Goal: Task Accomplishment & Management: Manage account settings

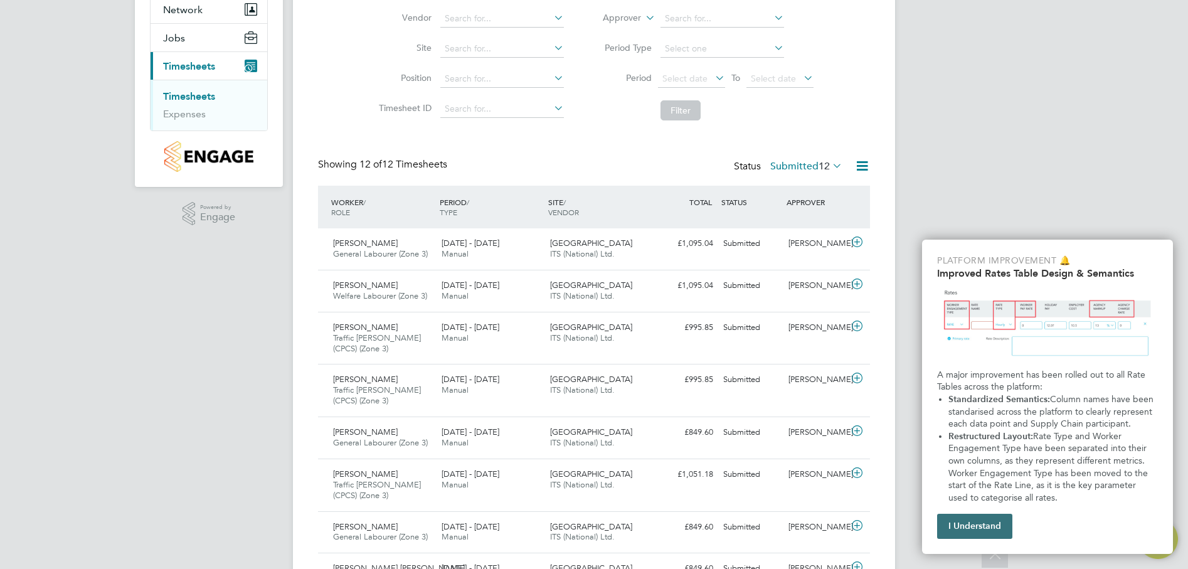
click at [976, 523] on button "I Understand" at bounding box center [974, 526] width 75 height 25
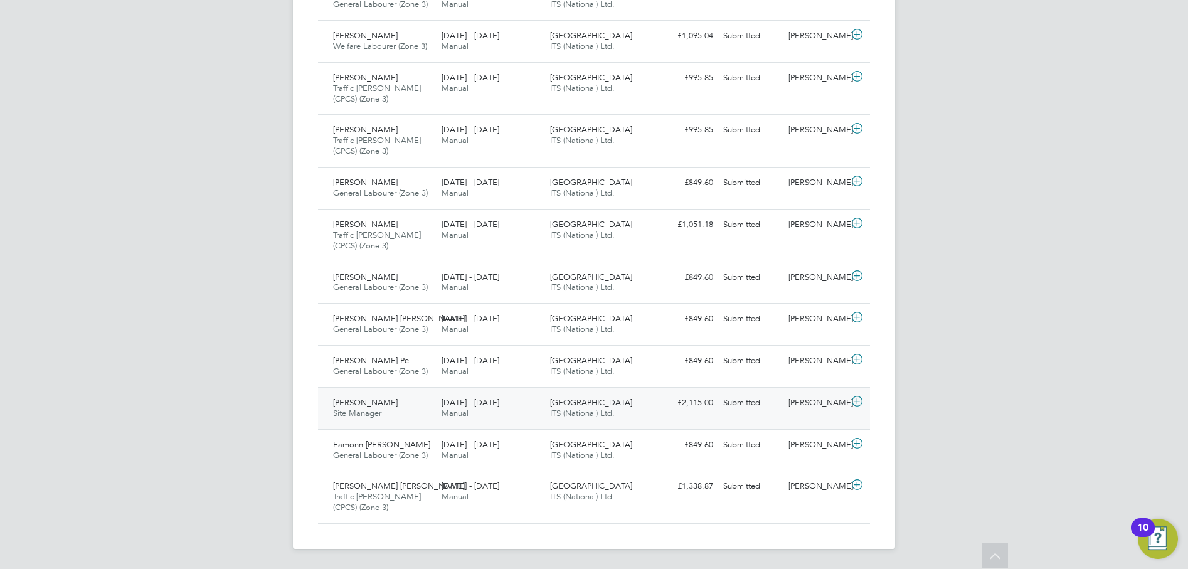
click at [382, 401] on div "Ihor Kots Site Manager 18 - 24 Aug 2025" at bounding box center [382, 408] width 109 height 31
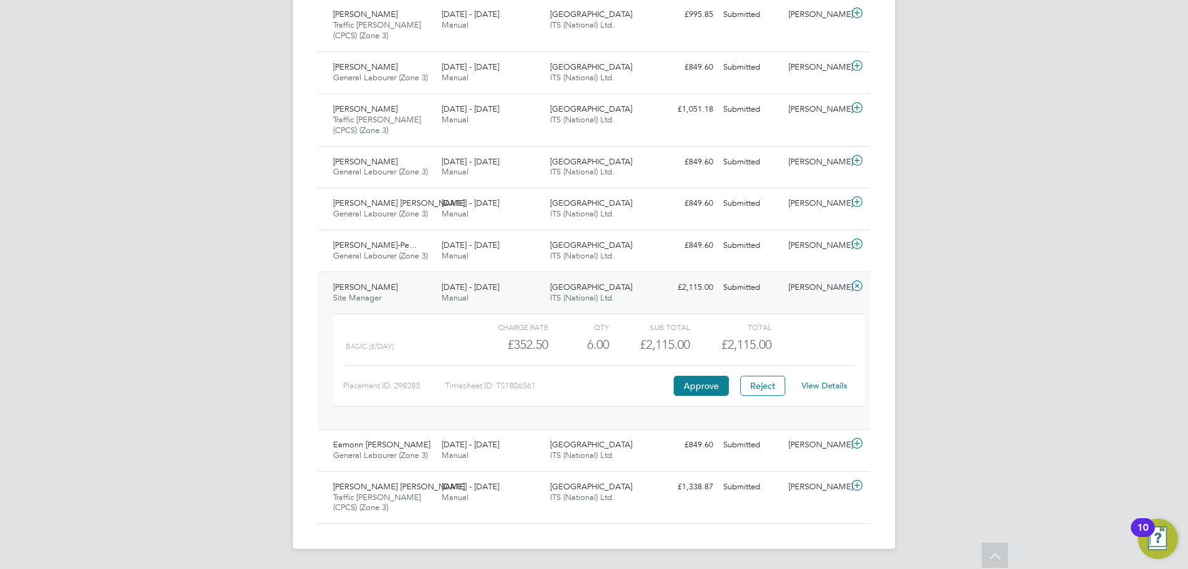
click at [822, 382] on link "View Details" at bounding box center [825, 385] width 46 height 11
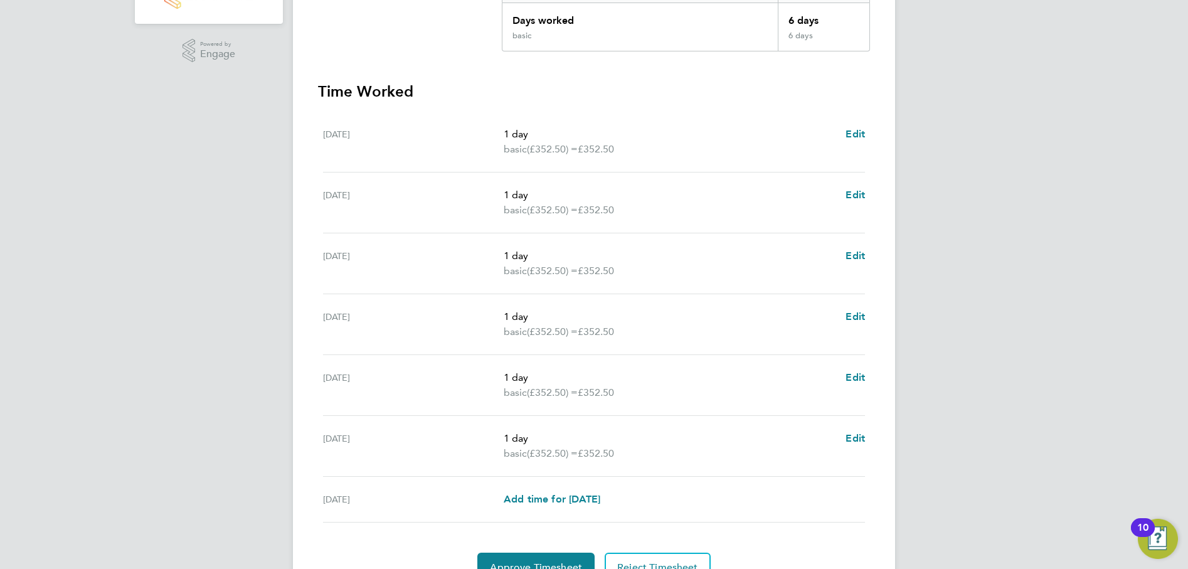
scroll to position [353, 0]
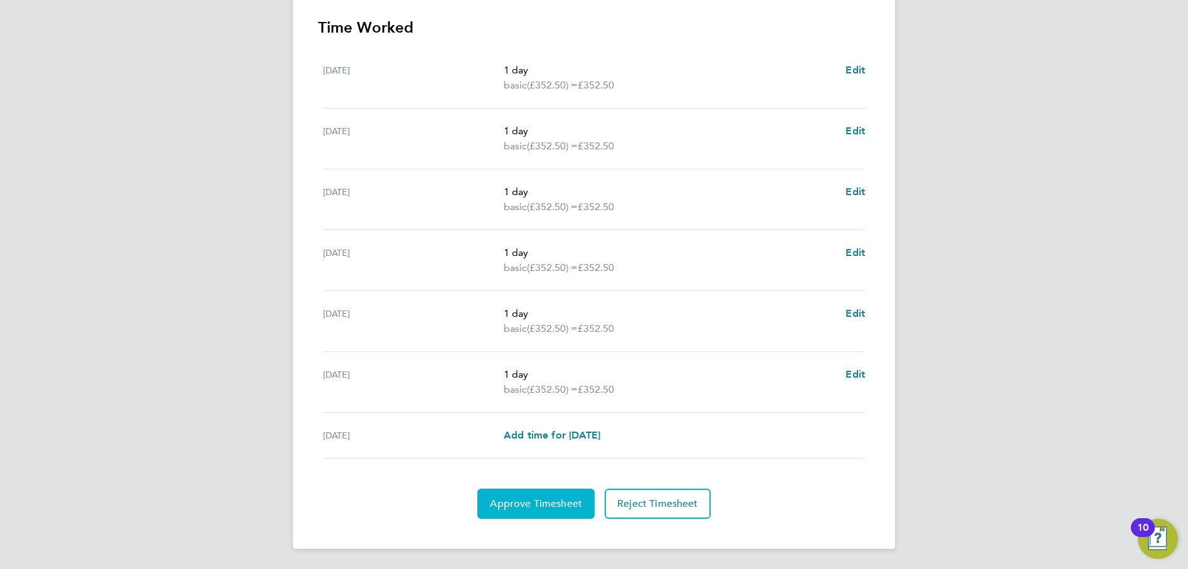
click at [556, 504] on span "Approve Timesheet" at bounding box center [536, 504] width 92 height 13
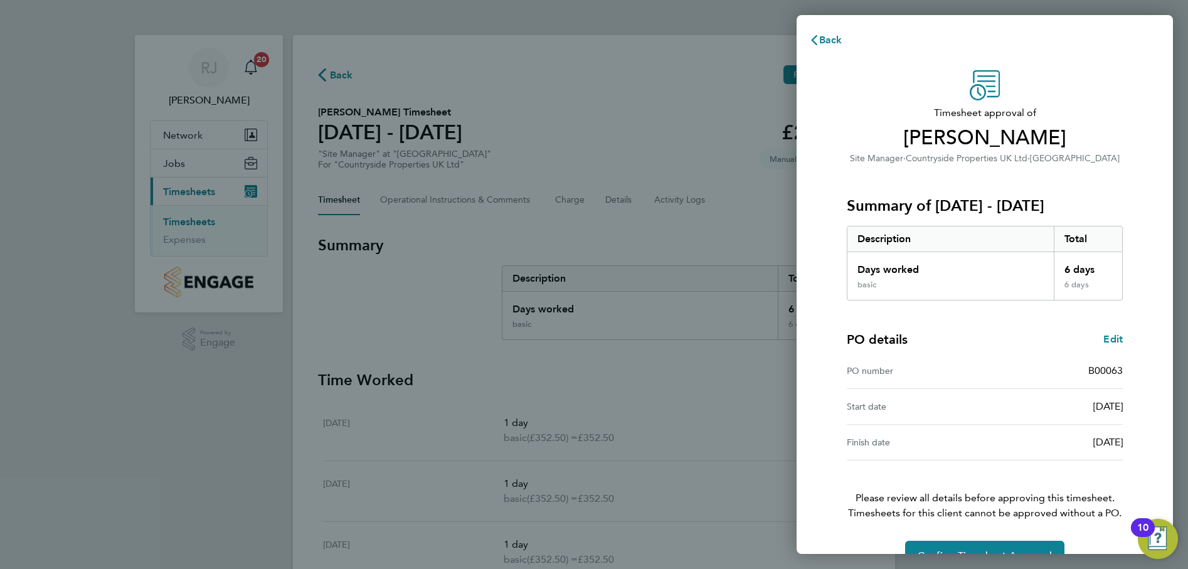
scroll to position [32, 0]
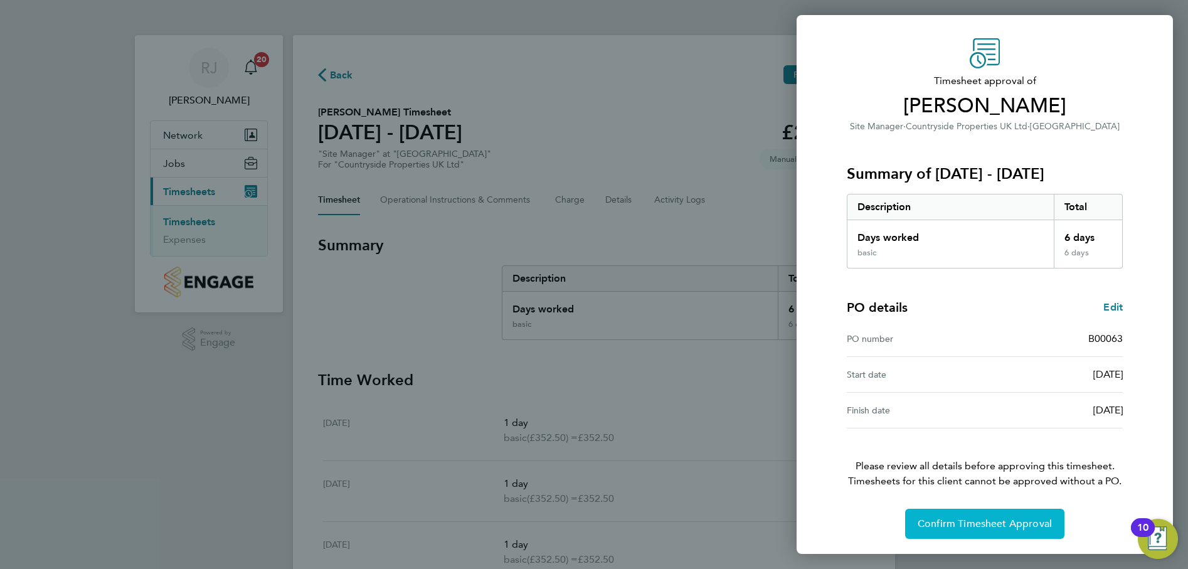
click at [986, 524] on span "Confirm Timesheet Approval" at bounding box center [985, 524] width 134 height 13
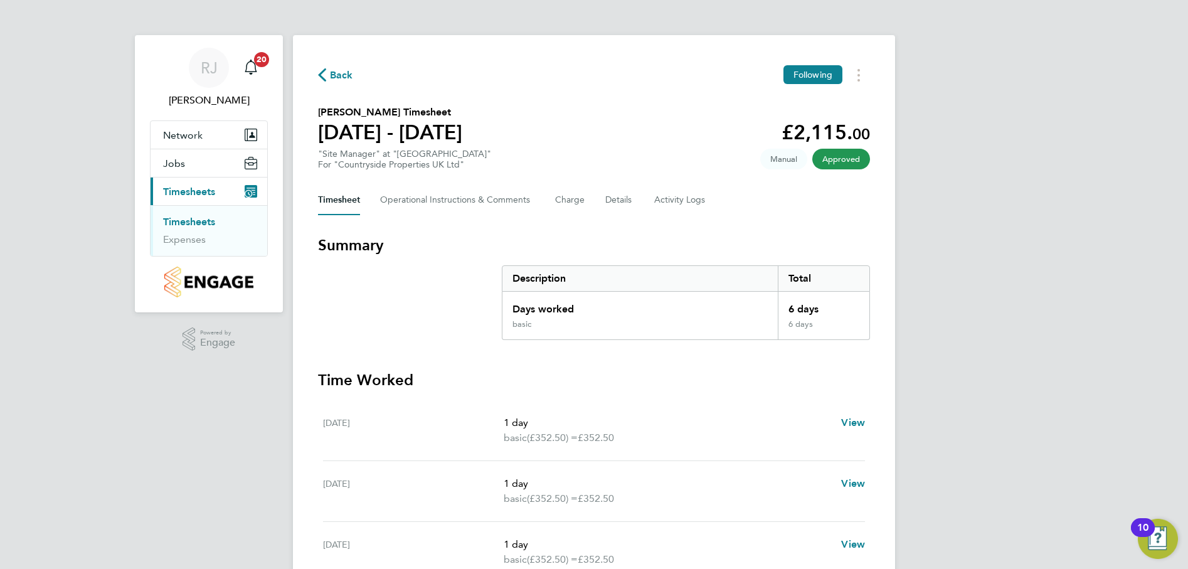
click at [186, 221] on link "Timesheets" at bounding box center [189, 222] width 52 height 12
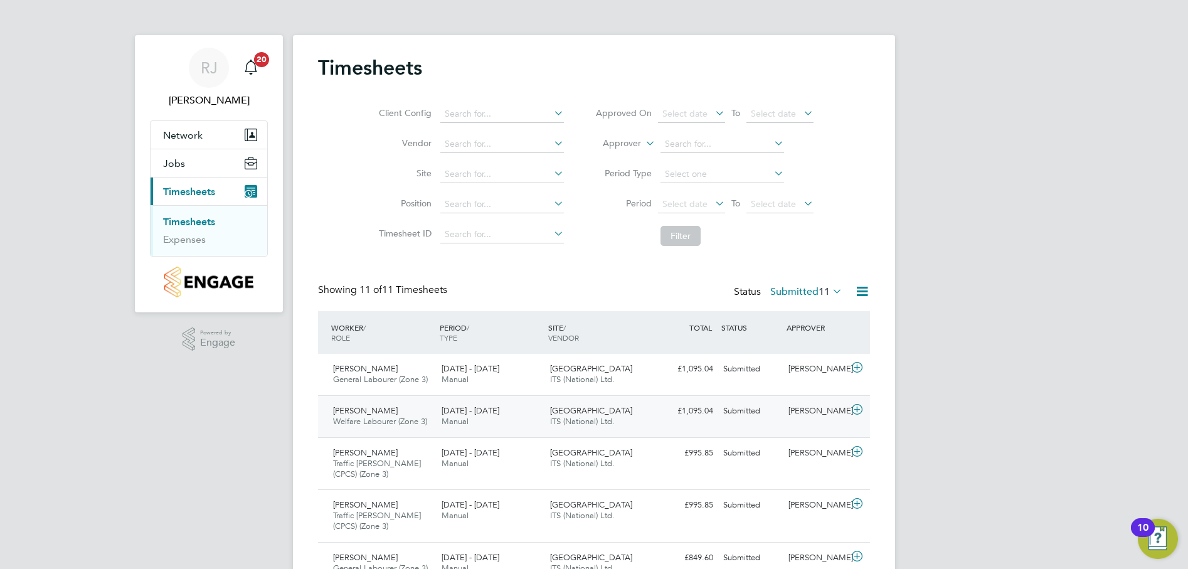
scroll to position [188, 0]
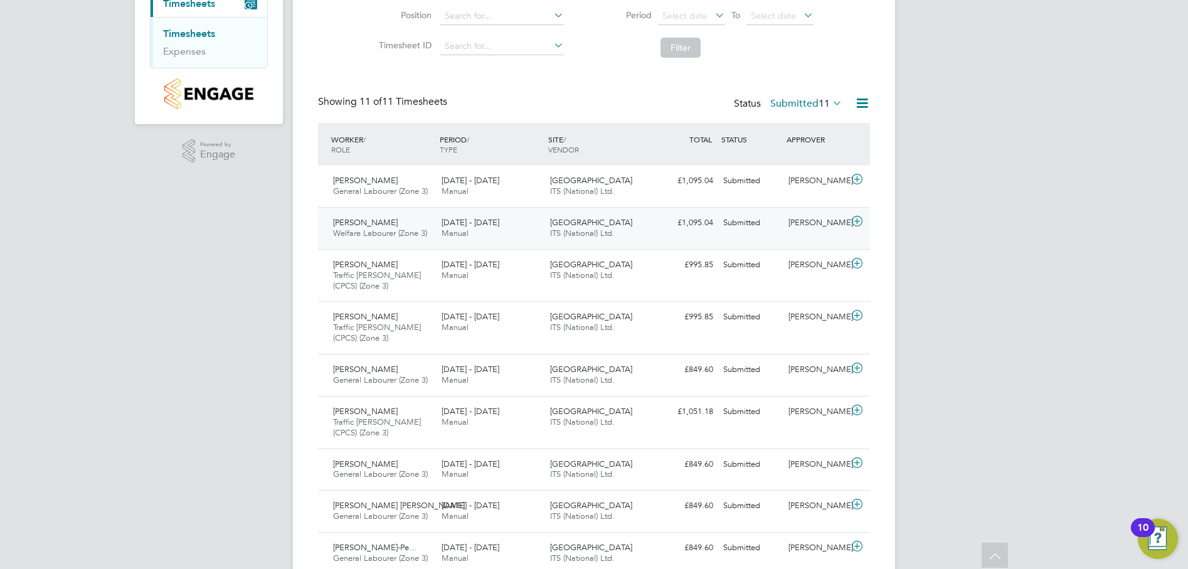
click at [385, 227] on span "Larisa Florentina Olaru" at bounding box center [365, 222] width 65 height 11
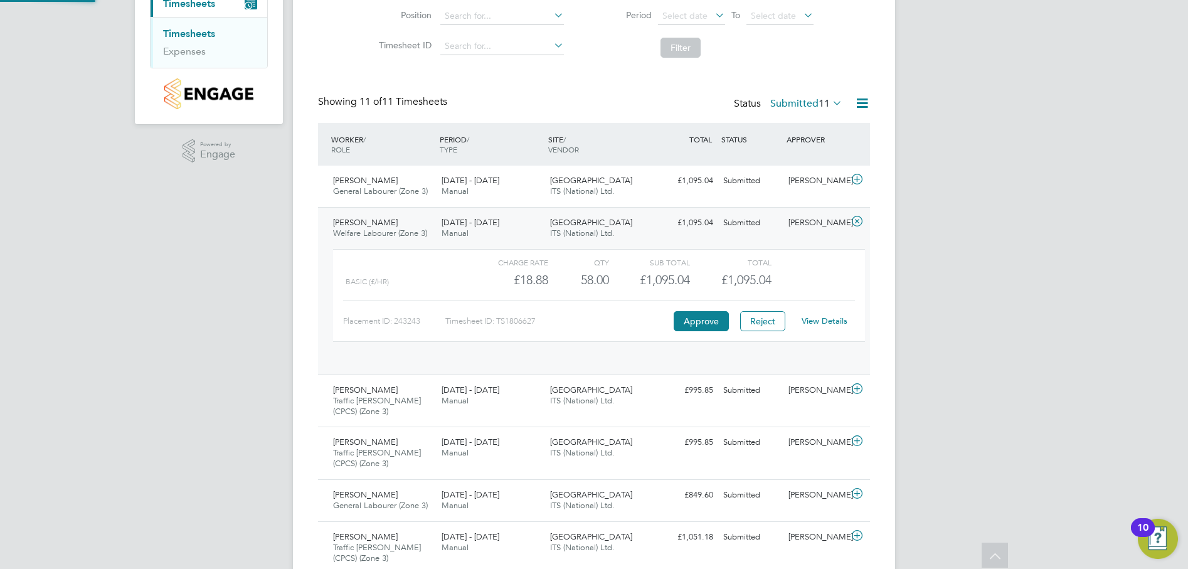
scroll to position [21, 122]
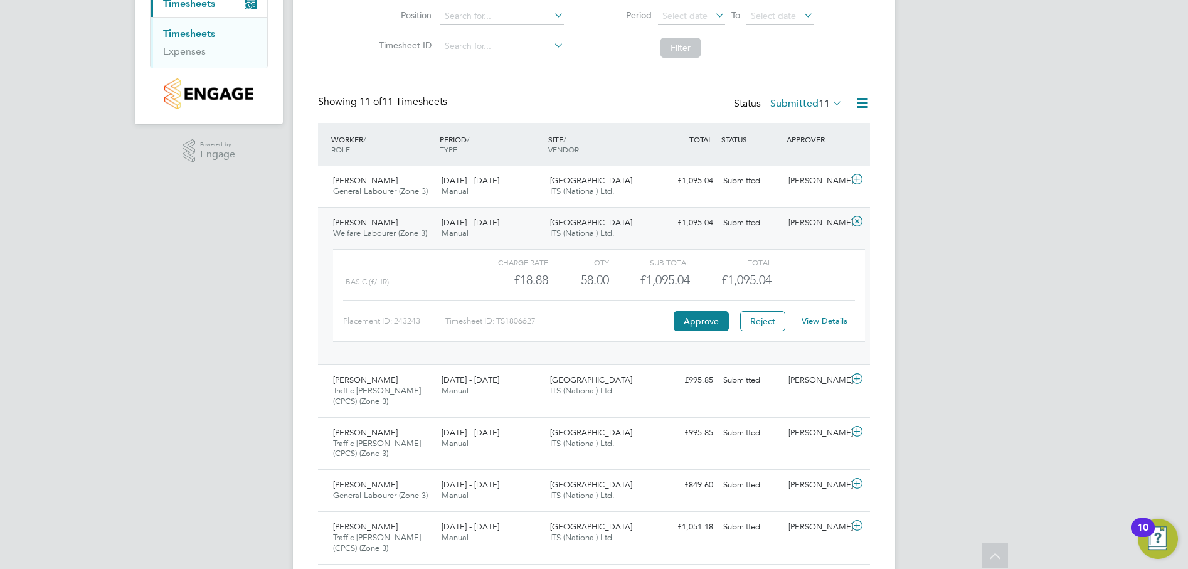
click at [818, 319] on link "View Details" at bounding box center [825, 321] width 46 height 11
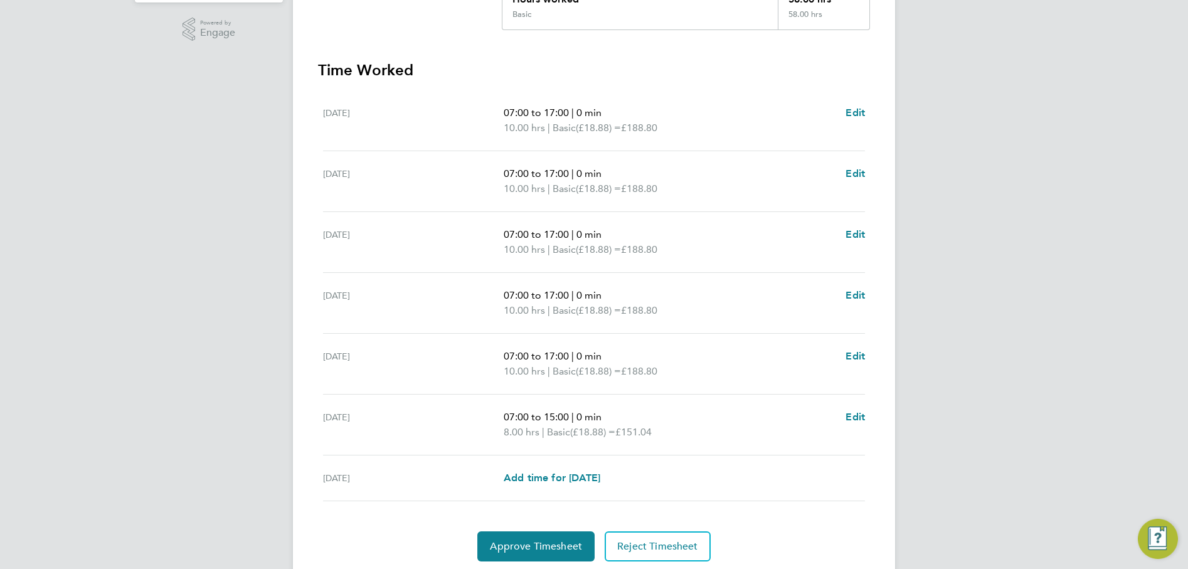
scroll to position [314, 0]
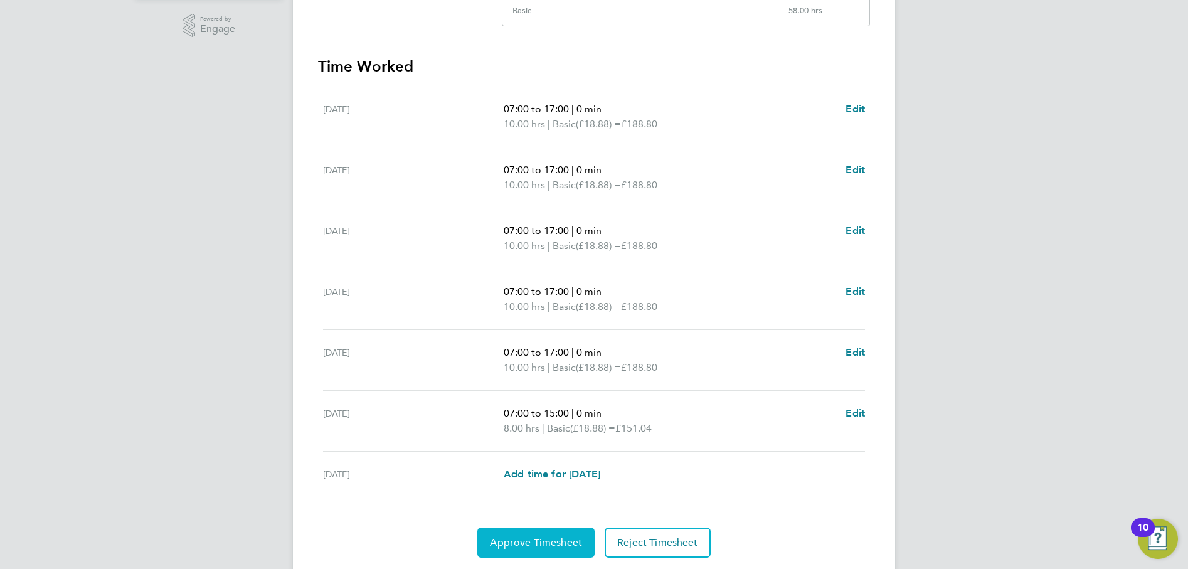
click at [536, 553] on button "Approve Timesheet" at bounding box center [535, 543] width 117 height 30
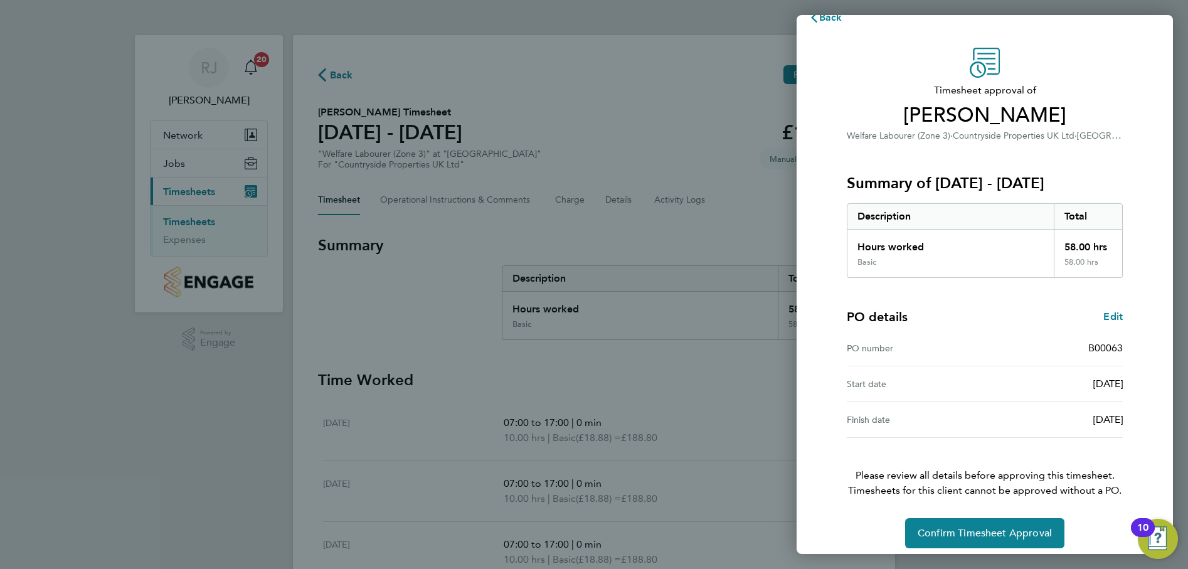
scroll to position [32, 0]
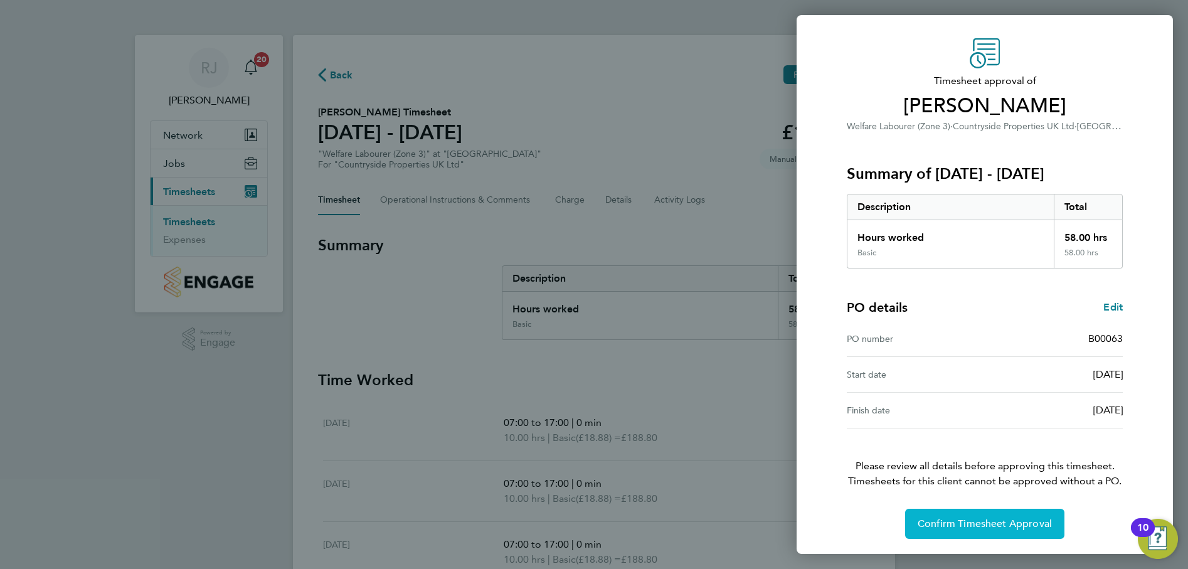
click at [974, 518] on span "Confirm Timesheet Approval" at bounding box center [985, 524] width 134 height 13
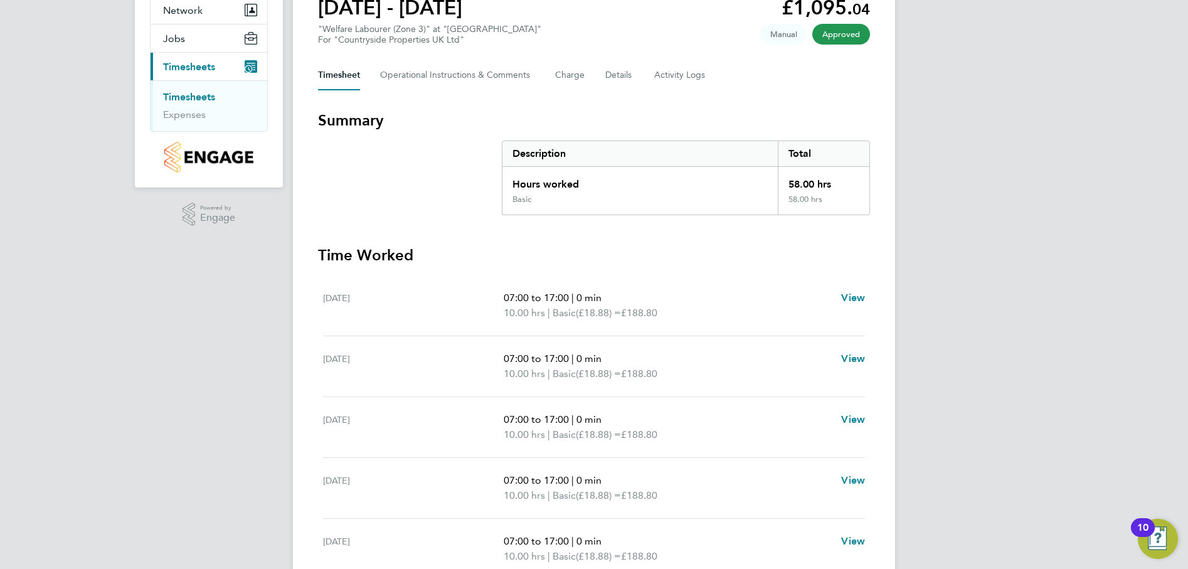
scroll to position [125, 0]
click at [193, 95] on link "Timesheets" at bounding box center [189, 96] width 52 height 12
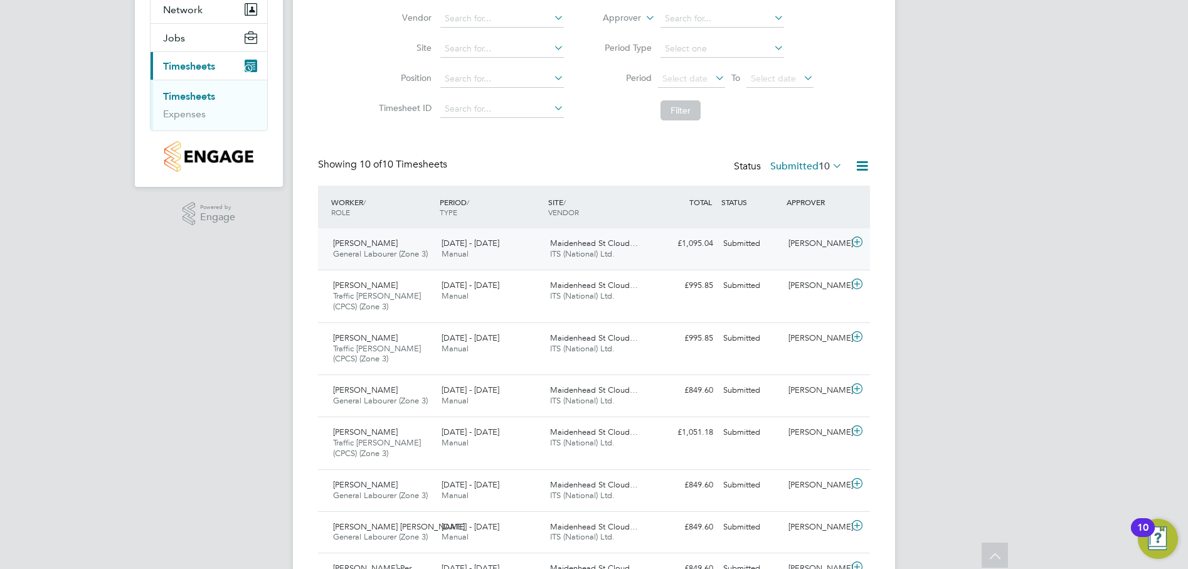
click at [376, 245] on span "Florin-Bogdan Olaru" at bounding box center [365, 243] width 65 height 11
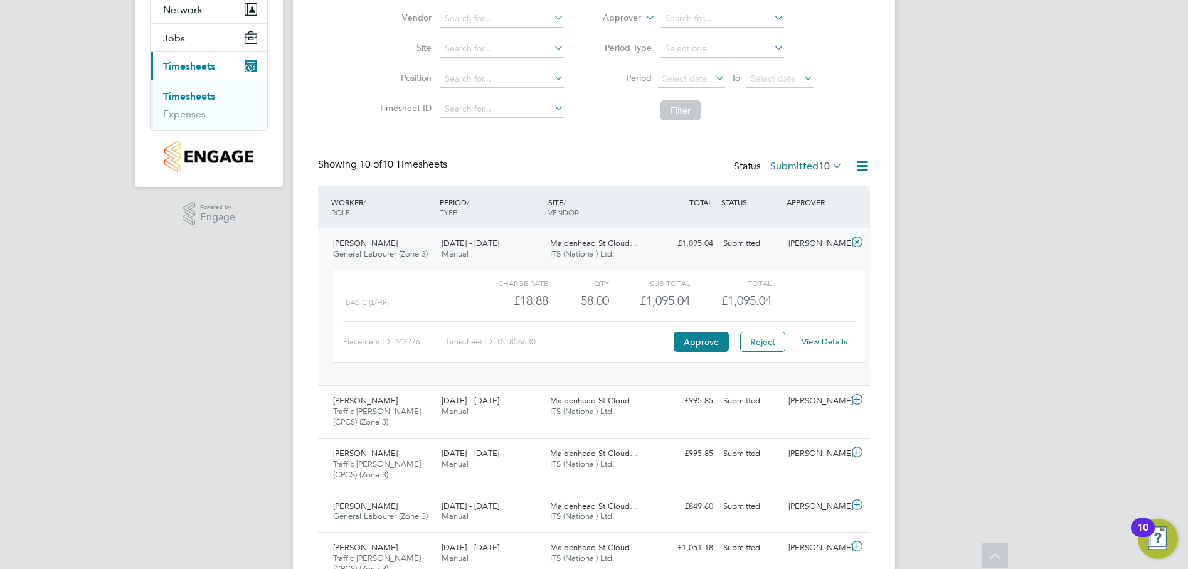
click at [817, 341] on link "View Details" at bounding box center [825, 341] width 46 height 11
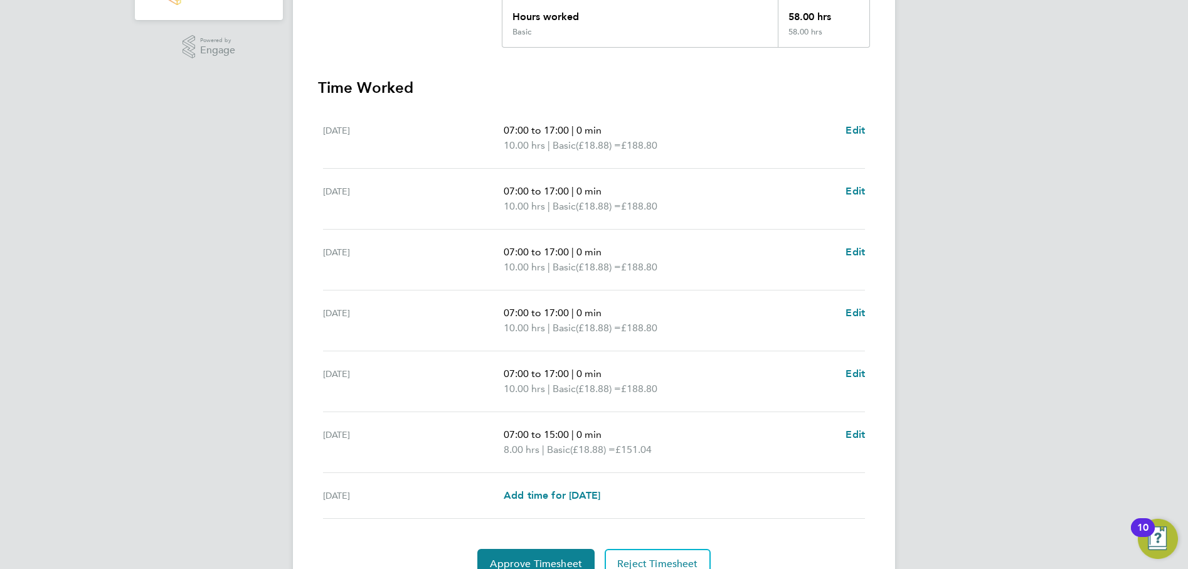
scroll to position [353, 0]
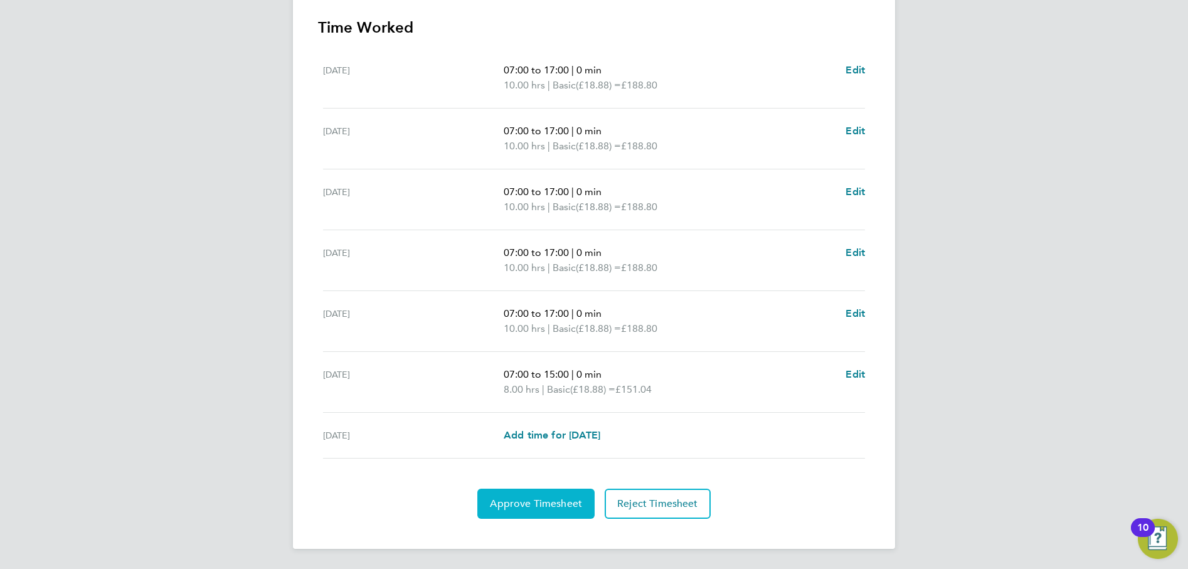
click at [561, 506] on span "Approve Timesheet" at bounding box center [536, 504] width 92 height 13
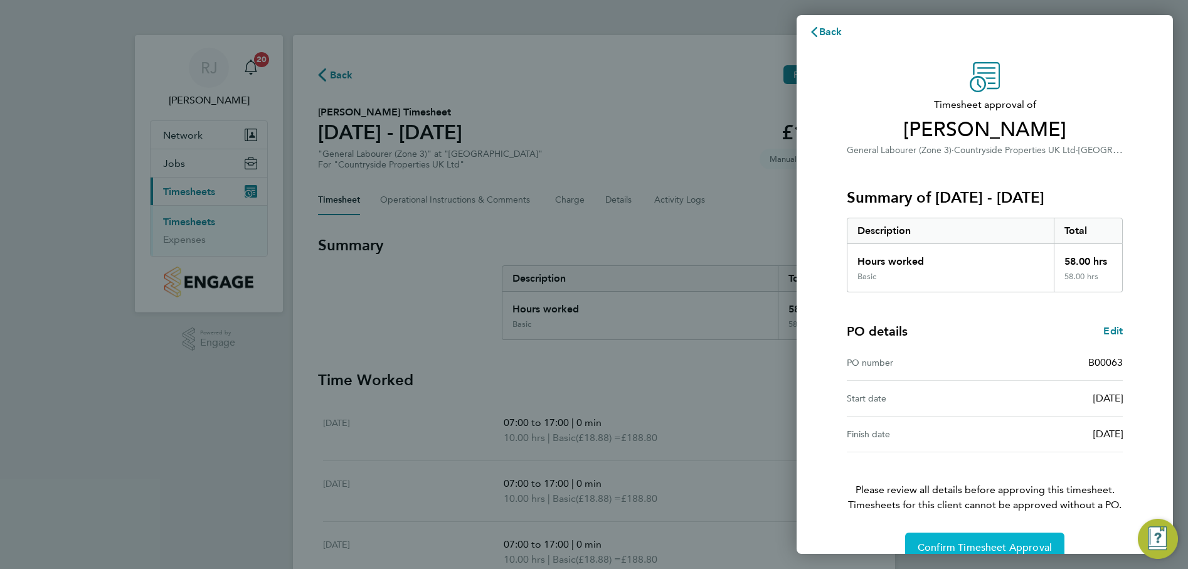
scroll to position [32, 0]
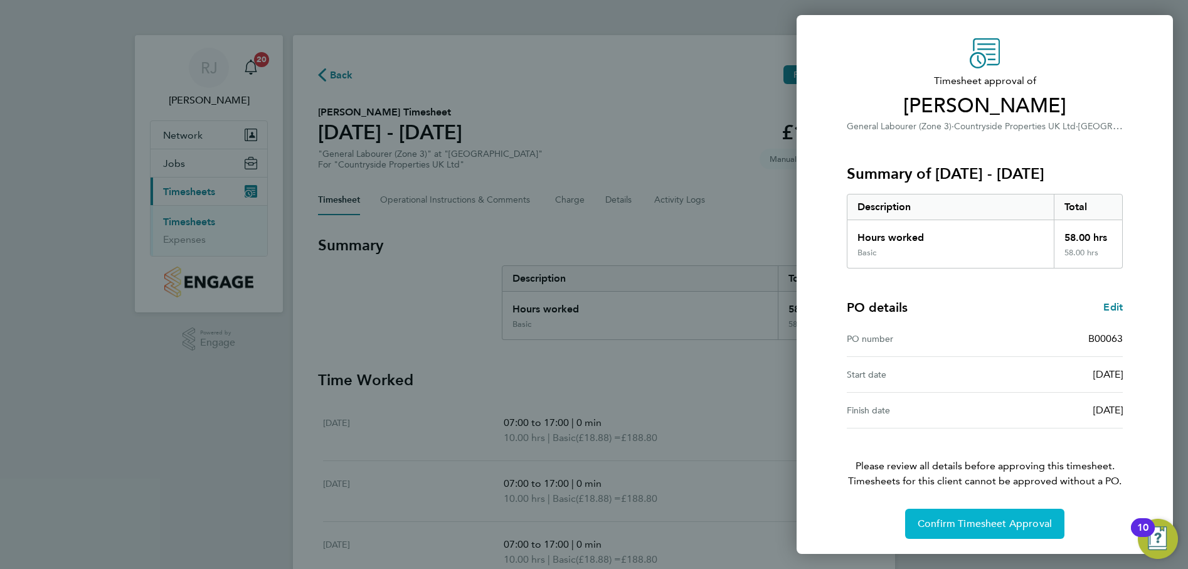
click at [999, 518] on span "Confirm Timesheet Approval" at bounding box center [985, 524] width 134 height 13
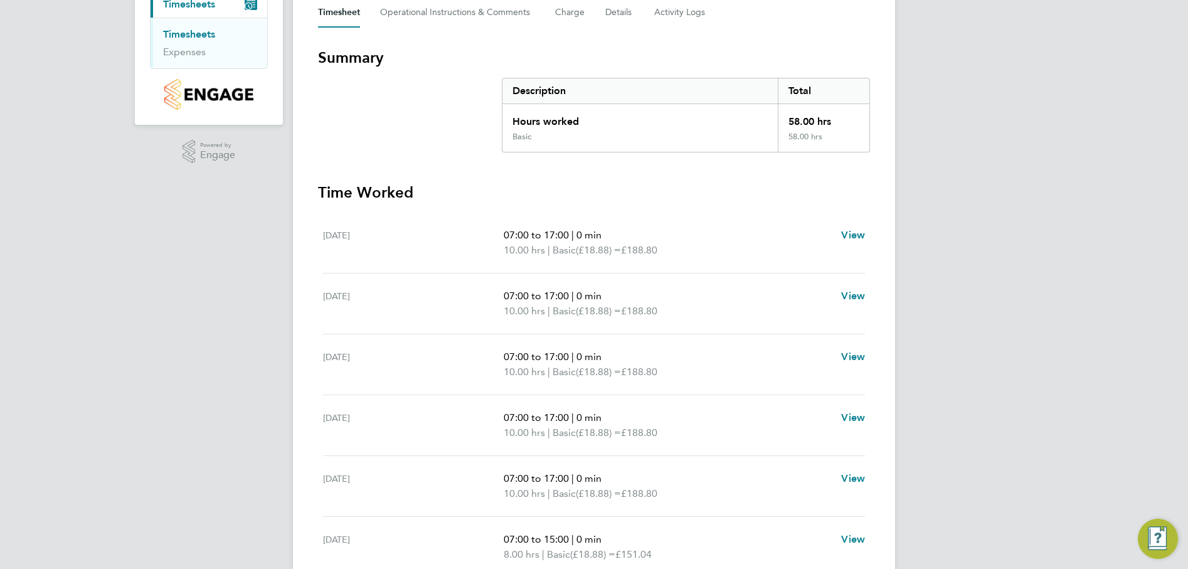
scroll to position [188, 0]
click at [197, 28] on link "Timesheets" at bounding box center [189, 34] width 52 height 12
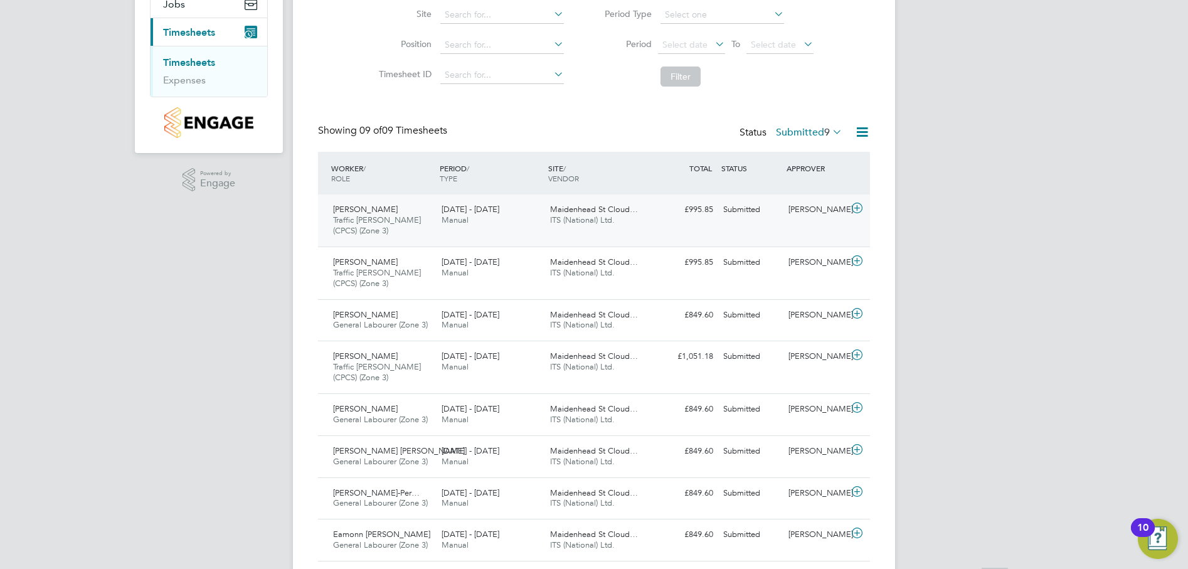
scroll to position [250, 0]
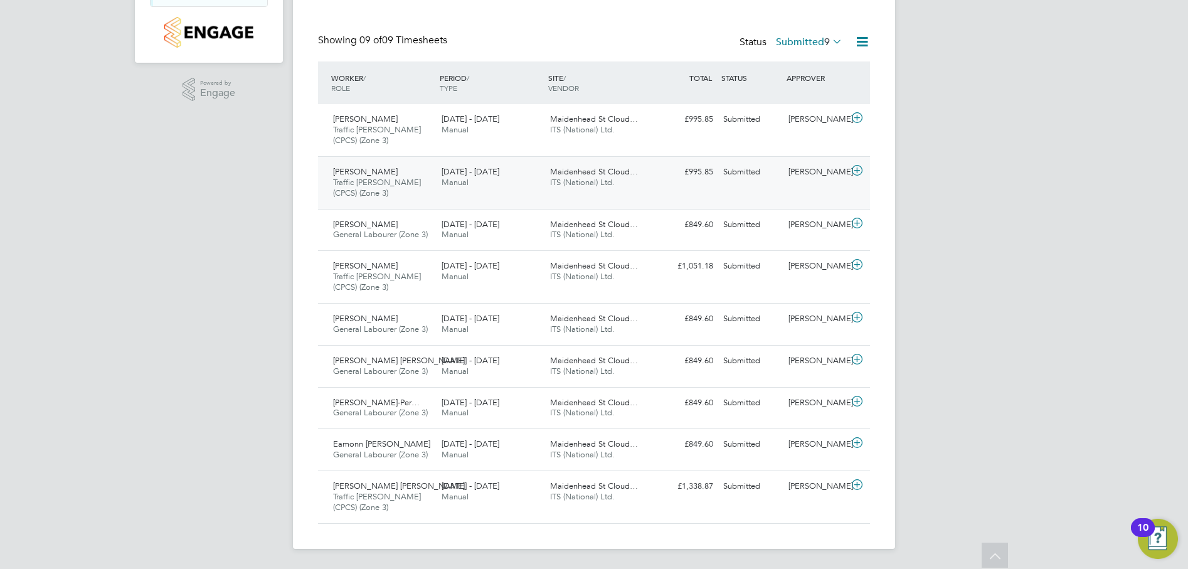
click at [381, 175] on div "Abdul Akbar Traffic Marshall (CPCS) (Zone 3) 18 - 24 Aug 2025" at bounding box center [382, 183] width 109 height 42
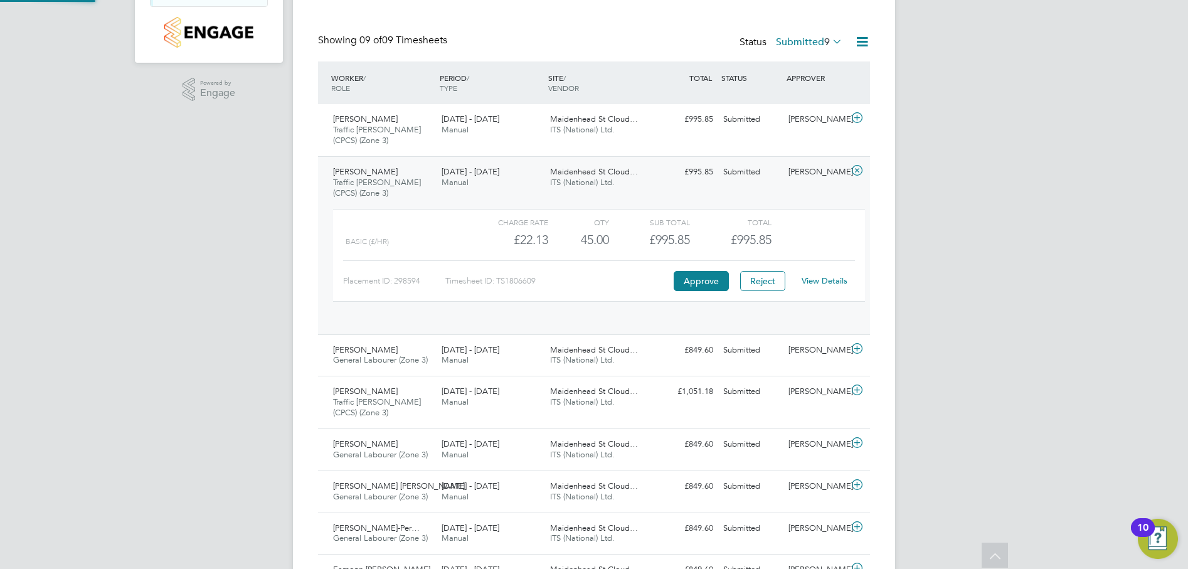
scroll to position [21, 122]
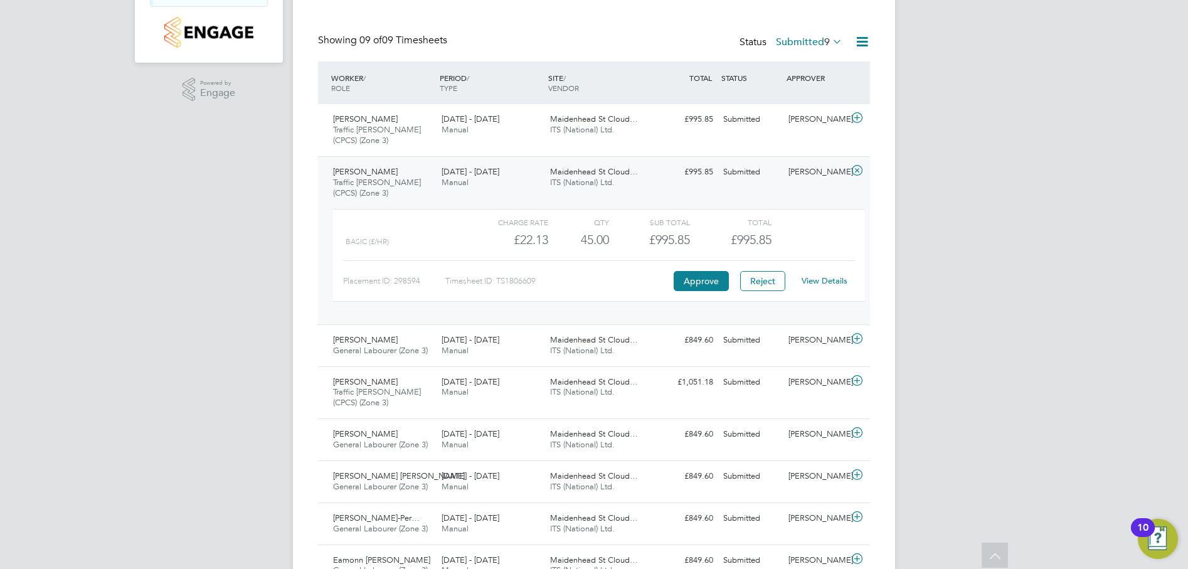
click at [824, 277] on link "View Details" at bounding box center [825, 280] width 46 height 11
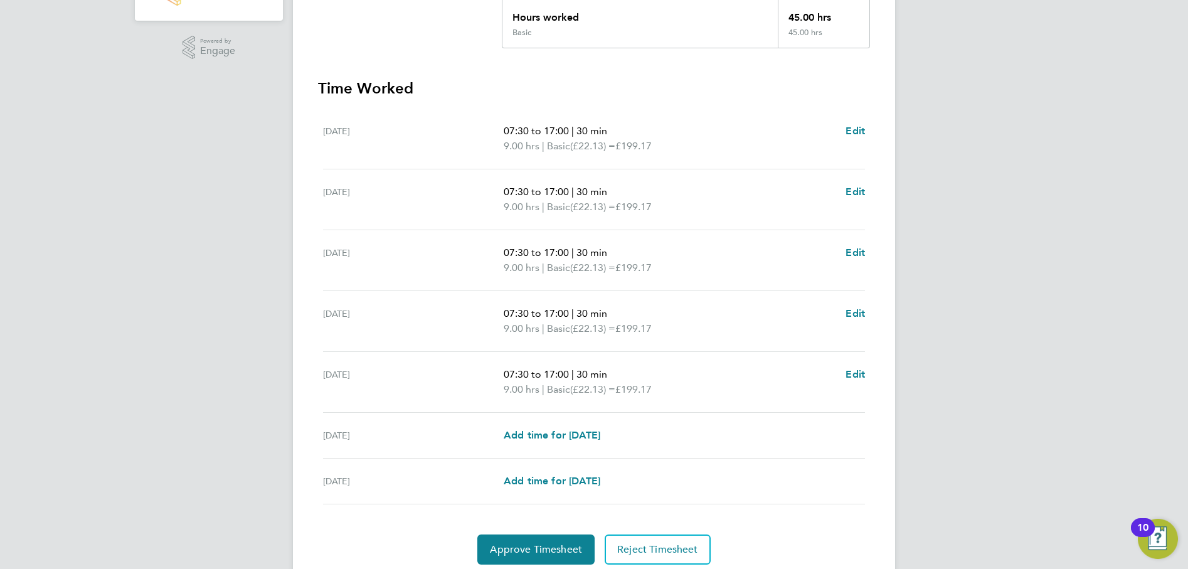
scroll to position [314, 0]
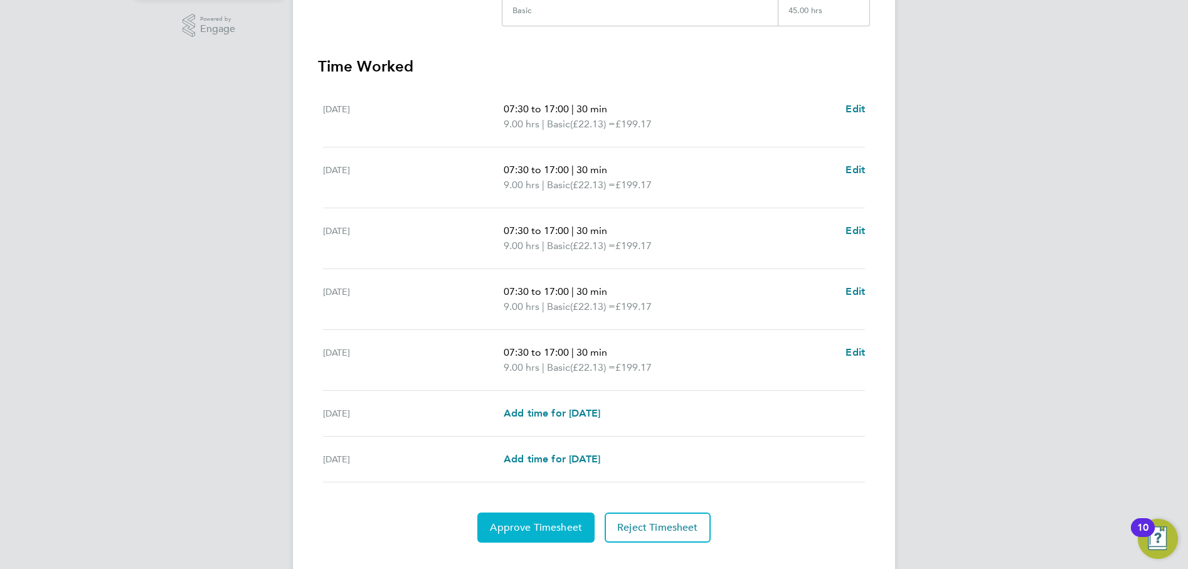
click at [543, 525] on span "Approve Timesheet" at bounding box center [536, 527] width 92 height 13
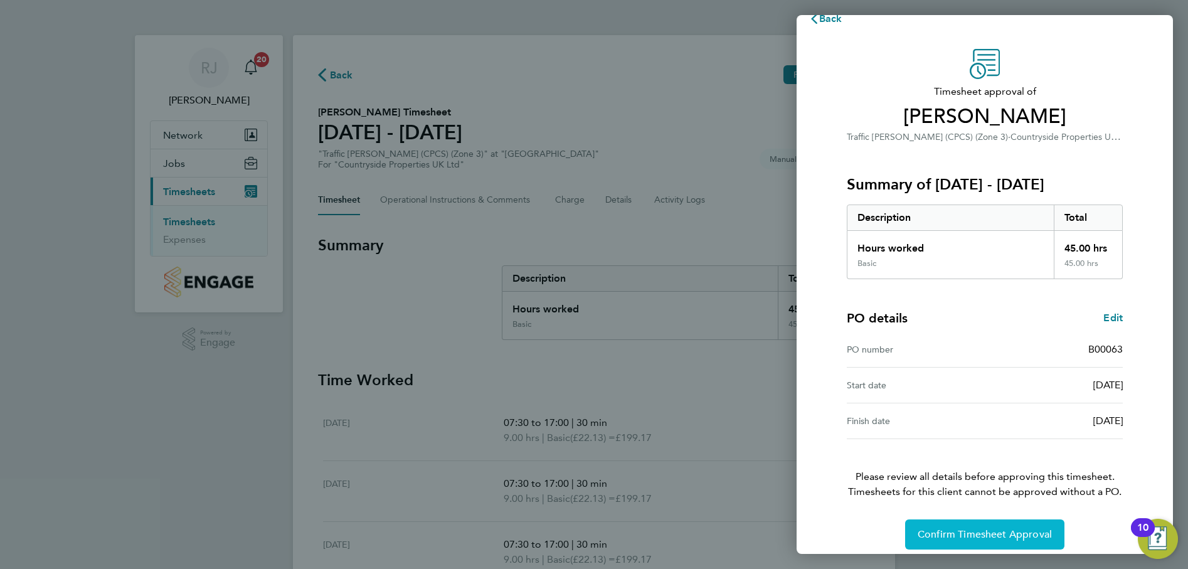
scroll to position [32, 0]
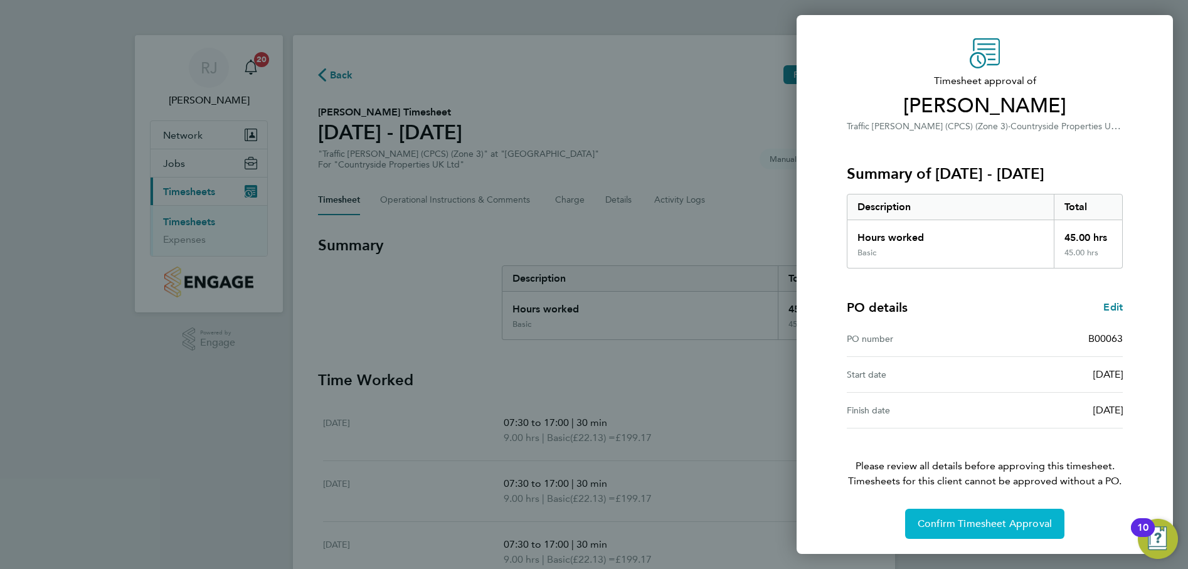
click at [991, 526] on span "Confirm Timesheet Approval" at bounding box center [985, 524] width 134 height 13
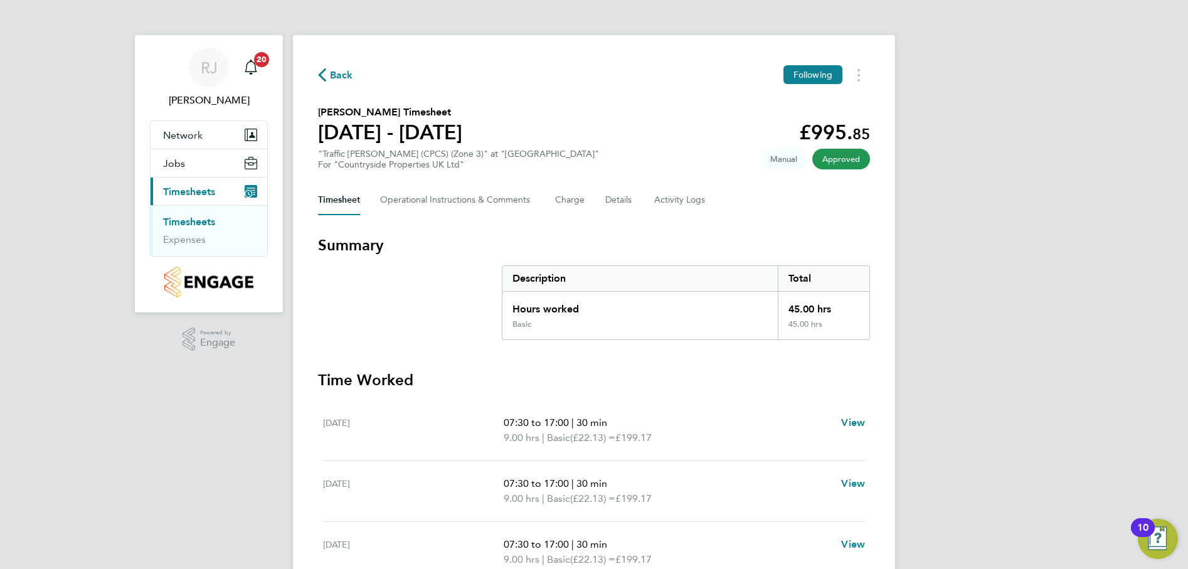
click at [200, 219] on link "Timesheets" at bounding box center [189, 222] width 52 height 12
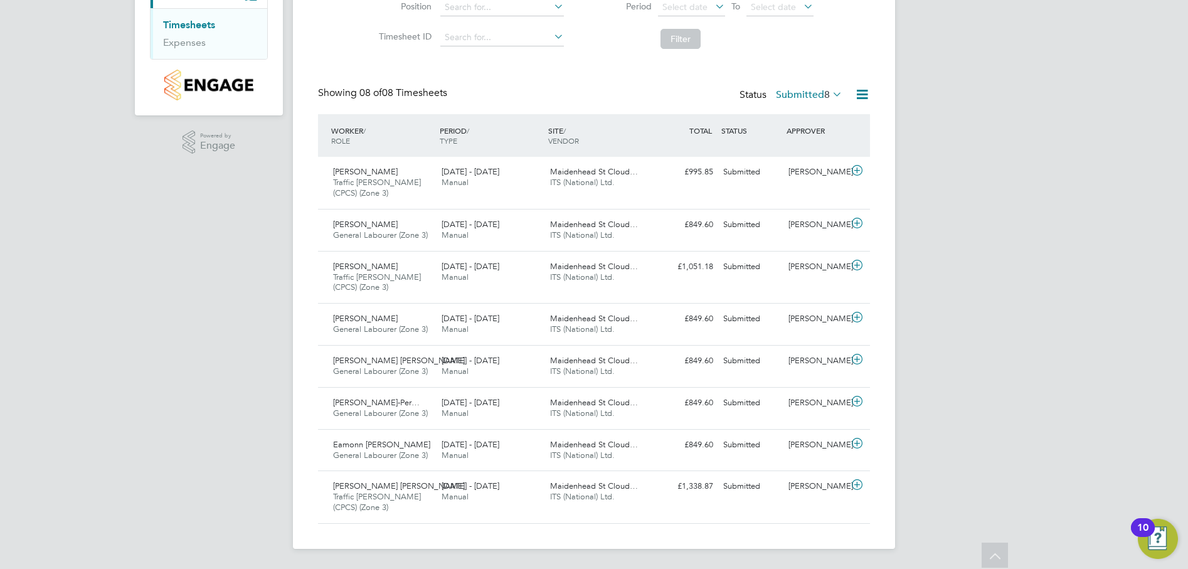
click at [830, 95] on icon at bounding box center [830, 94] width 0 height 18
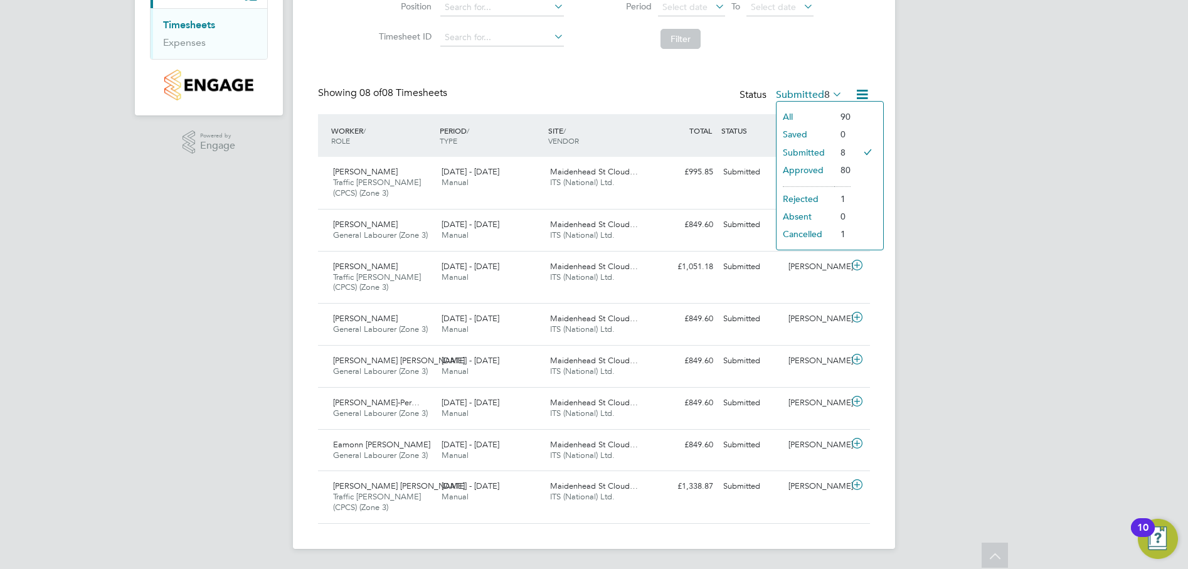
click at [823, 152] on li "Submitted" at bounding box center [806, 153] width 58 height 18
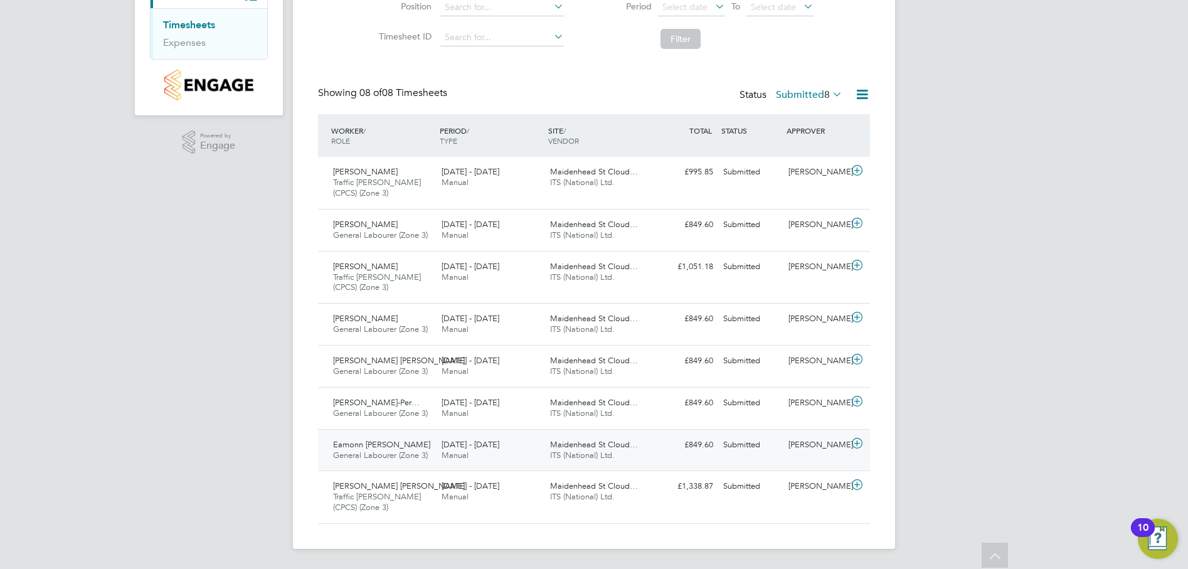
click at [394, 451] on span "General Labourer (Zone 3)" at bounding box center [380, 455] width 95 height 11
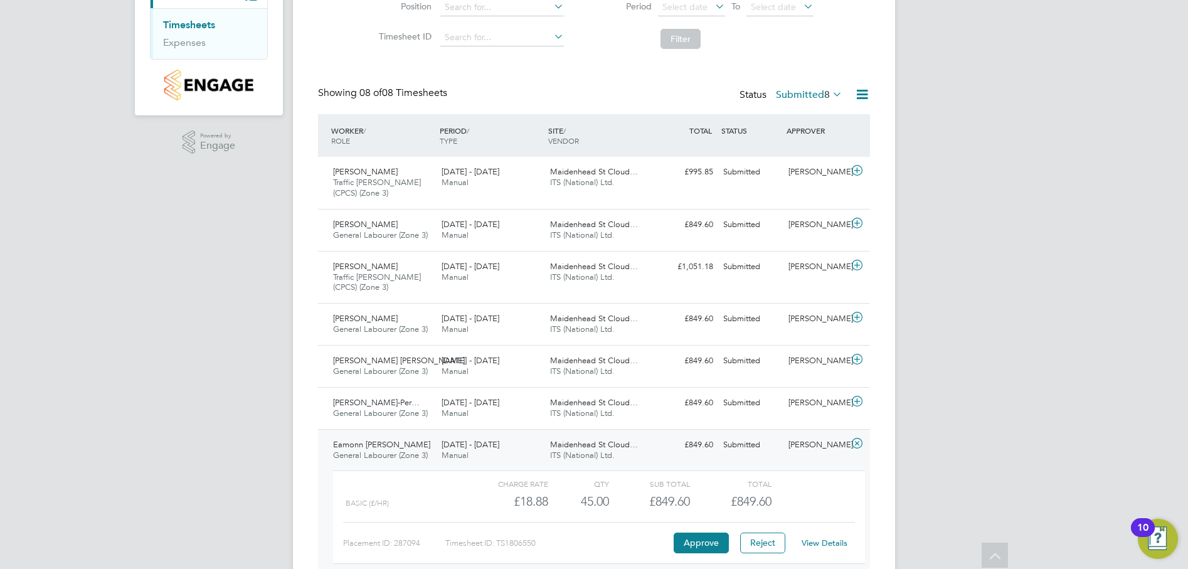
click at [819, 543] on link "View Details" at bounding box center [825, 543] width 46 height 11
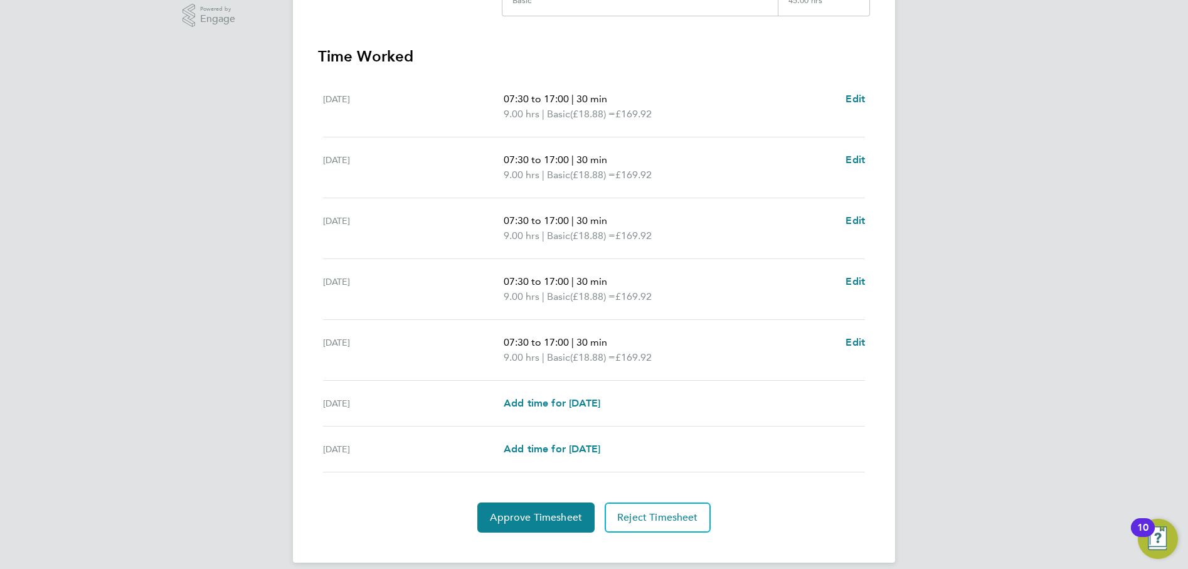
scroll to position [338, 0]
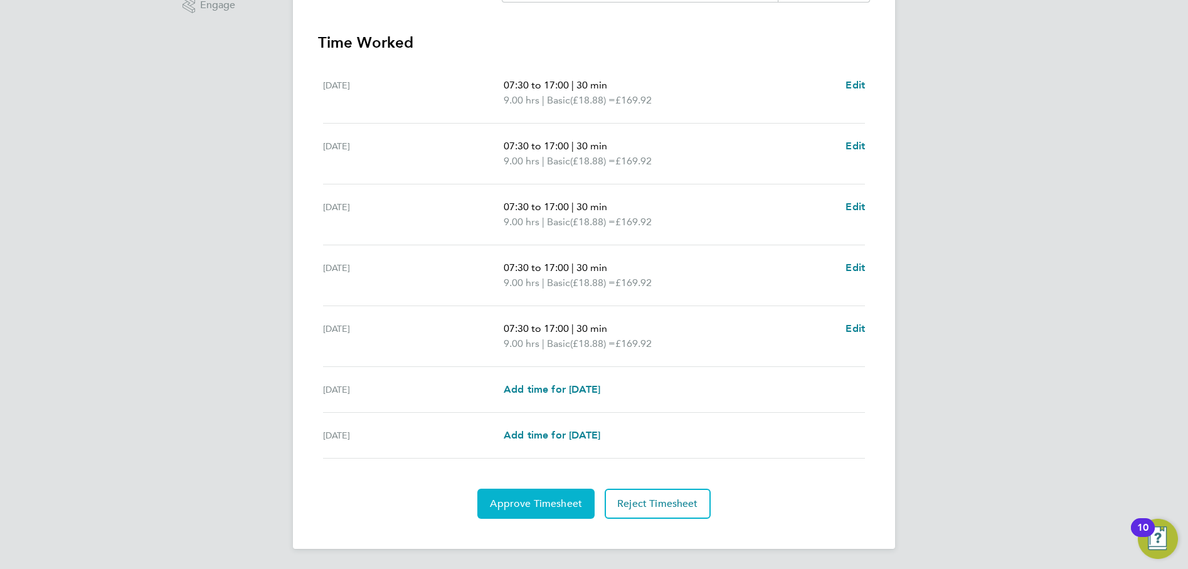
click at [545, 506] on span "Approve Timesheet" at bounding box center [536, 504] width 92 height 13
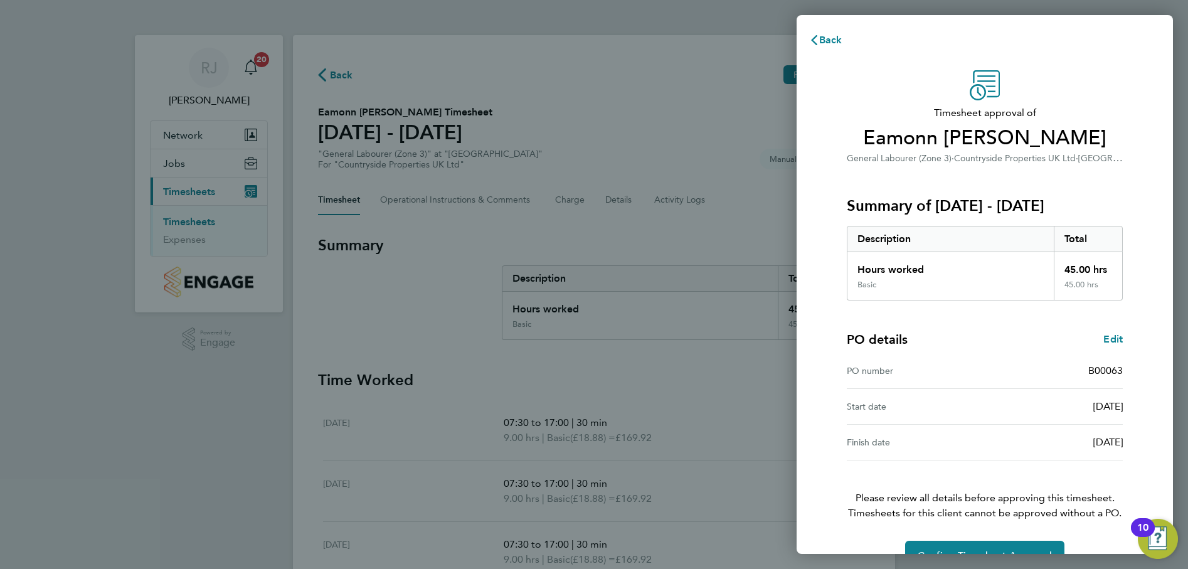
scroll to position [32, 0]
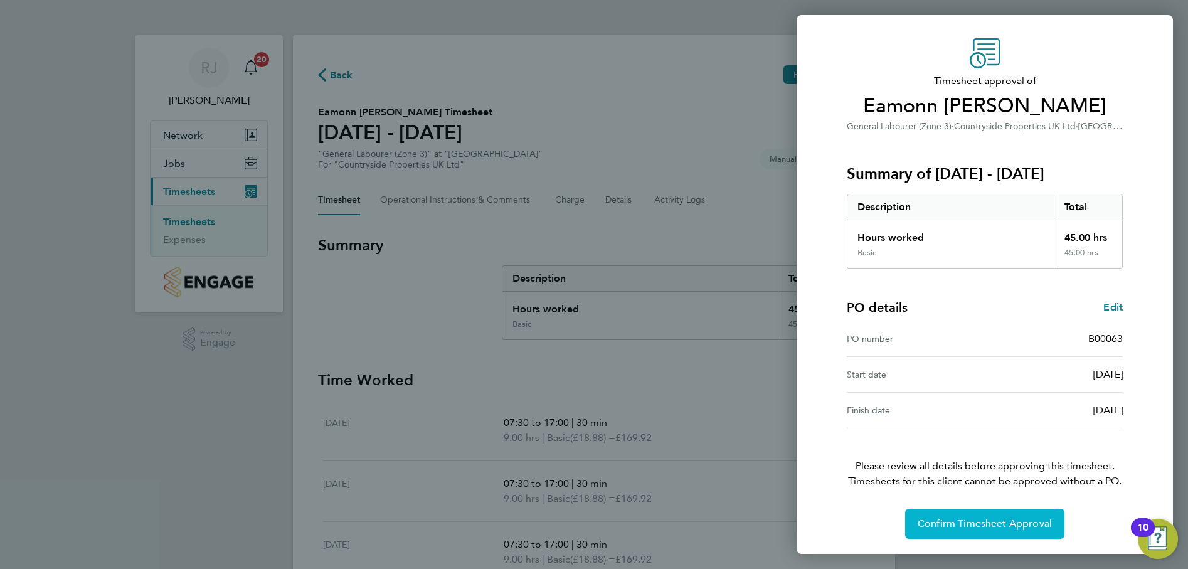
click at [1006, 523] on span "Confirm Timesheet Approval" at bounding box center [985, 524] width 134 height 13
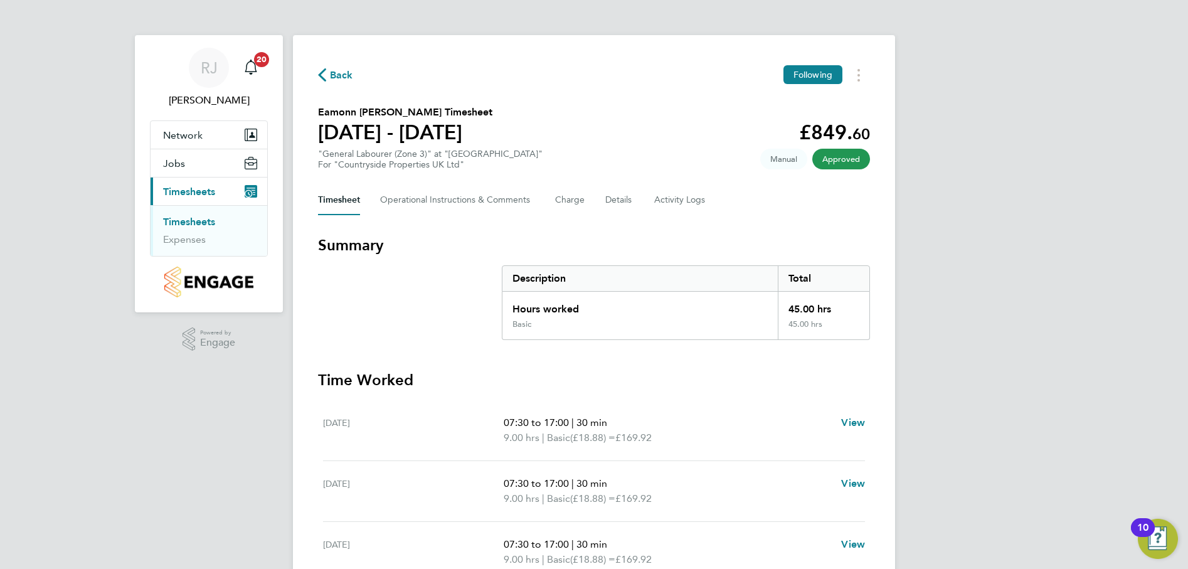
click at [198, 219] on link "Timesheets" at bounding box center [189, 222] width 52 height 12
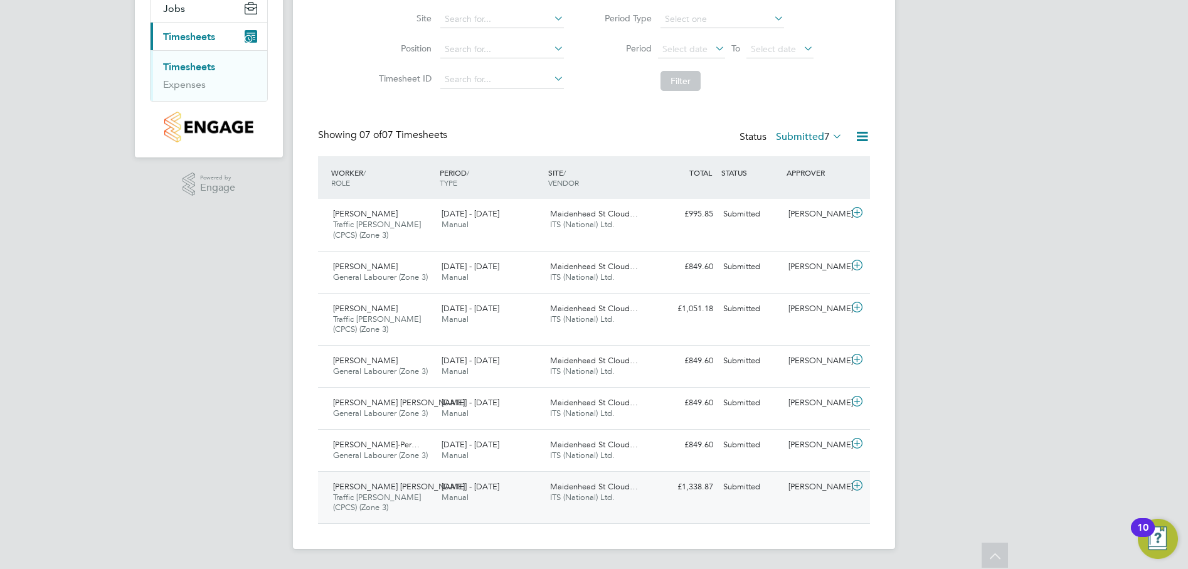
click at [376, 493] on span "Traffic [PERSON_NAME] (CPCS) (Zone 3)" at bounding box center [377, 502] width 88 height 21
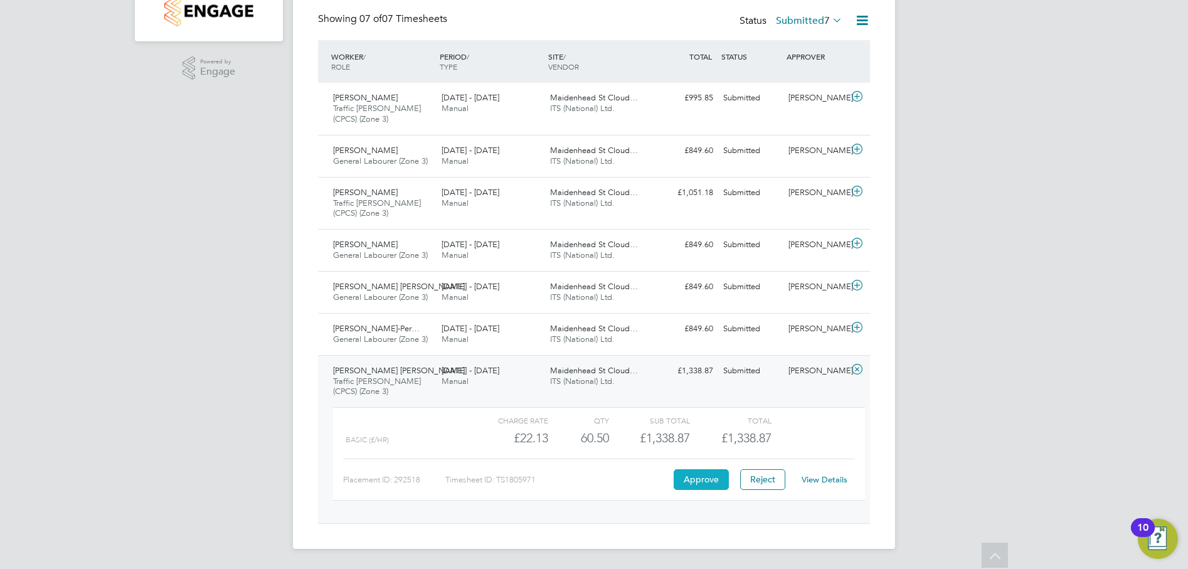
click at [703, 482] on button "Approve" at bounding box center [701, 479] width 55 height 20
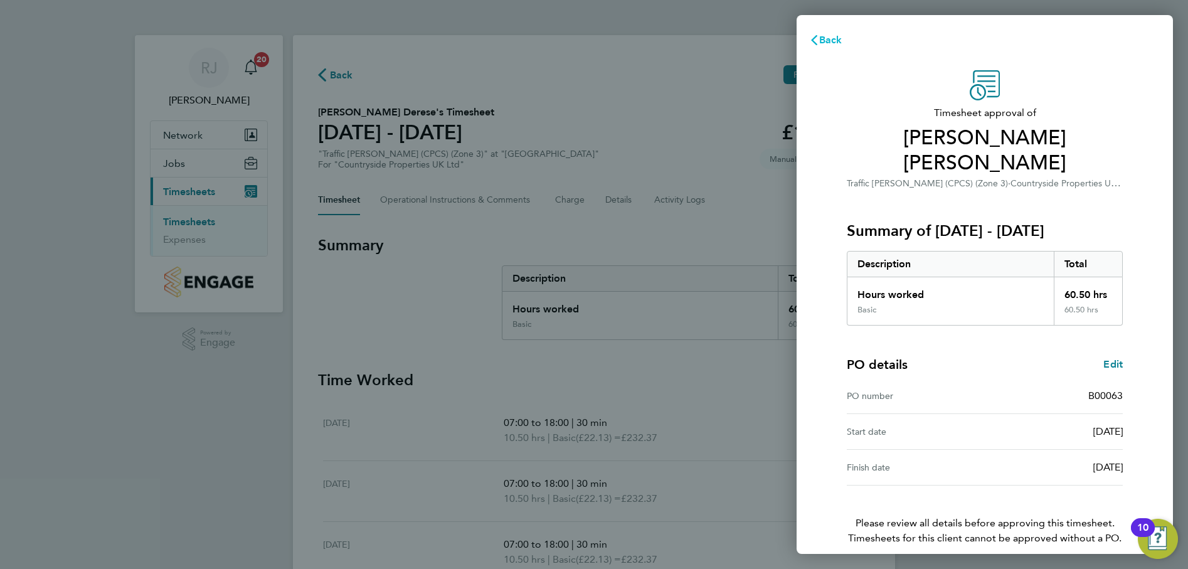
click at [826, 39] on span "Back" at bounding box center [830, 40] width 23 height 12
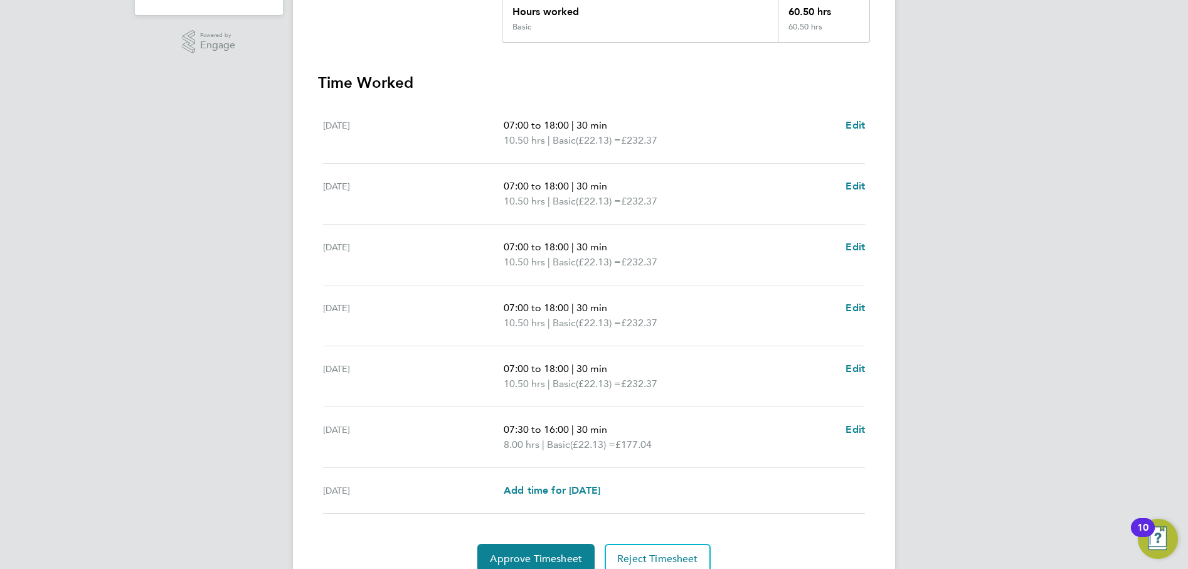
scroll to position [353, 0]
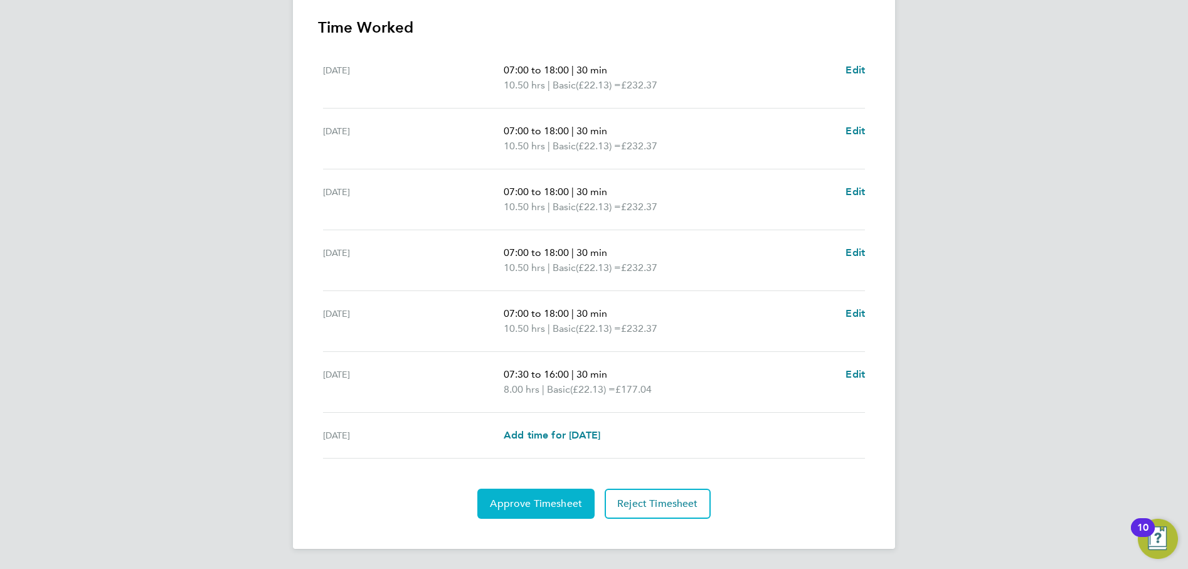
click at [550, 504] on span "Approve Timesheet" at bounding box center [536, 504] width 92 height 13
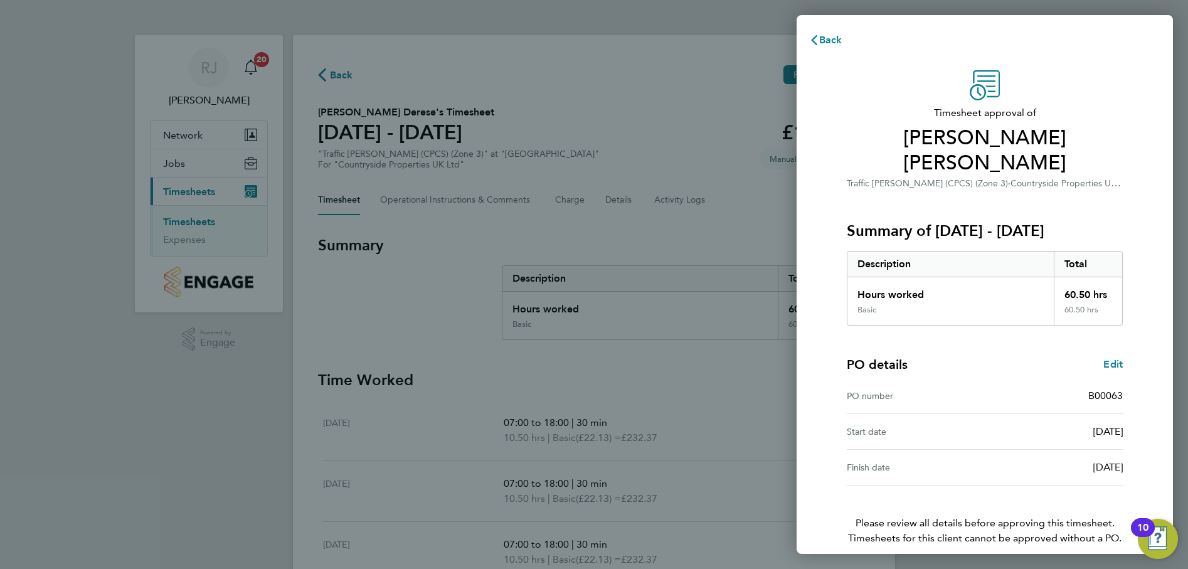
scroll to position [32, 0]
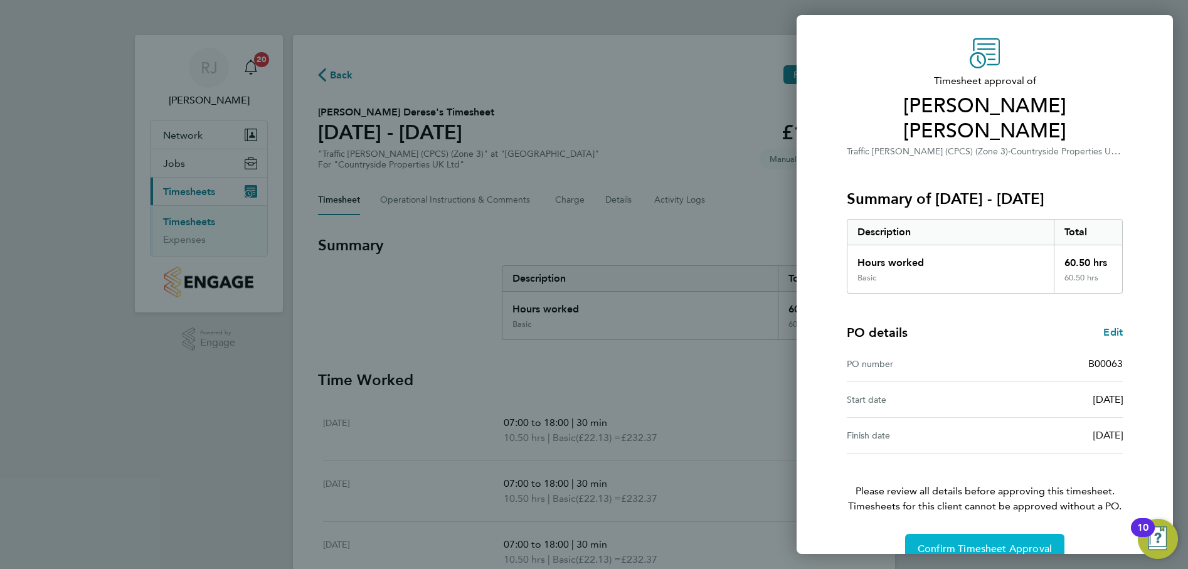
click at [994, 543] on span "Confirm Timesheet Approval" at bounding box center [985, 549] width 134 height 13
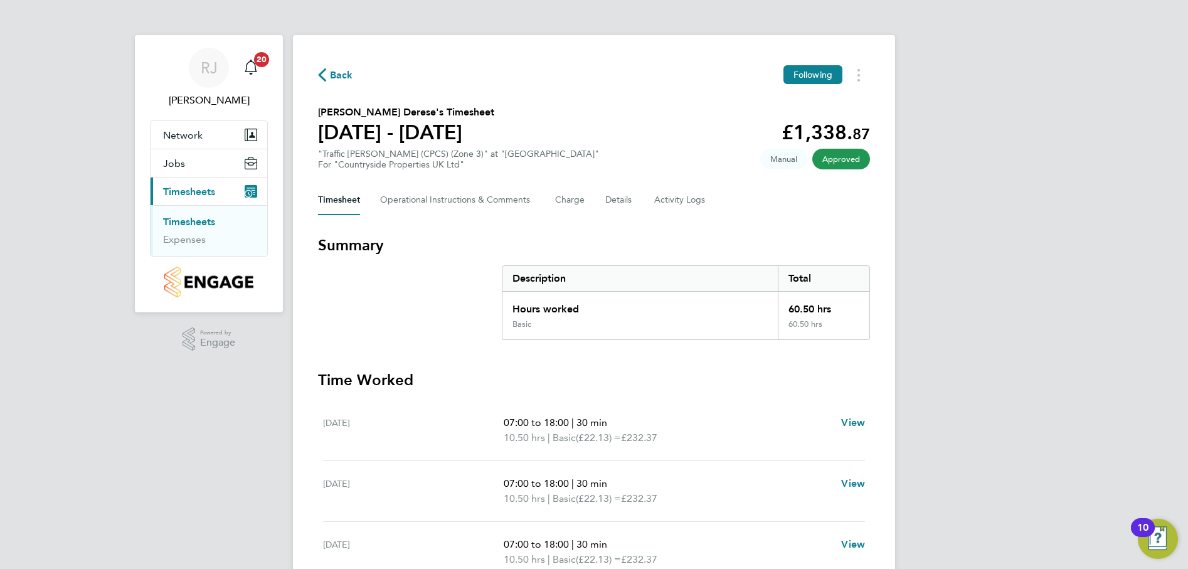
click at [189, 216] on link "Timesheets" at bounding box center [189, 222] width 52 height 12
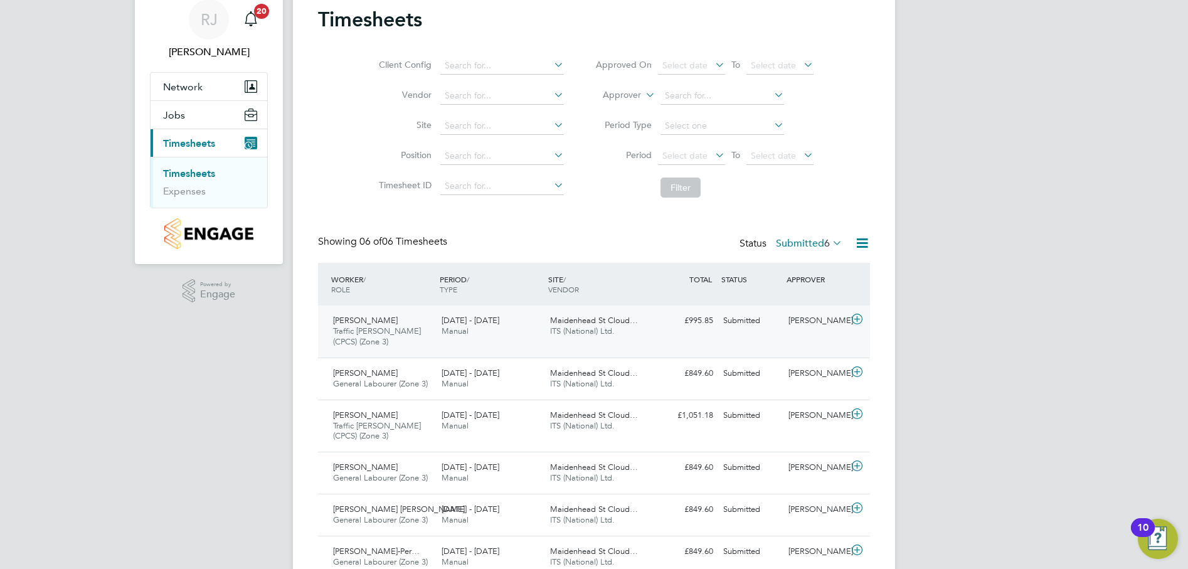
scroll to position [103, 0]
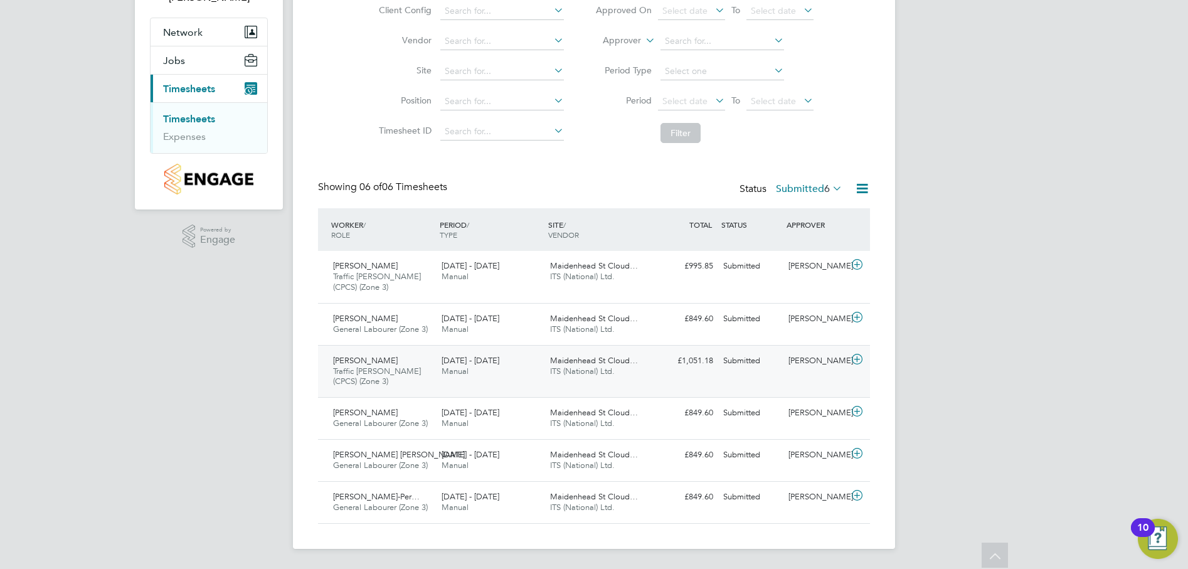
click at [354, 366] on span "Traffic [PERSON_NAME] (CPCS) (Zone 3)" at bounding box center [377, 376] width 88 height 21
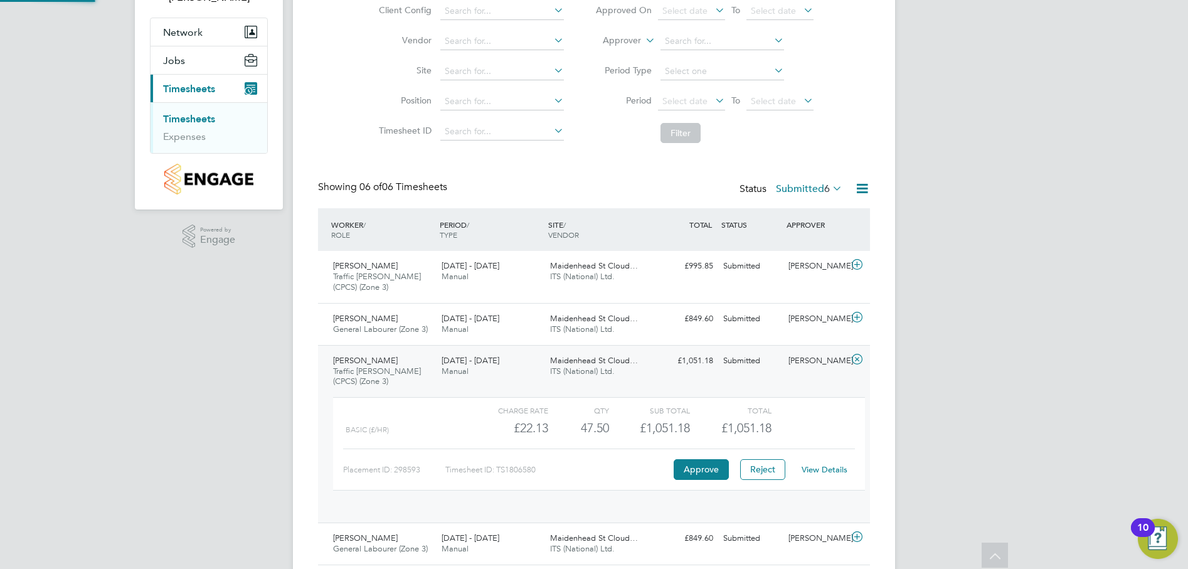
scroll to position [21, 122]
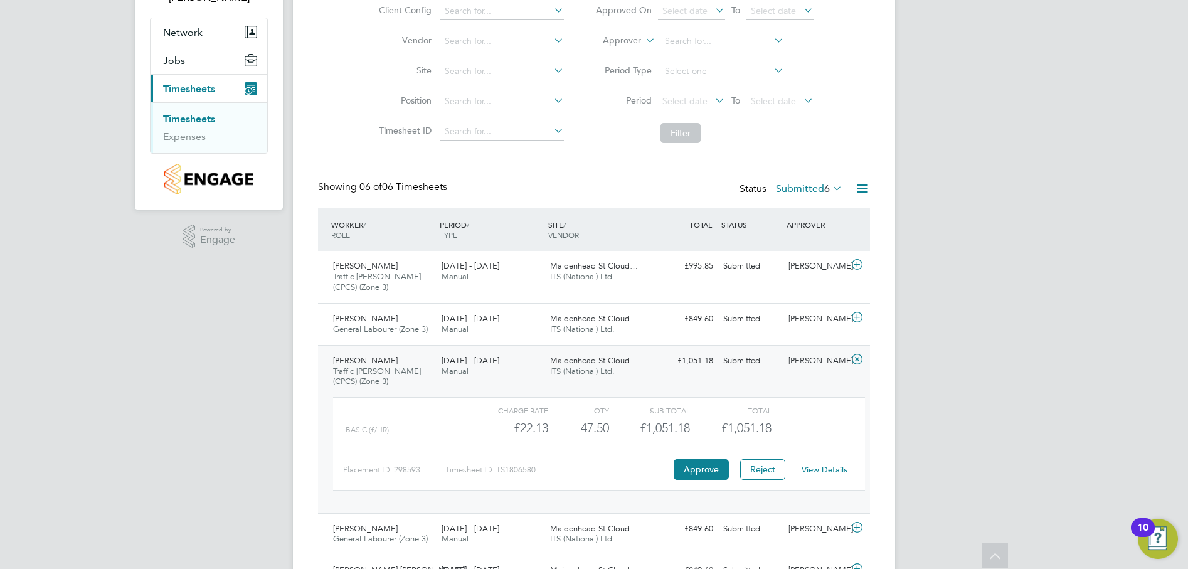
click at [839, 467] on link "View Details" at bounding box center [825, 469] width 46 height 11
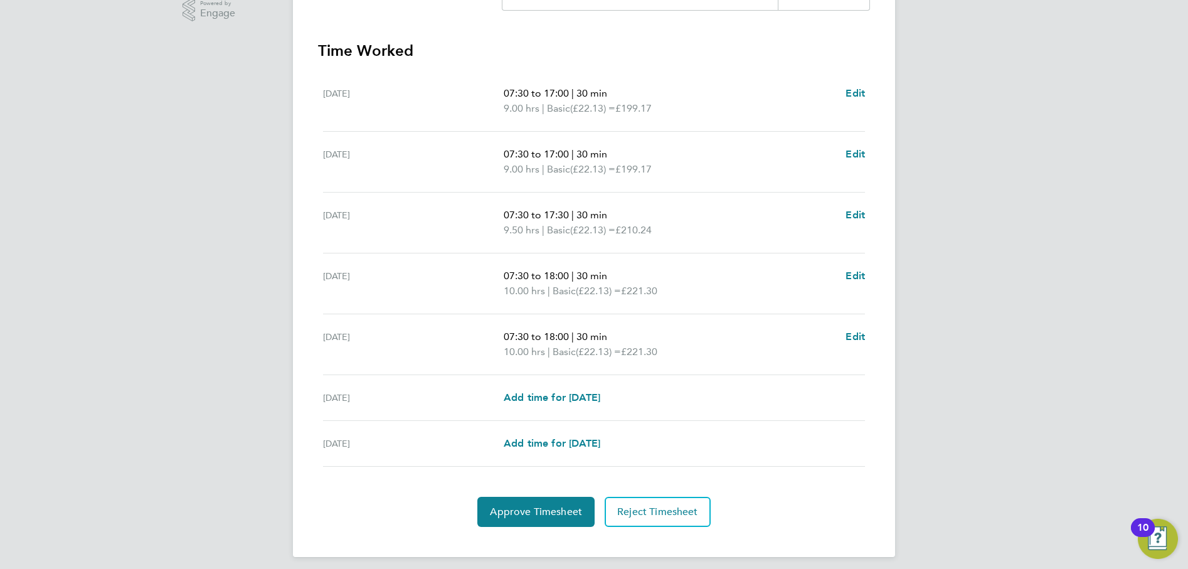
scroll to position [338, 0]
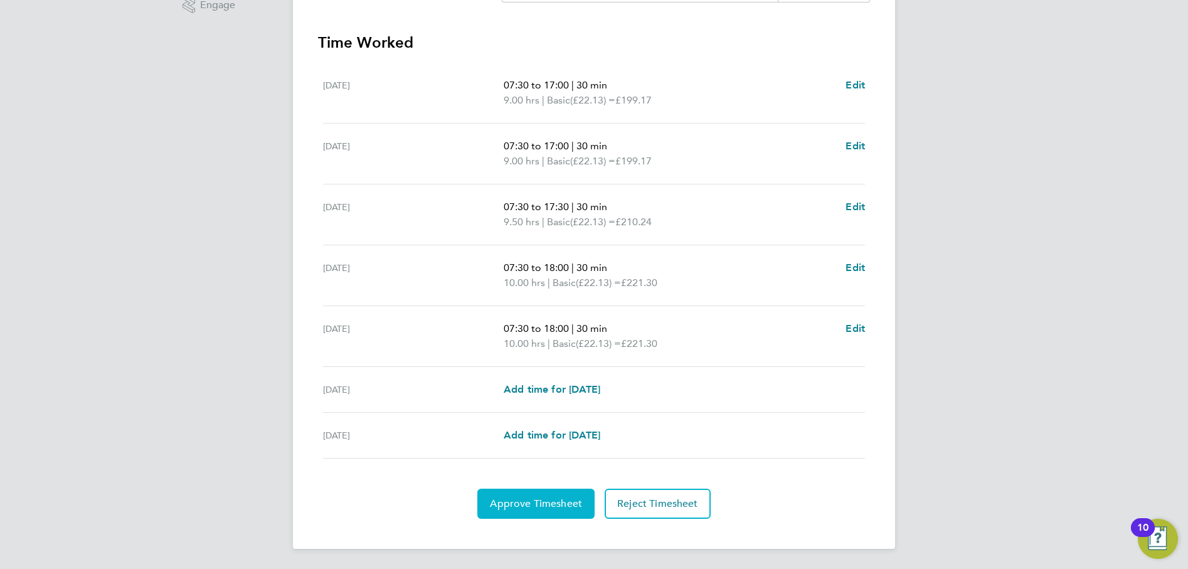
click at [552, 508] on span "Approve Timesheet" at bounding box center [536, 504] width 92 height 13
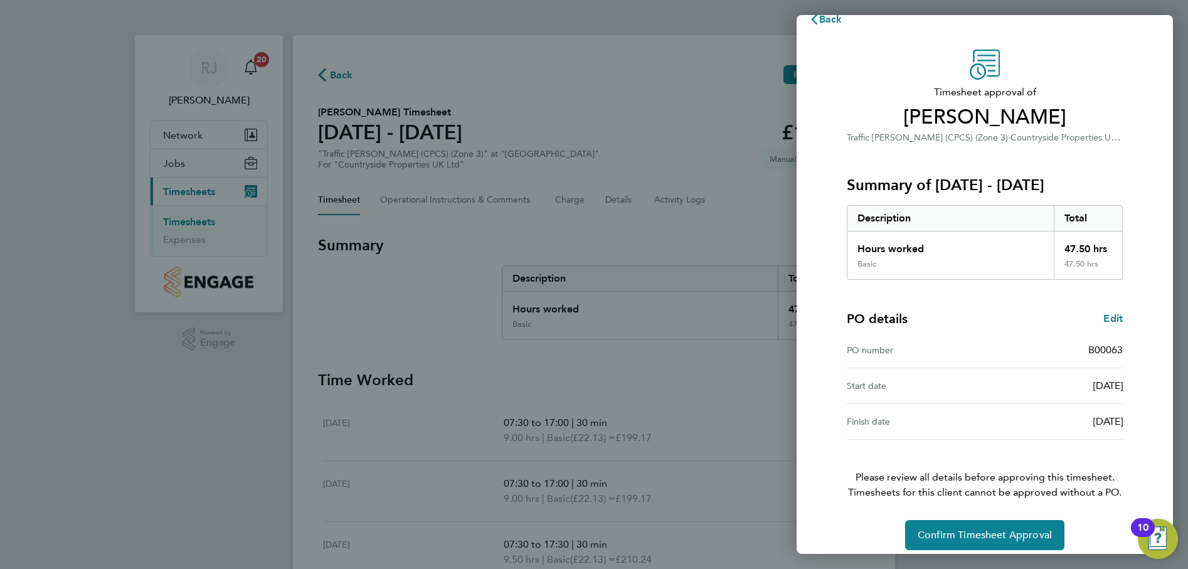
scroll to position [32, 0]
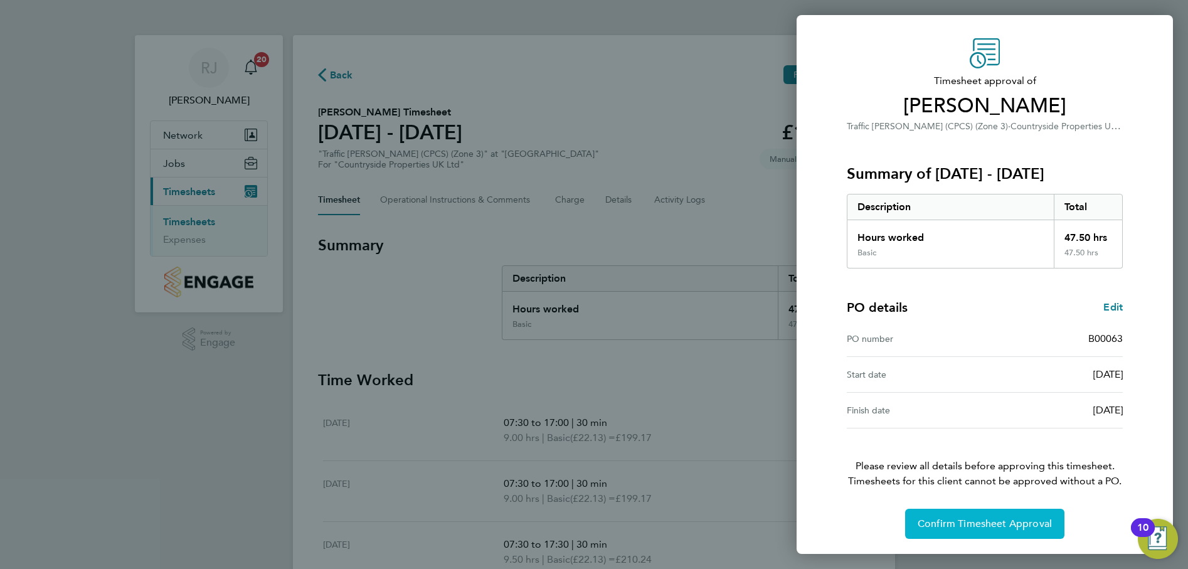
click at [988, 516] on button "Confirm Timesheet Approval" at bounding box center [984, 524] width 159 height 30
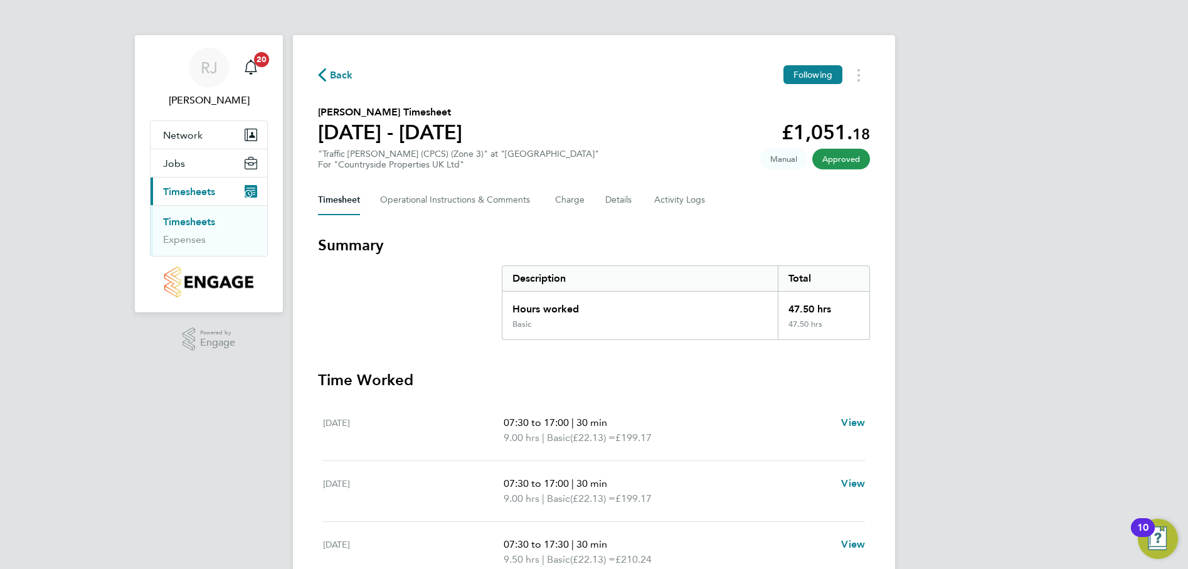
click at [195, 219] on link "Timesheets" at bounding box center [189, 222] width 52 height 12
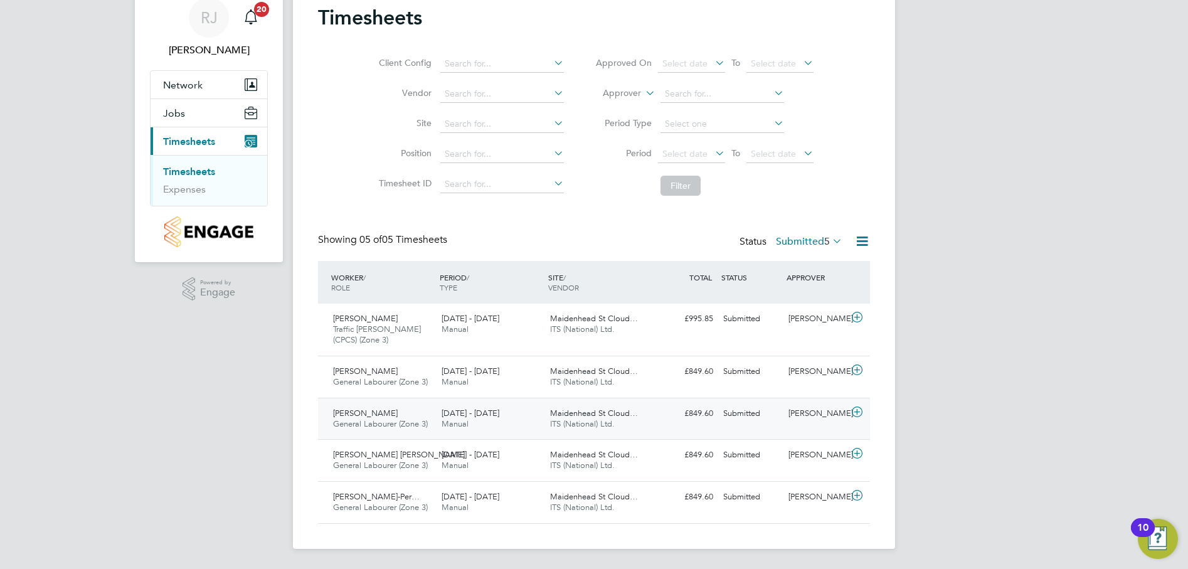
click at [370, 415] on span "[PERSON_NAME]" at bounding box center [365, 413] width 65 height 11
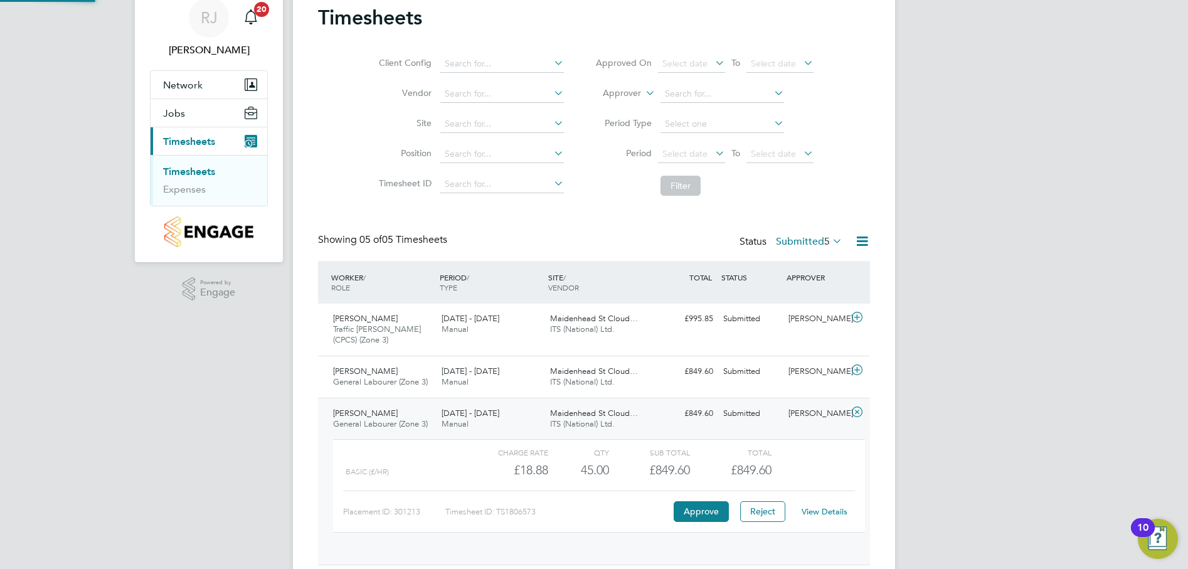
scroll to position [21, 122]
click at [828, 513] on link "View Details" at bounding box center [825, 511] width 46 height 11
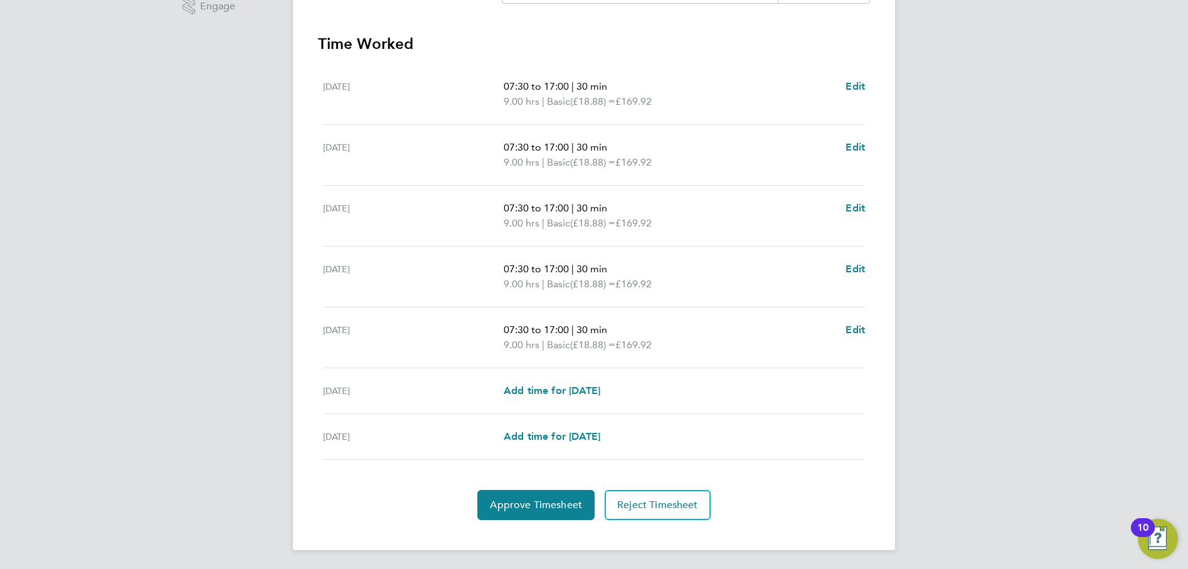
scroll to position [338, 0]
click at [573, 389] on span "Add time for [DATE]" at bounding box center [552, 389] width 97 height 12
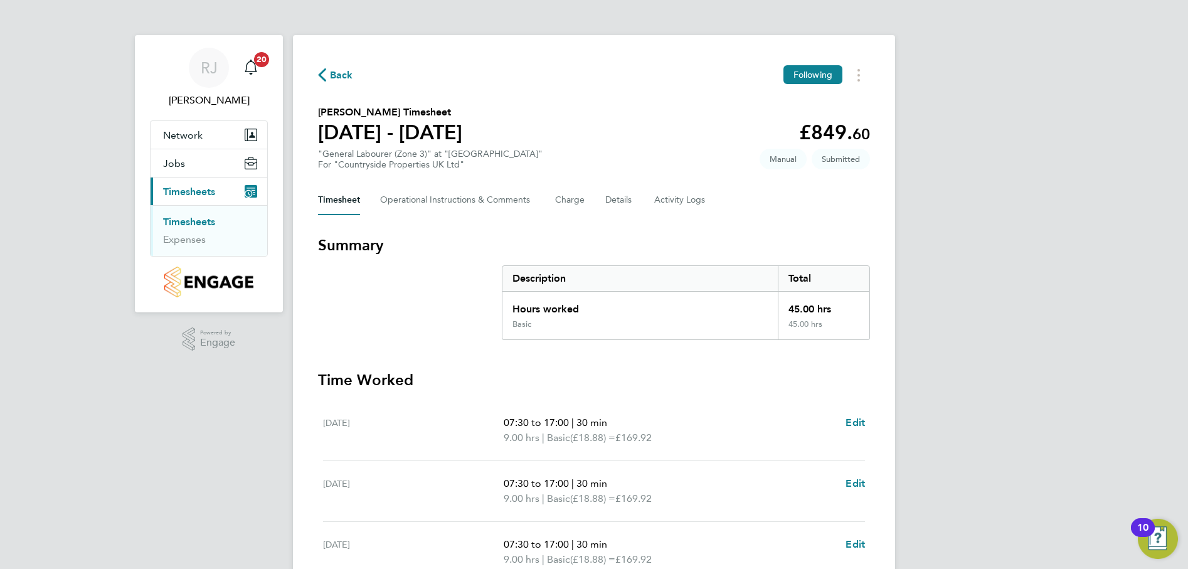
select select "30"
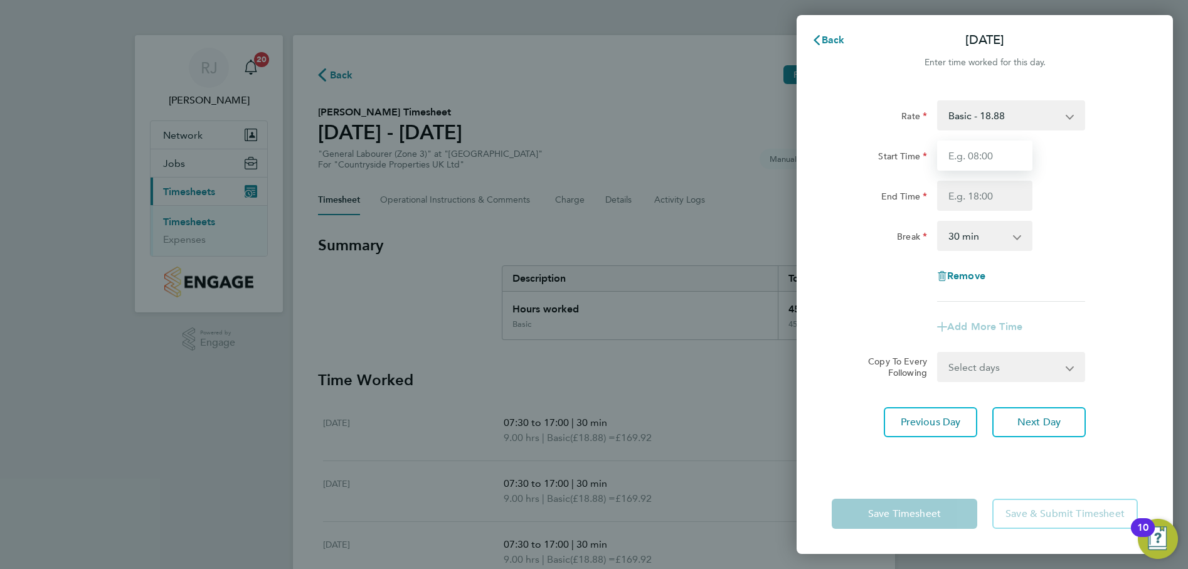
click at [989, 158] on input "Start Time" at bounding box center [984, 156] width 95 height 30
type input "07:30"
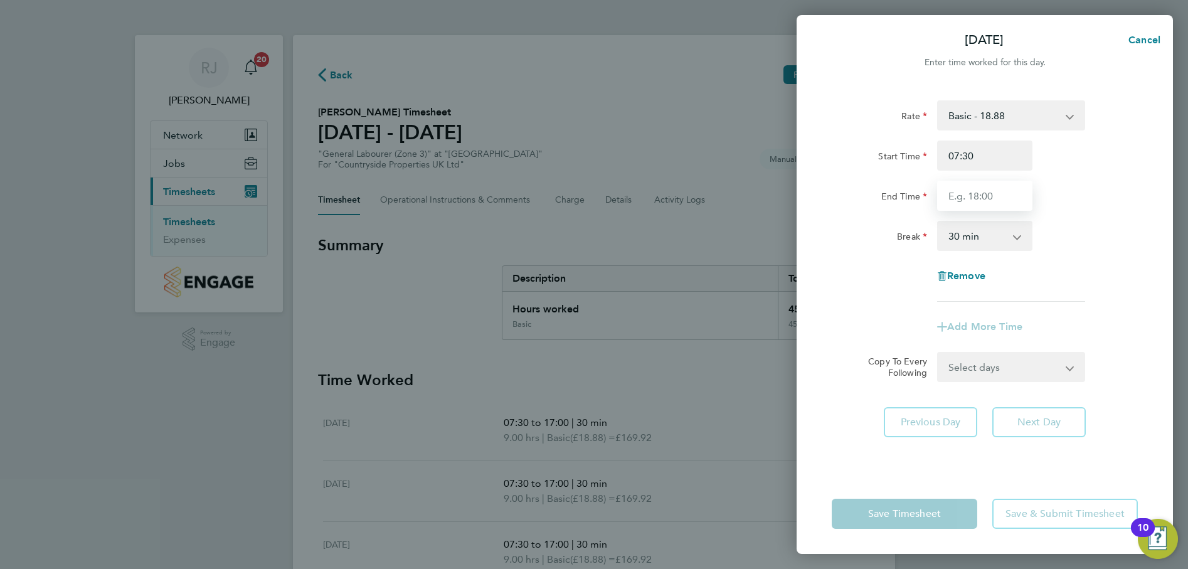
click at [989, 196] on input "End Time" at bounding box center [984, 196] width 95 height 30
type input "16:00"
click at [1075, 232] on div "Break 0 min 15 min 30 min 45 min 60 min 75 min 90 min" at bounding box center [985, 236] width 316 height 30
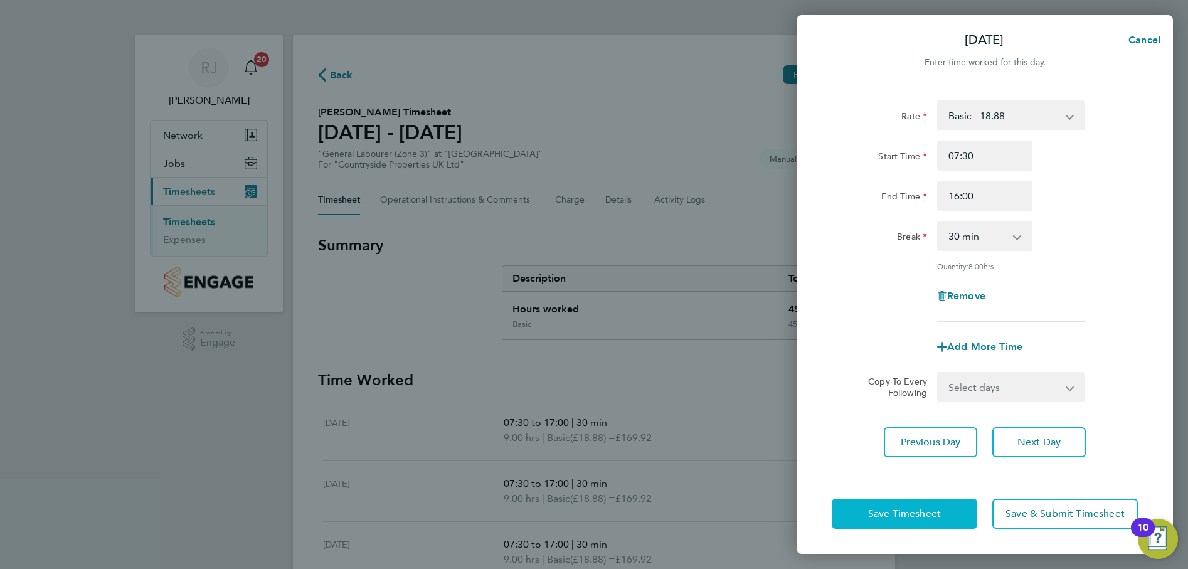
click at [922, 515] on span "Save Timesheet" at bounding box center [904, 514] width 73 height 13
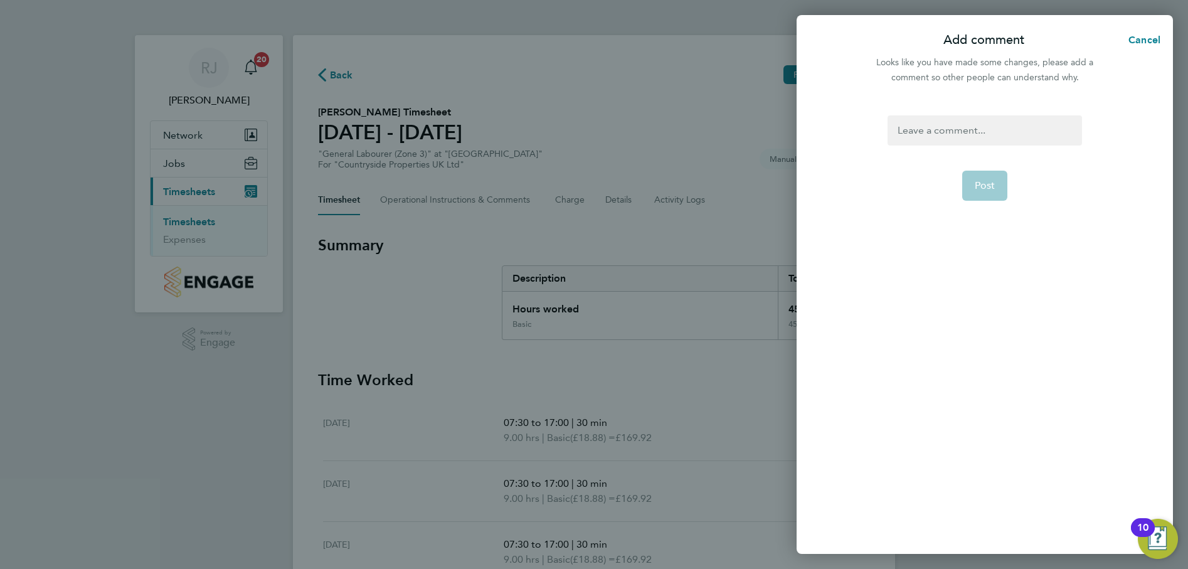
click at [980, 182] on app-form-button "Post" at bounding box center [985, 186] width 46 height 30
click at [948, 133] on div at bounding box center [985, 130] width 194 height 30
click at [909, 126] on div at bounding box center [985, 130] width 194 height 30
click at [989, 190] on span "Post" at bounding box center [985, 185] width 21 height 13
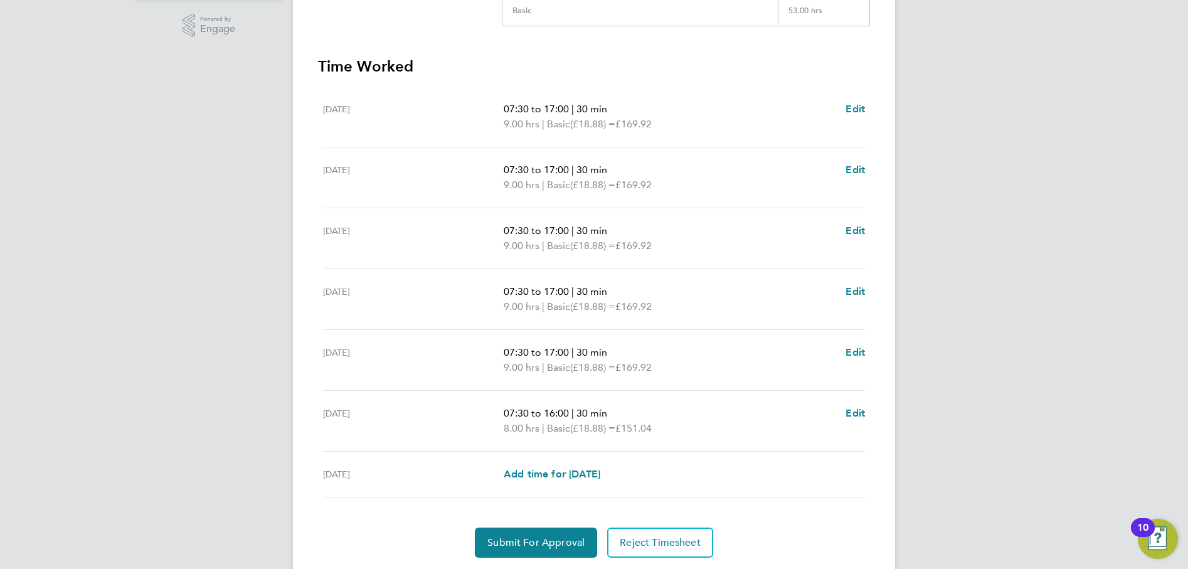
scroll to position [353, 0]
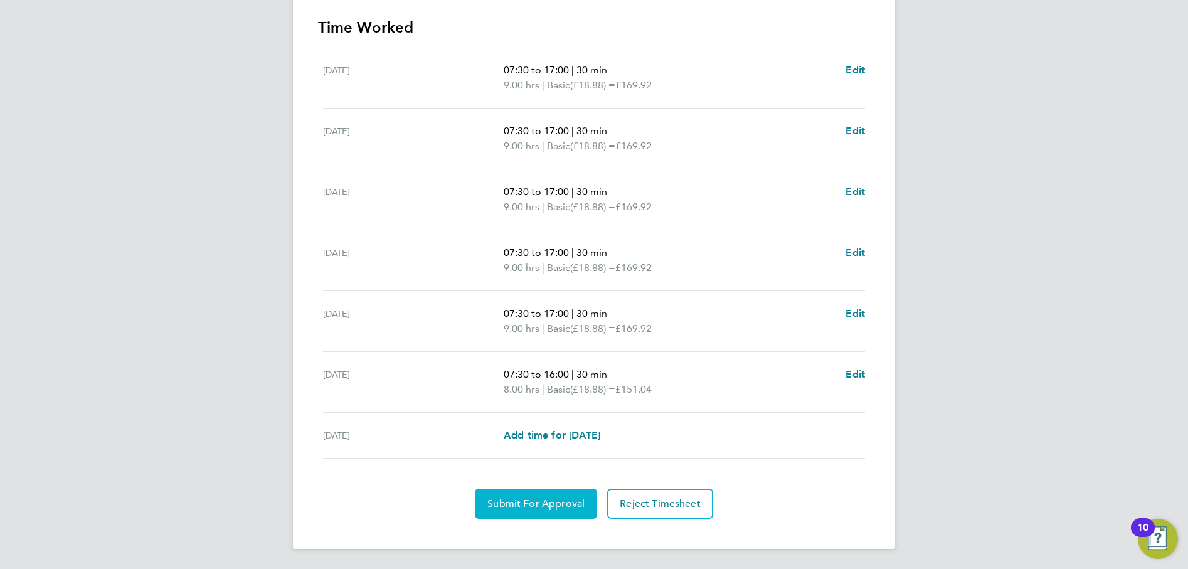
click at [539, 505] on span "Submit For Approval" at bounding box center [536, 504] width 97 height 13
click at [531, 499] on span "Approve Timesheet" at bounding box center [536, 504] width 92 height 13
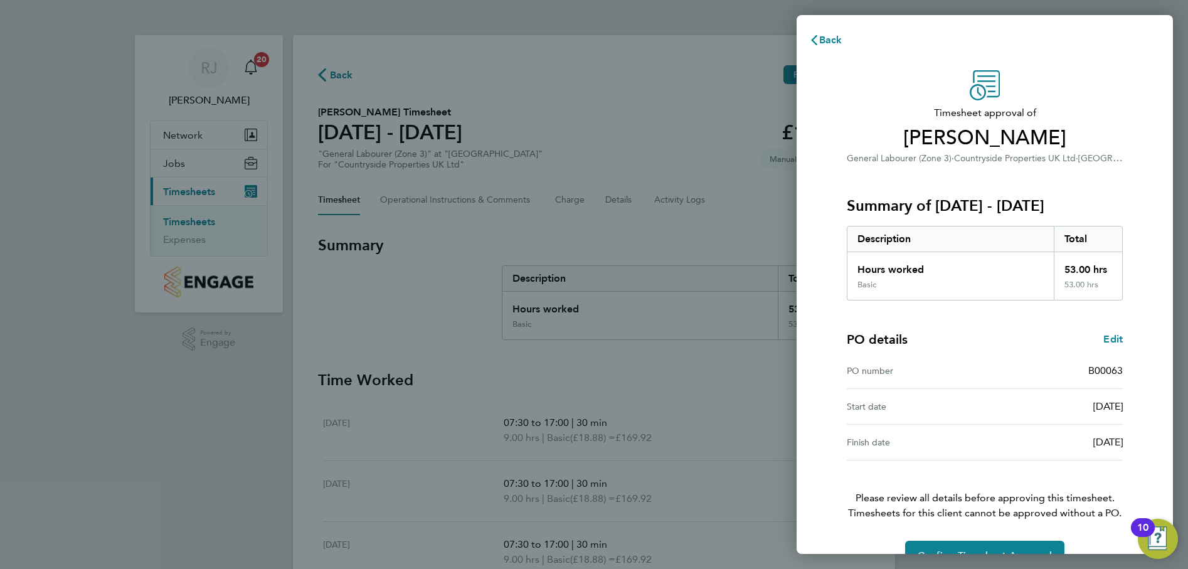
scroll to position [32, 0]
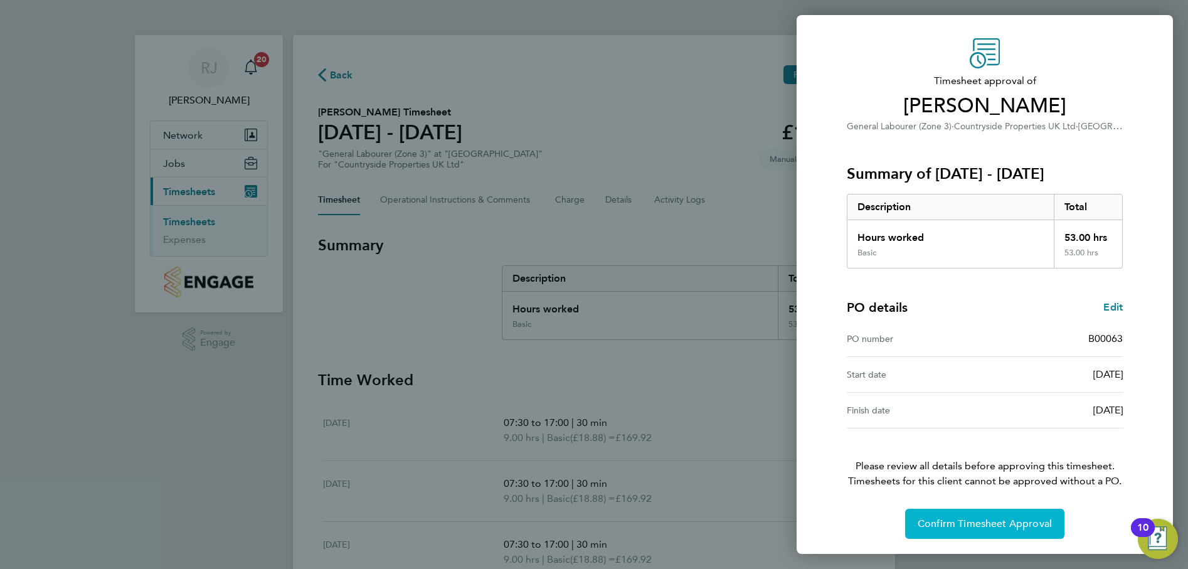
click at [993, 516] on button "Confirm Timesheet Approval" at bounding box center [984, 524] width 159 height 30
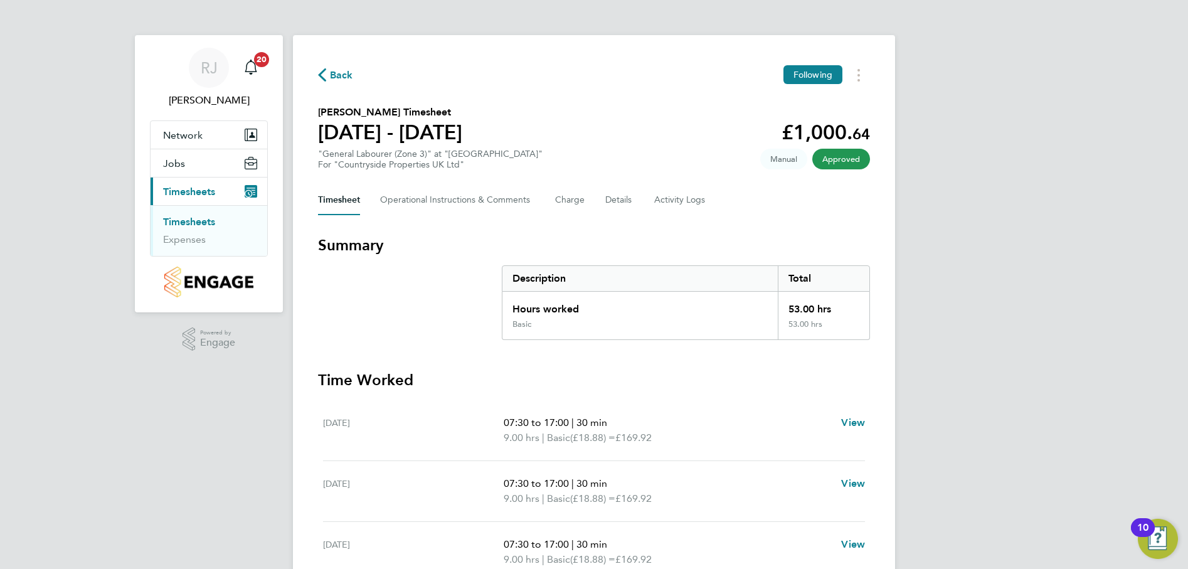
click at [202, 225] on link "Timesheets" at bounding box center [189, 222] width 52 height 12
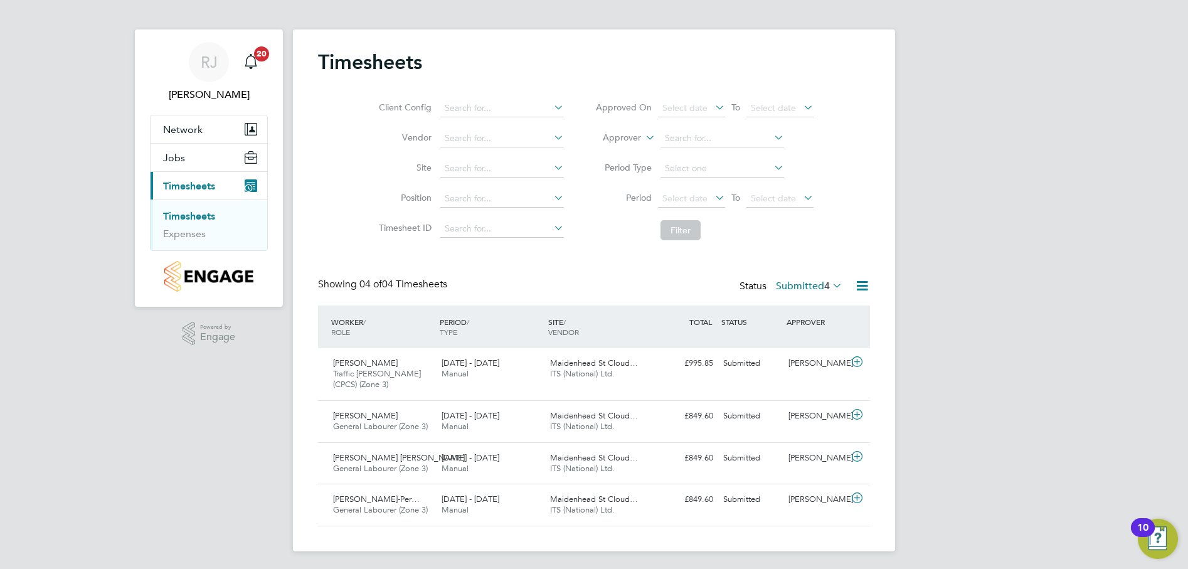
scroll to position [8, 0]
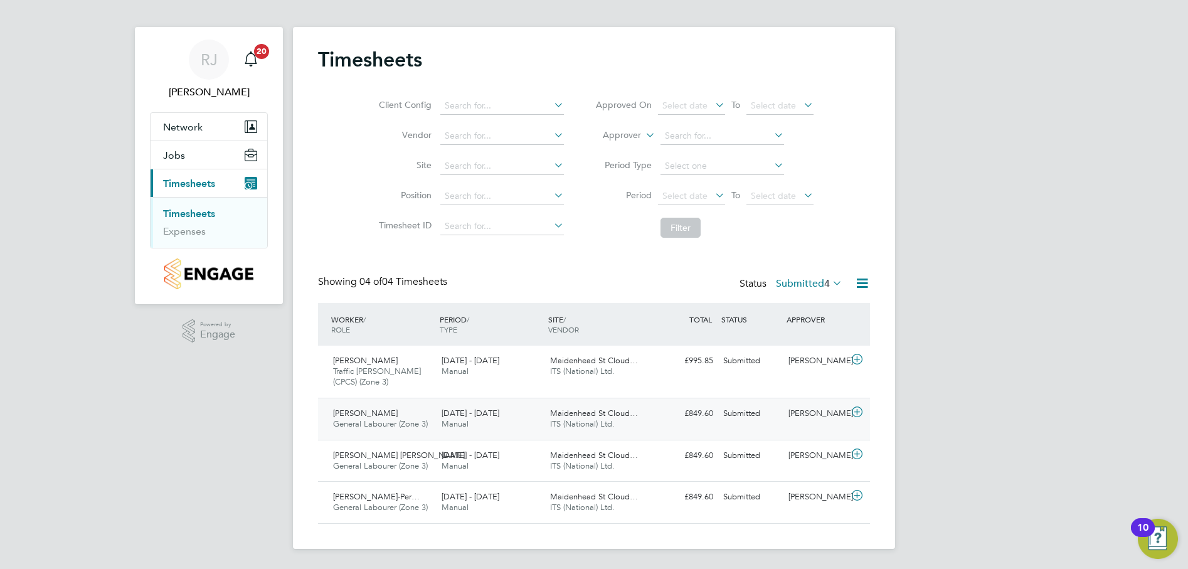
click at [385, 415] on span "Igors Nazarovs" at bounding box center [365, 413] width 65 height 11
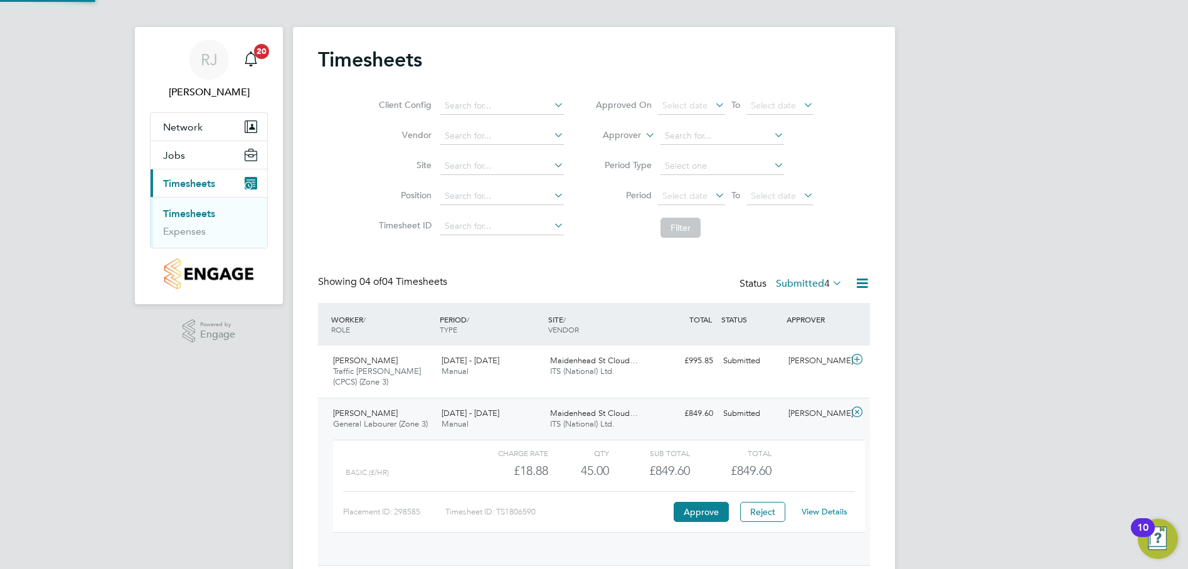
scroll to position [21, 122]
click at [819, 511] on link "View Details" at bounding box center [825, 511] width 46 height 11
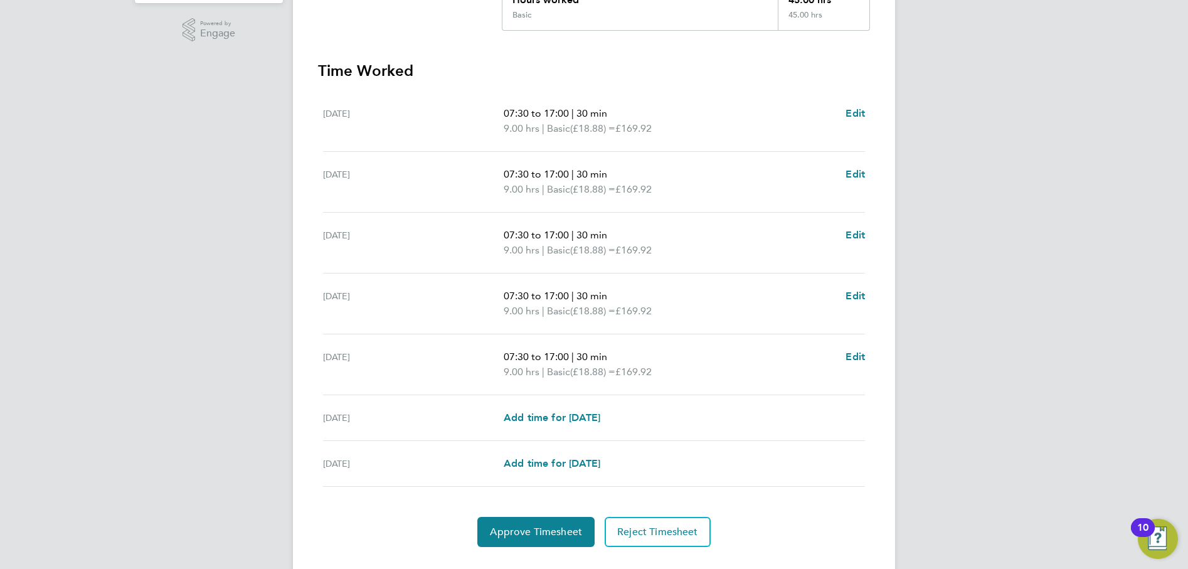
scroll to position [314, 0]
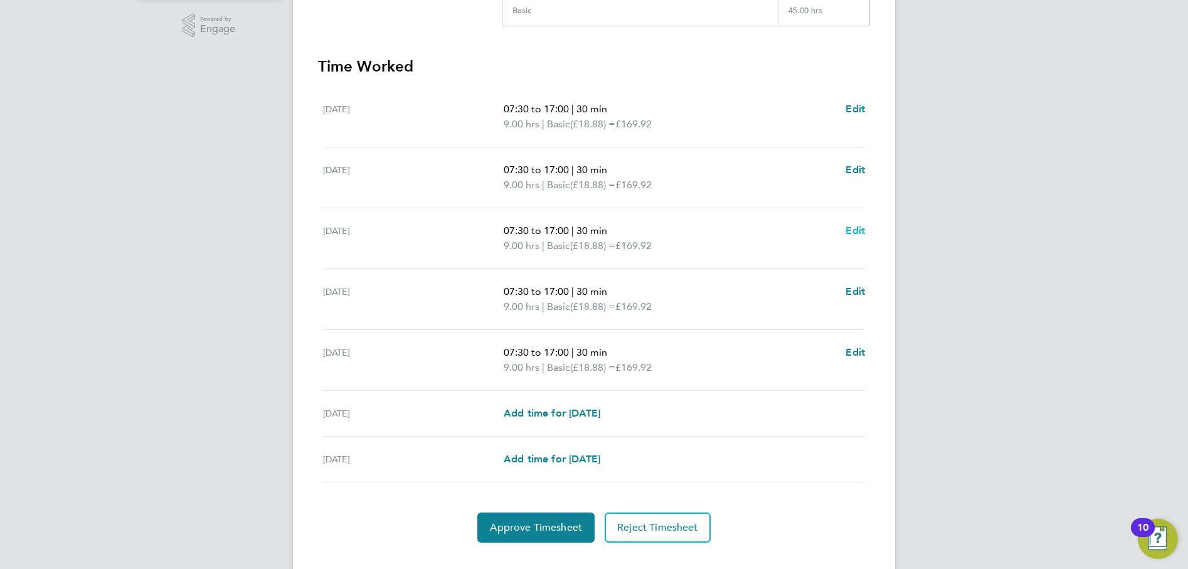
click at [856, 227] on span "Edit" at bounding box center [855, 231] width 19 height 12
select select "30"
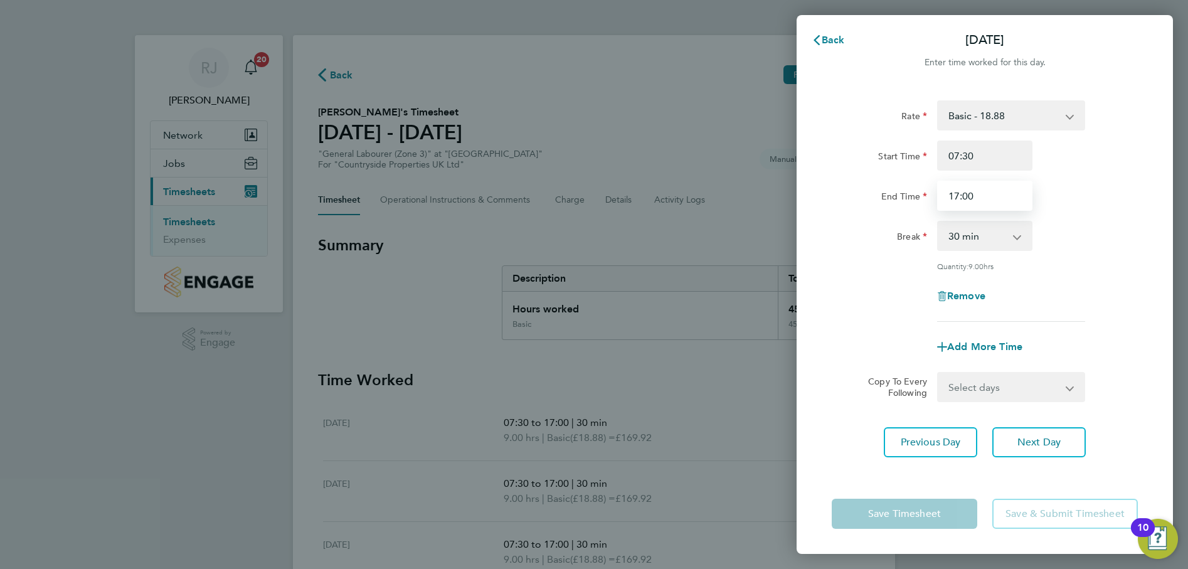
drag, startPoint x: 984, startPoint y: 197, endPoint x: 930, endPoint y: 191, distance: 54.3
click at [930, 191] on div "End Time 17:00" at bounding box center [985, 196] width 316 height 30
type input "13:00"
click at [1126, 218] on div "Rate Basic - 18.88 Start Time 07:30 End Time 13:00 Break 0 min 15 min 30 min 45…" at bounding box center [985, 210] width 306 height 221
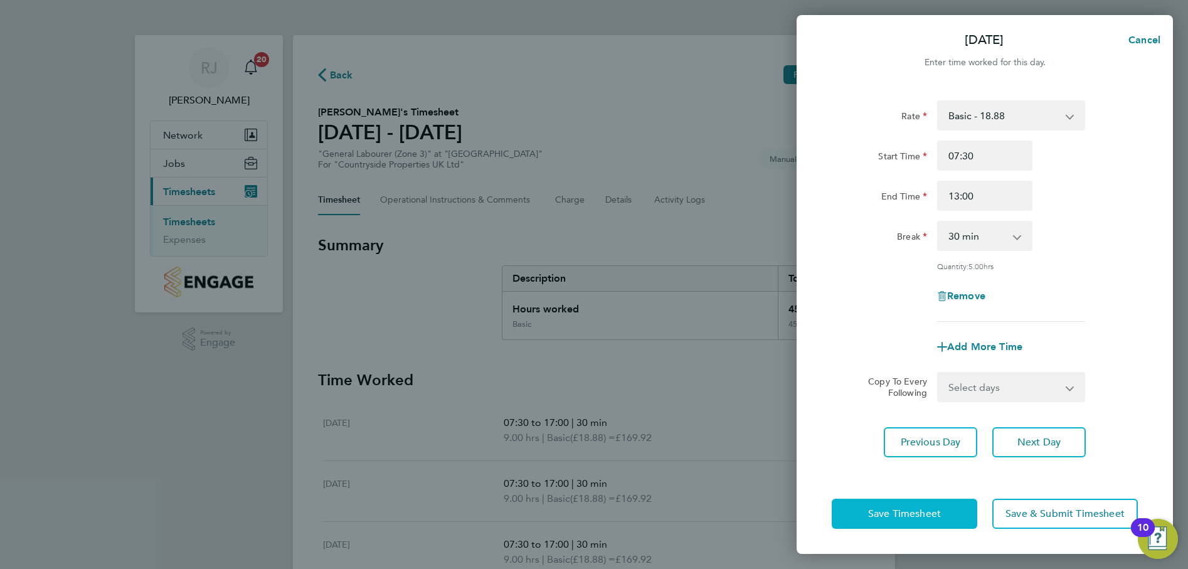
click at [904, 516] on span "Save Timesheet" at bounding box center [904, 514] width 73 height 13
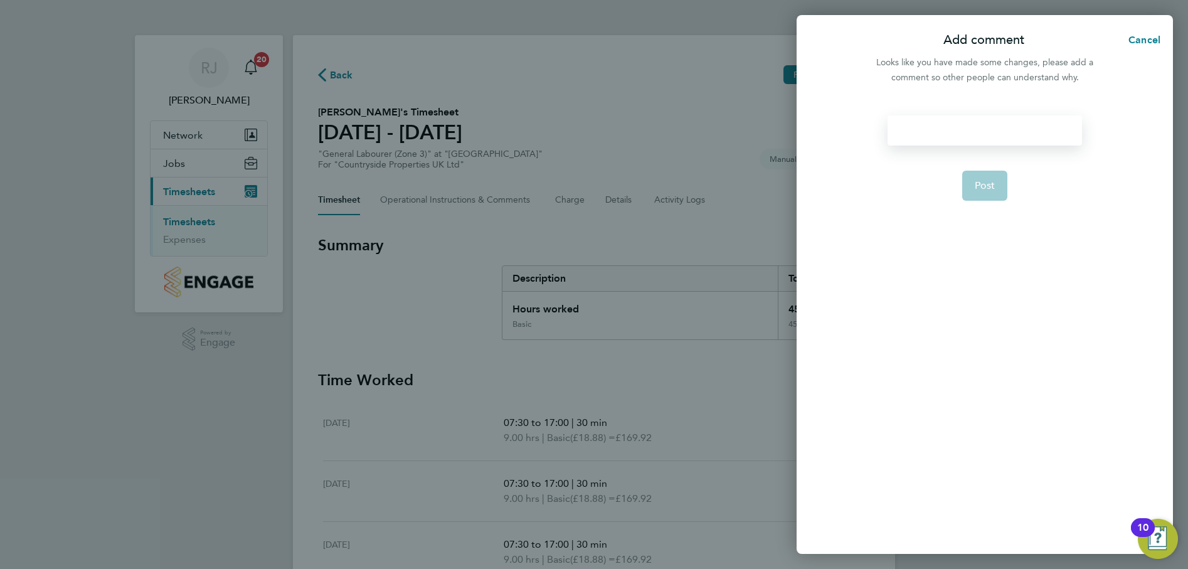
click at [961, 132] on div at bounding box center [985, 130] width 194 height 30
click at [956, 136] on div at bounding box center [985, 130] width 194 height 30
click at [988, 184] on span "Post" at bounding box center [985, 185] width 21 height 13
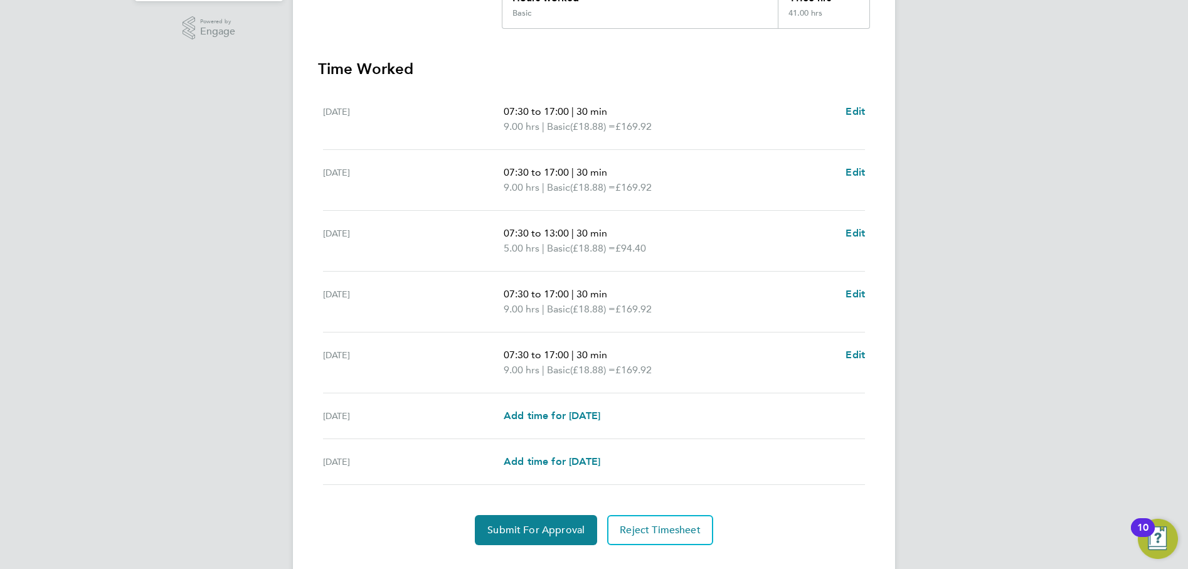
scroll to position [338, 0]
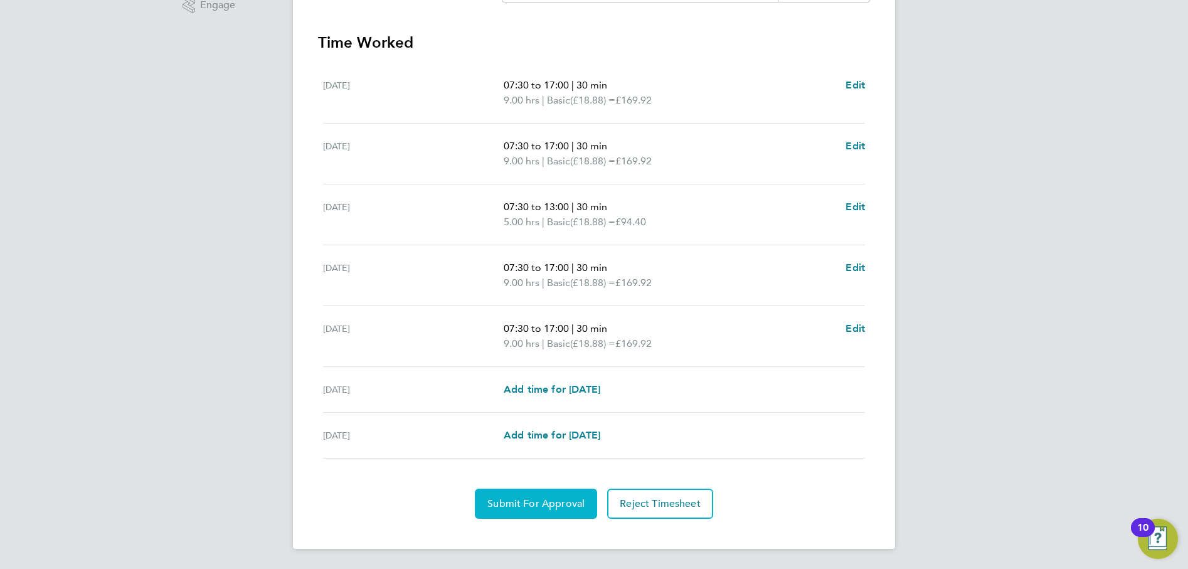
click at [546, 504] on span "Submit For Approval" at bounding box center [536, 504] width 97 height 13
click at [539, 508] on span "Approve Timesheet" at bounding box center [536, 504] width 92 height 13
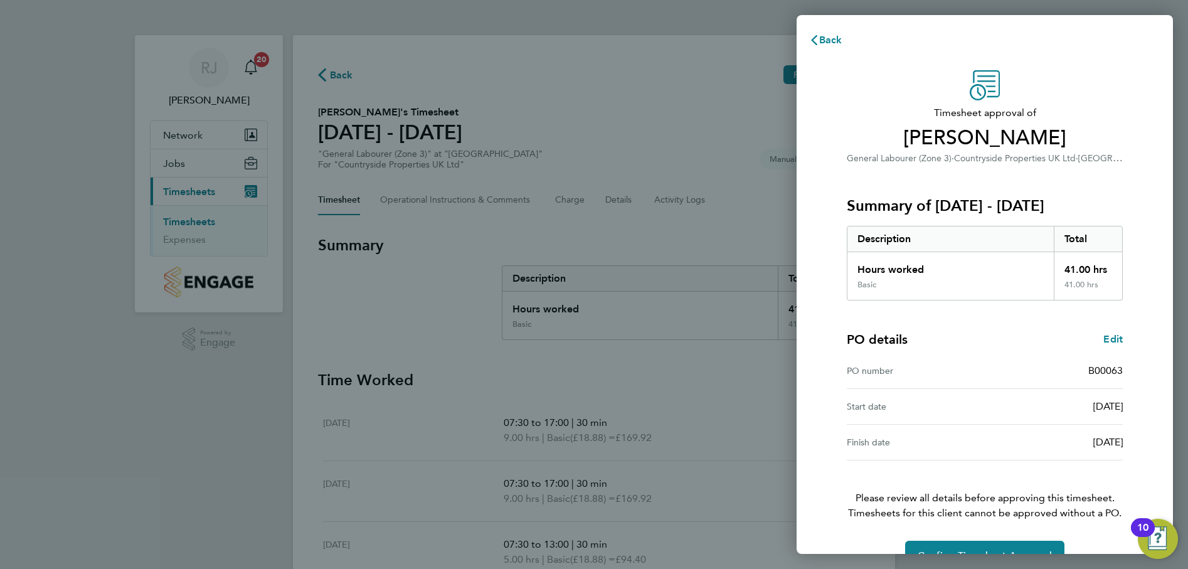
scroll to position [32, 0]
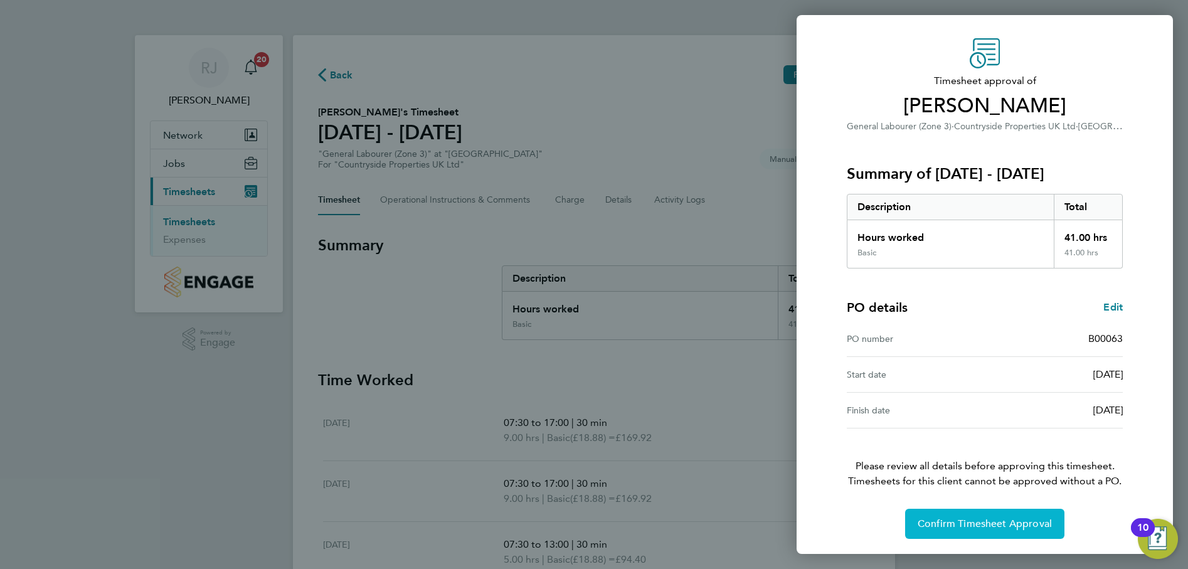
click at [992, 524] on span "Confirm Timesheet Approval" at bounding box center [985, 524] width 134 height 13
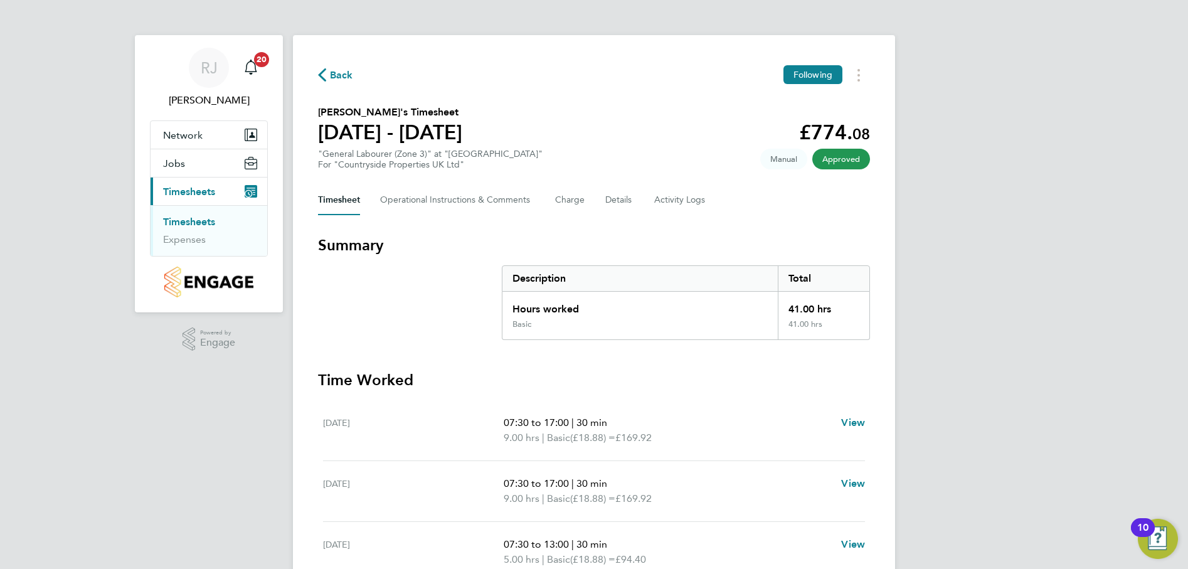
click at [198, 221] on link "Timesheets" at bounding box center [189, 222] width 52 height 12
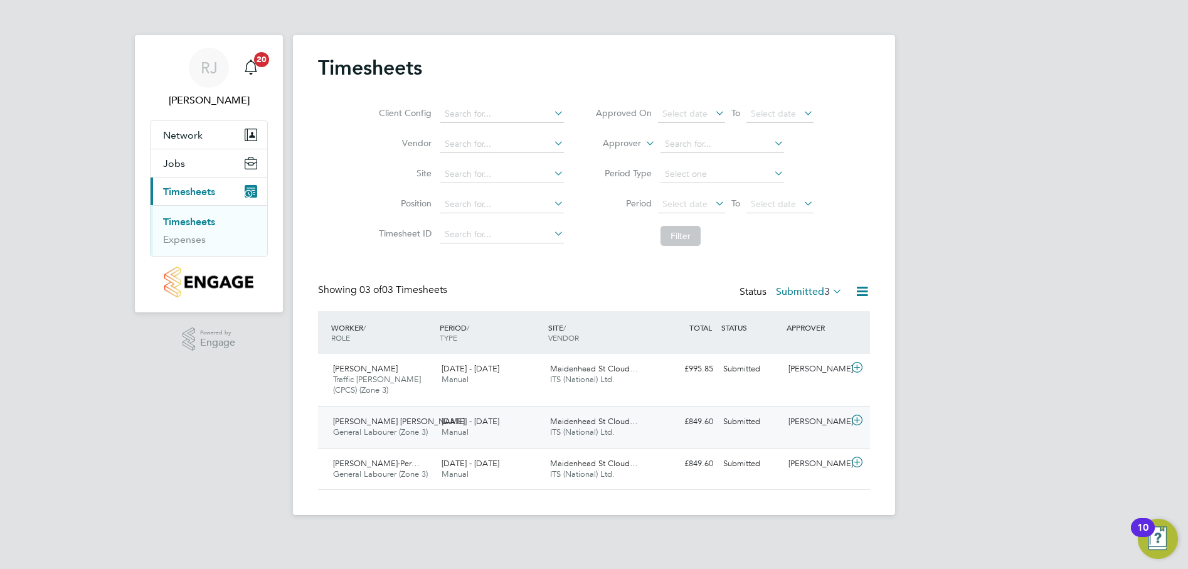
click at [392, 424] on span "[PERSON_NAME] [PERSON_NAME]" at bounding box center [399, 421] width 132 height 11
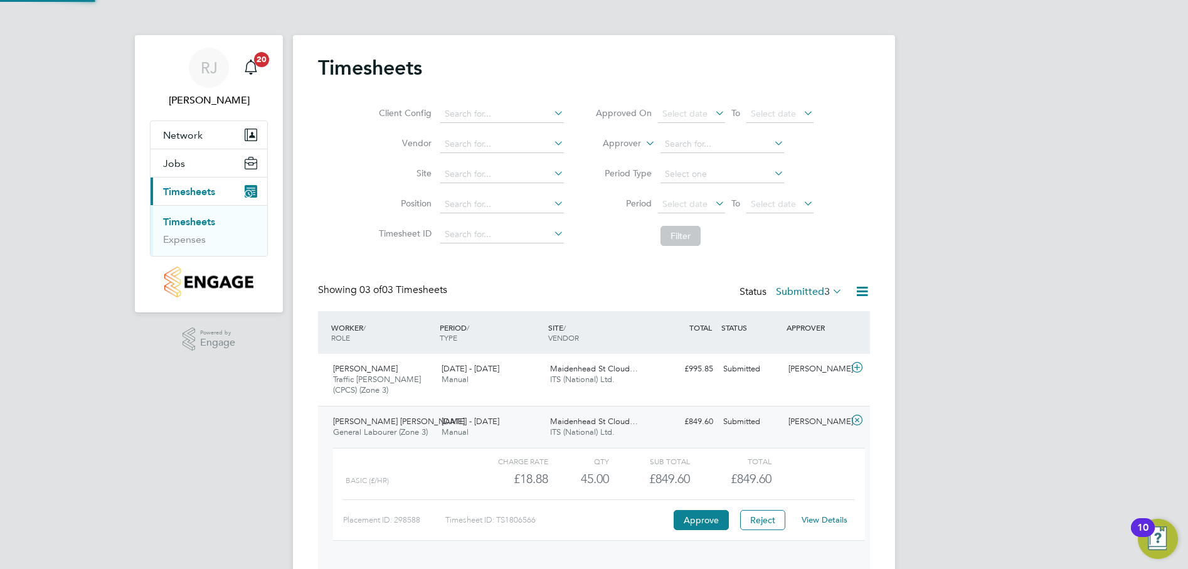
scroll to position [21, 122]
click at [826, 520] on link "View Details" at bounding box center [825, 520] width 46 height 11
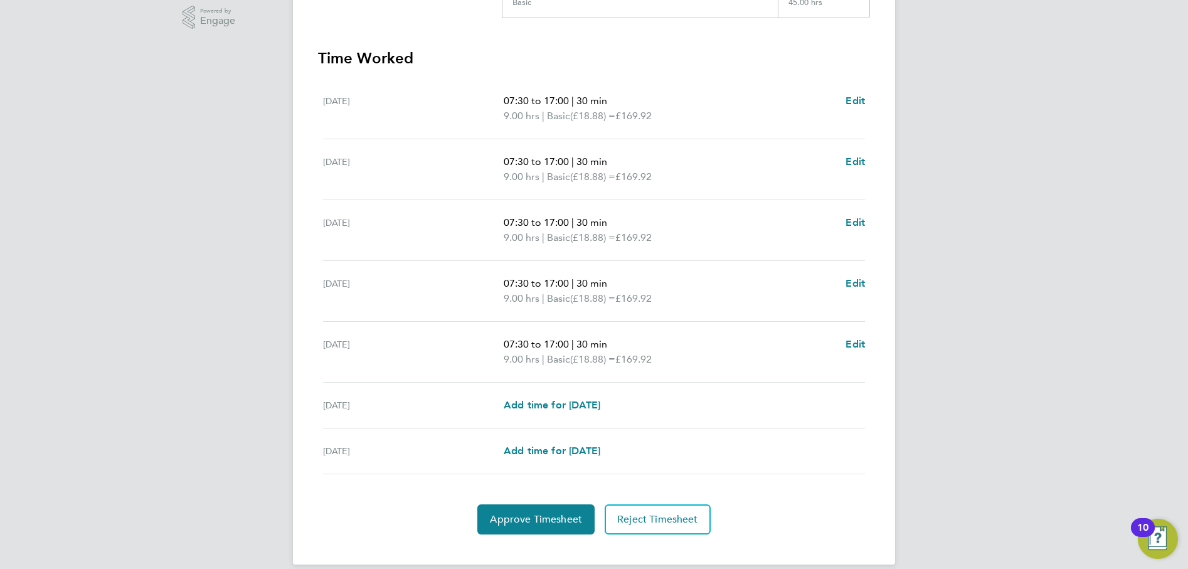
scroll to position [338, 0]
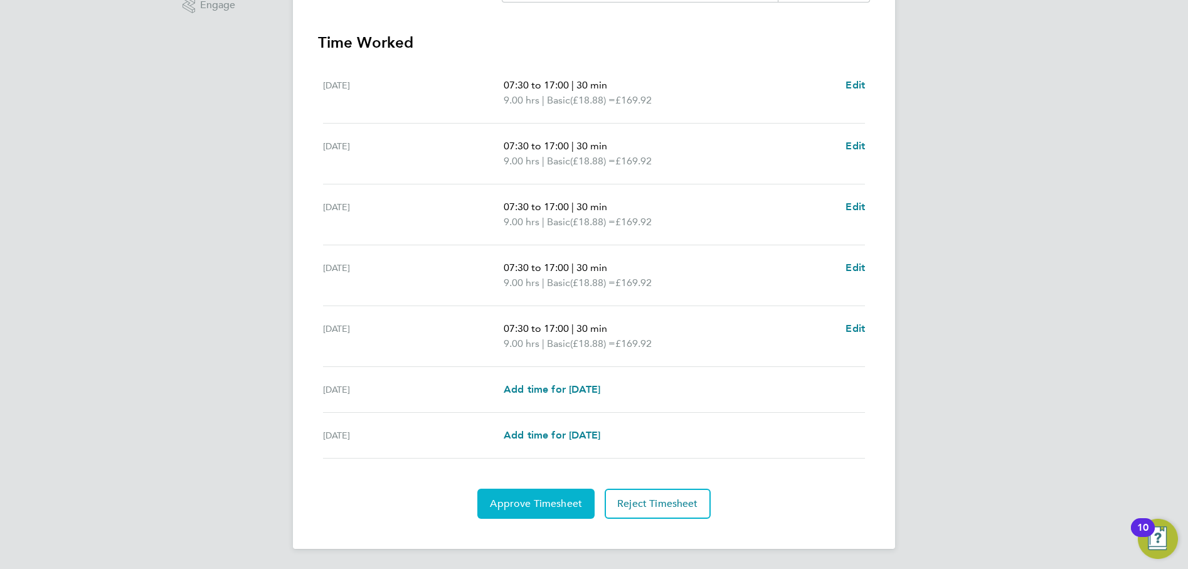
click at [543, 505] on span "Approve Timesheet" at bounding box center [536, 504] width 92 height 13
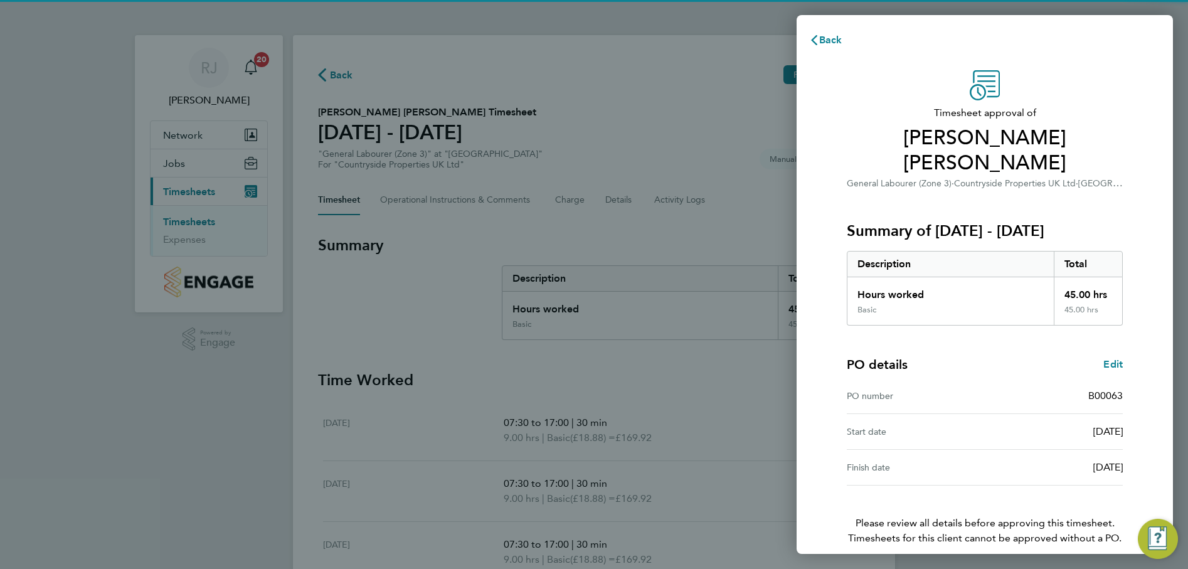
scroll to position [32, 0]
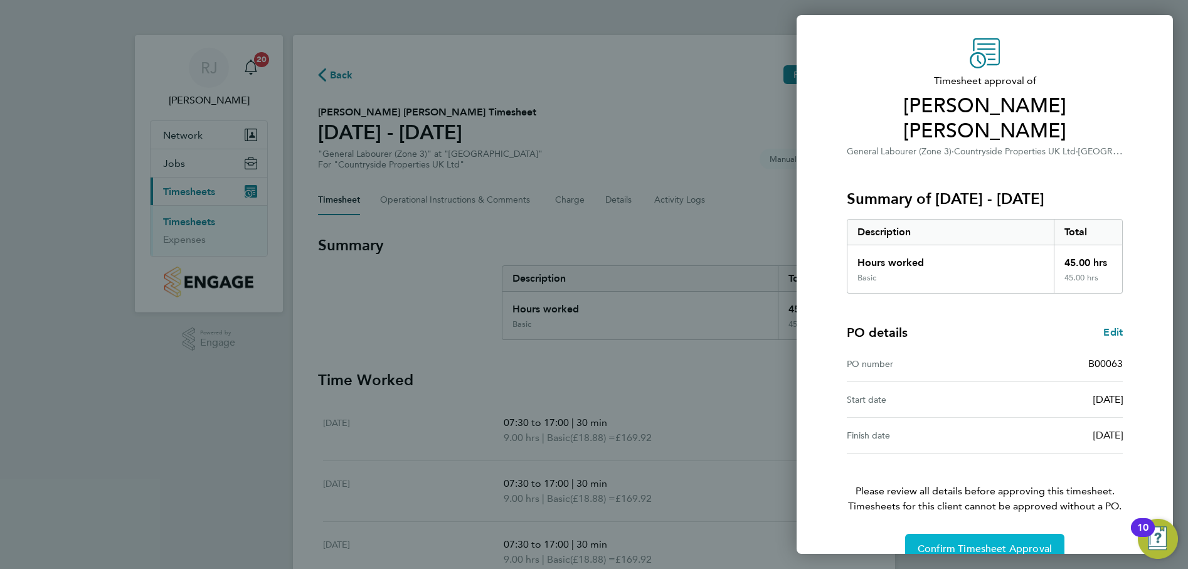
click at [991, 543] on span "Confirm Timesheet Approval" at bounding box center [985, 549] width 134 height 13
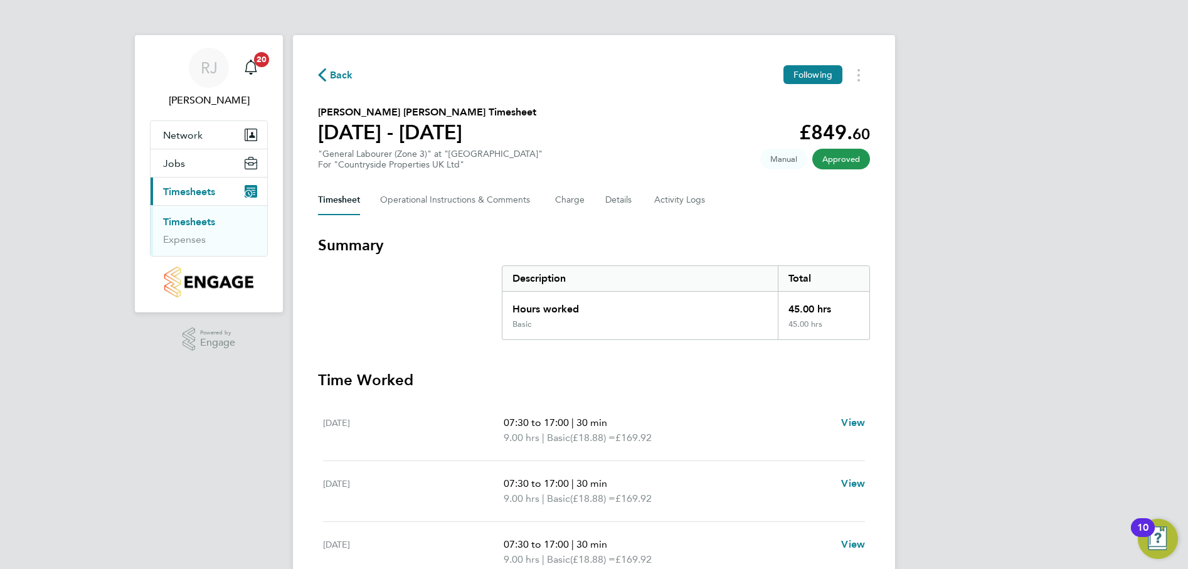
click at [203, 220] on link "Timesheets" at bounding box center [189, 222] width 52 height 12
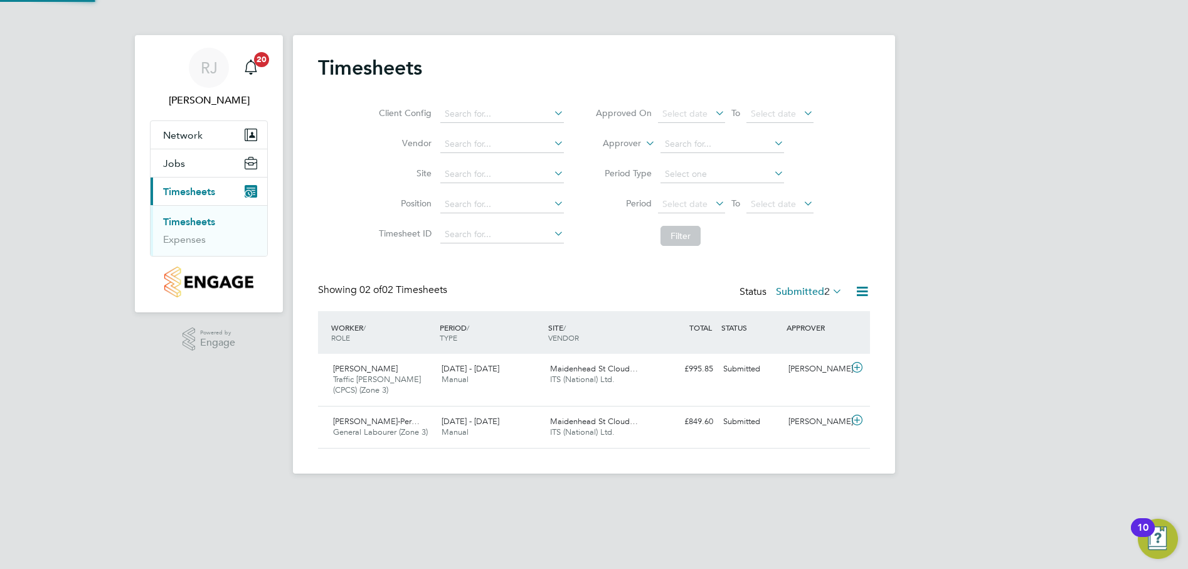
scroll to position [32, 109]
click at [378, 373] on span "[PERSON_NAME]" at bounding box center [365, 368] width 65 height 11
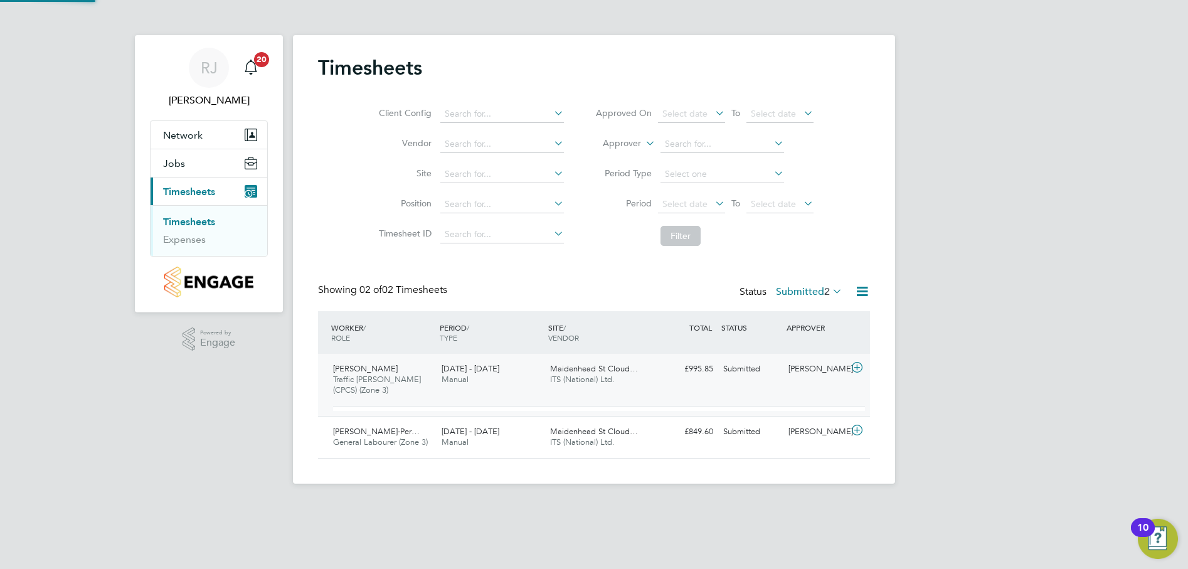
scroll to position [21, 122]
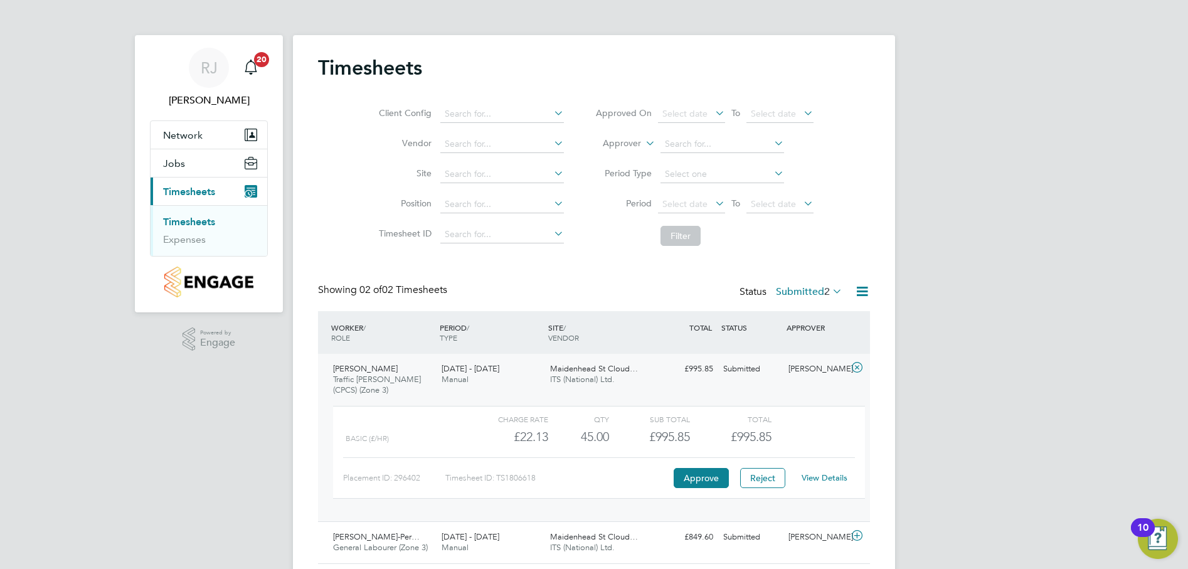
click at [824, 481] on link "View Details" at bounding box center [825, 477] width 46 height 11
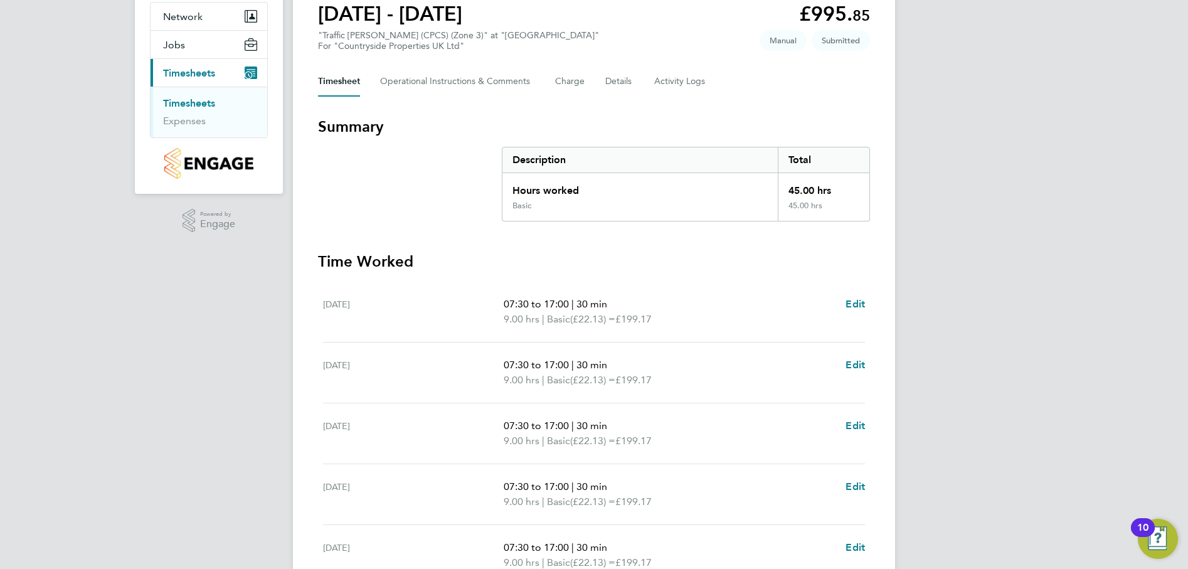
scroll to position [314, 0]
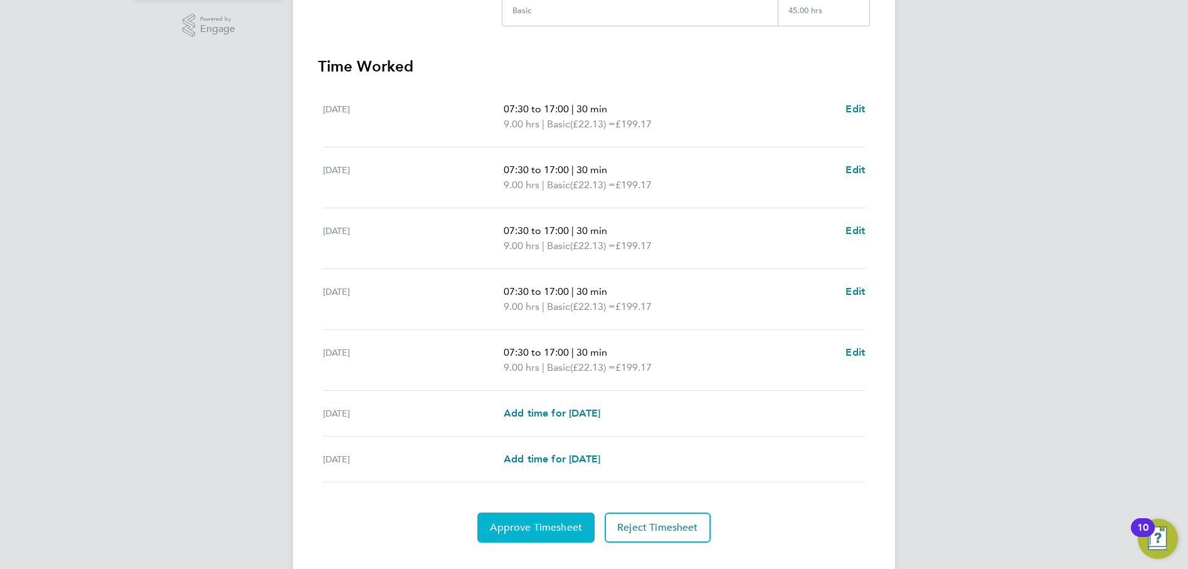
click at [548, 521] on span "Approve Timesheet" at bounding box center [536, 527] width 92 height 13
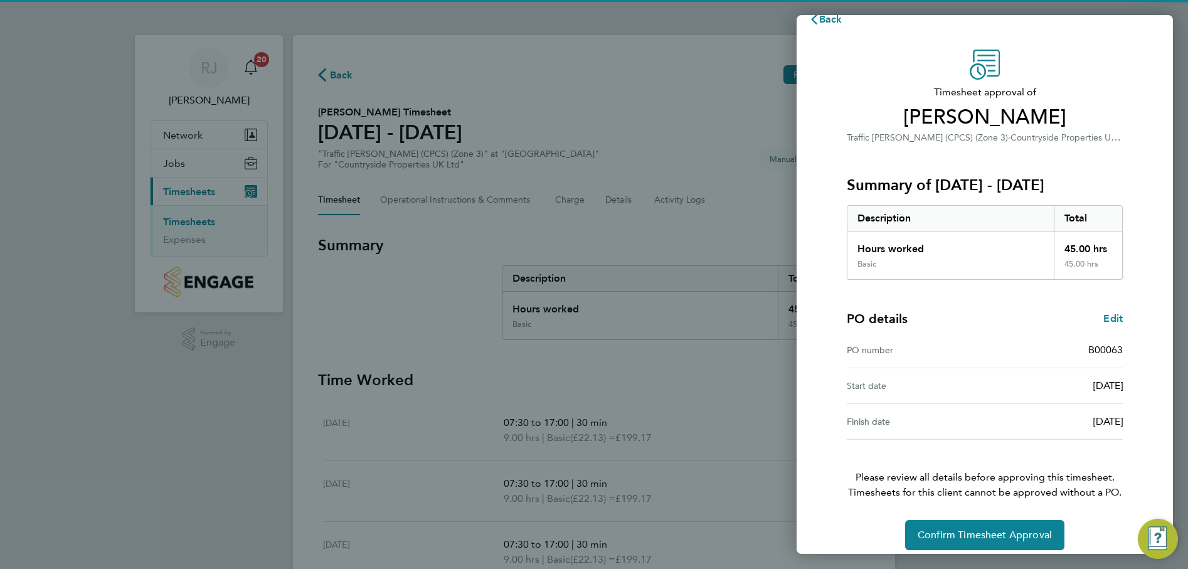
scroll to position [32, 0]
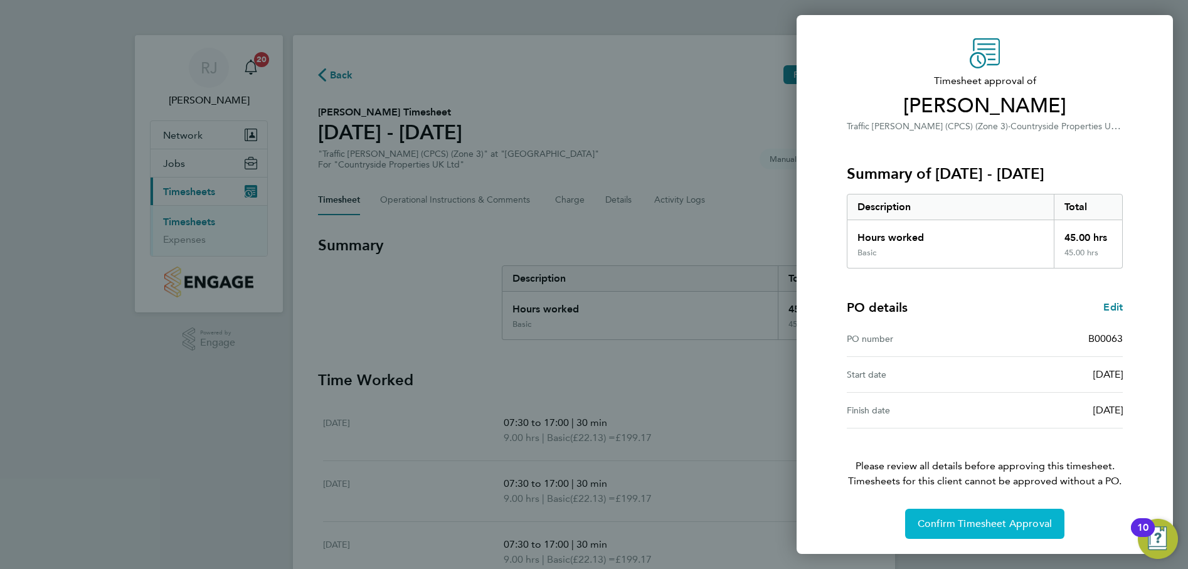
click at [976, 517] on button "Confirm Timesheet Approval" at bounding box center [984, 524] width 159 height 30
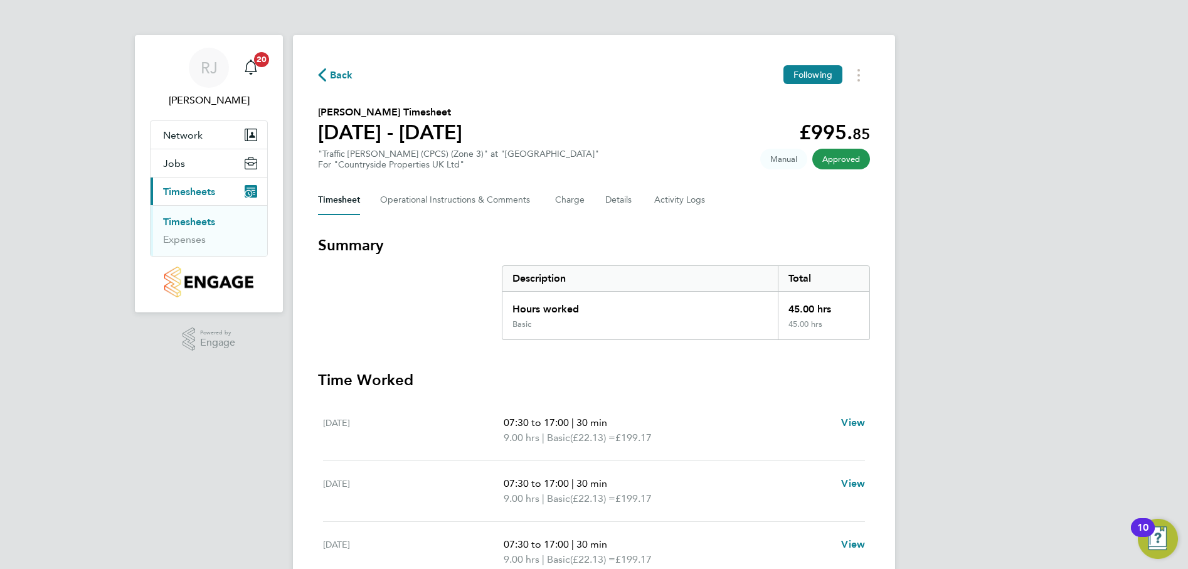
click at [193, 216] on link "Timesheets" at bounding box center [189, 222] width 52 height 12
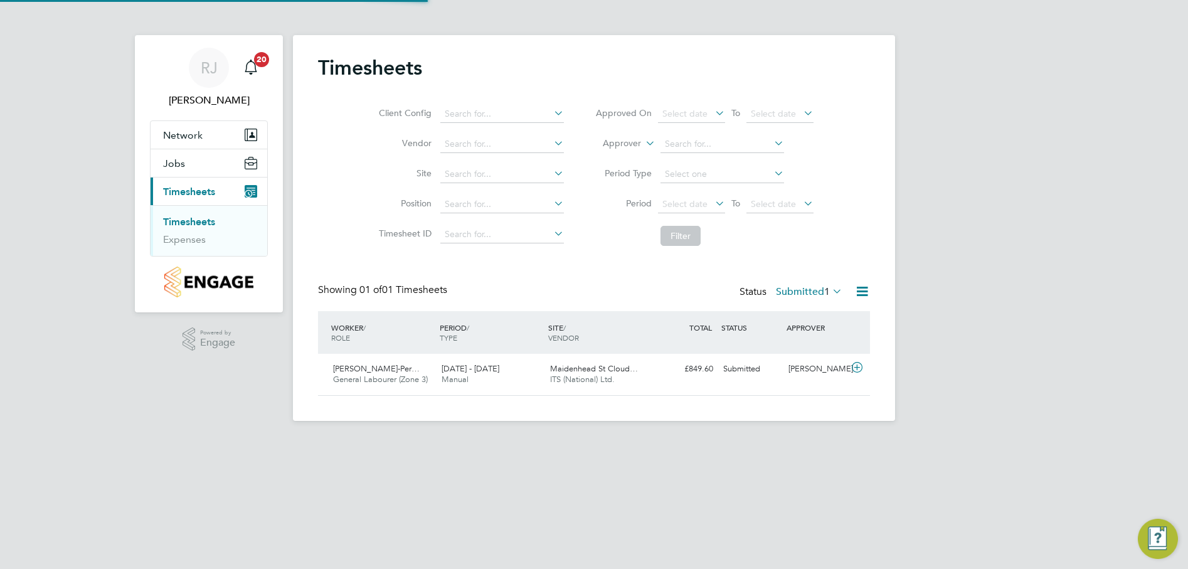
scroll to position [32, 109]
click at [397, 374] on div "[PERSON_NAME]-Per… General Labourer (Zone 3) [DATE] - [DATE]" at bounding box center [382, 374] width 109 height 31
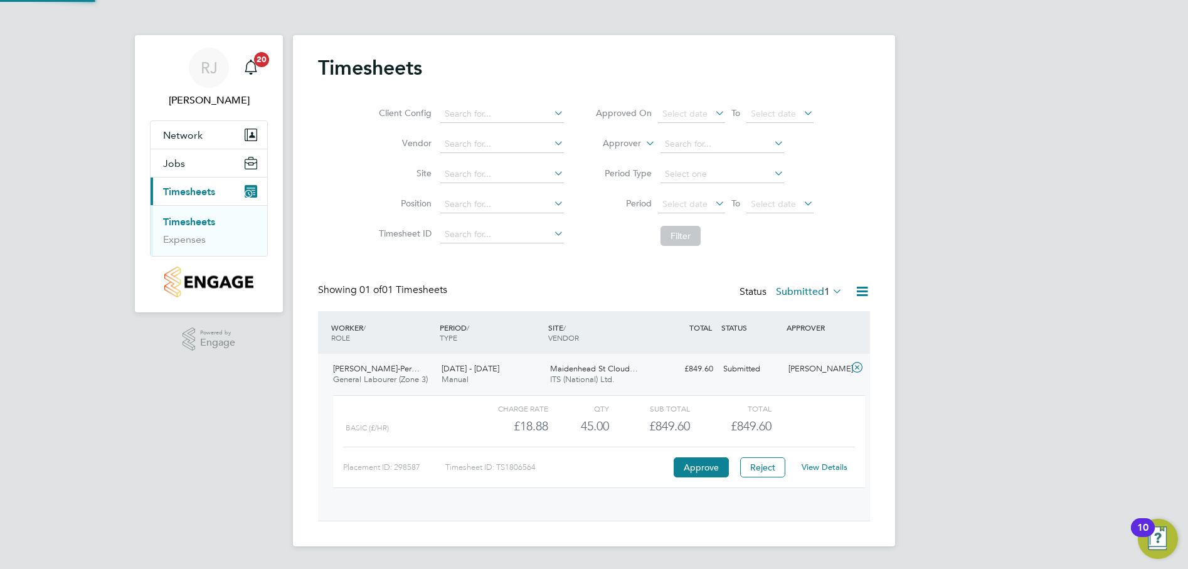
scroll to position [21, 122]
click at [823, 465] on link "View Details" at bounding box center [825, 467] width 46 height 11
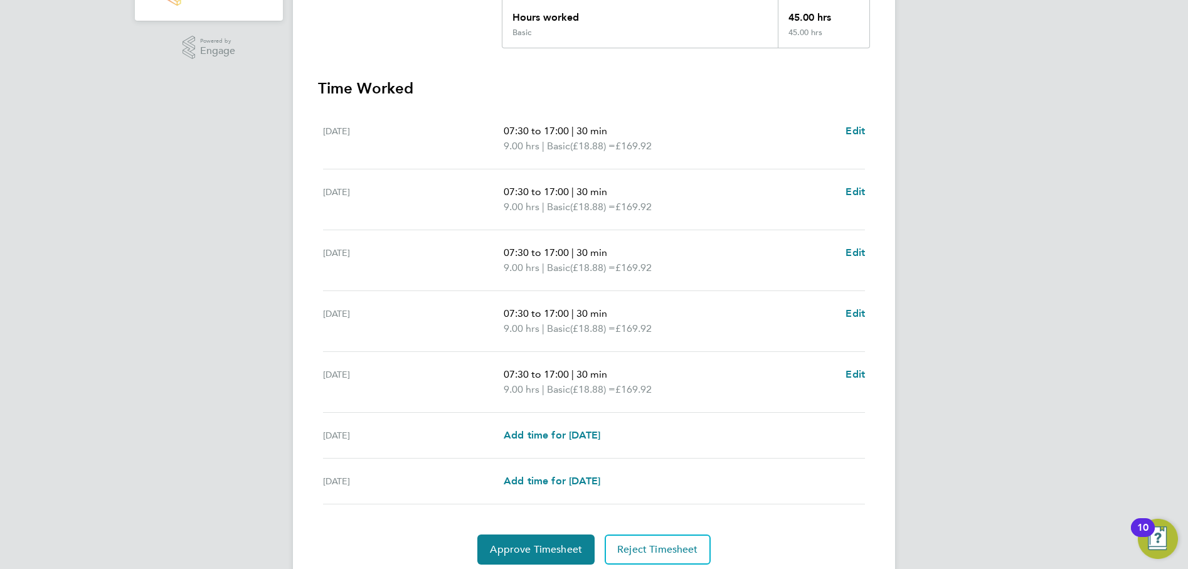
scroll to position [338, 0]
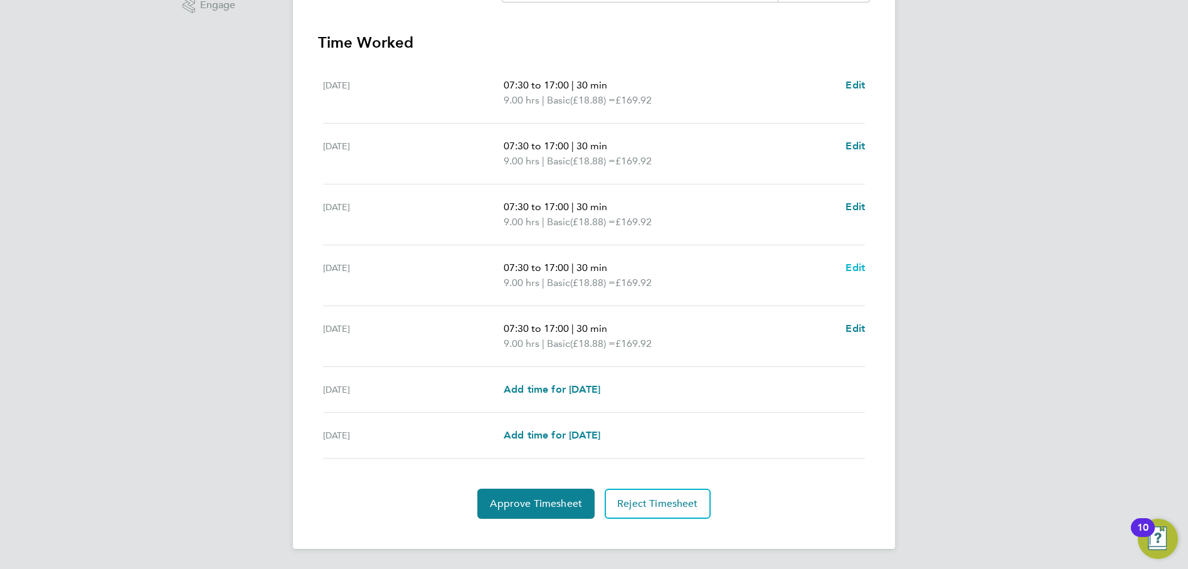
click at [856, 264] on span "Edit" at bounding box center [855, 268] width 19 height 12
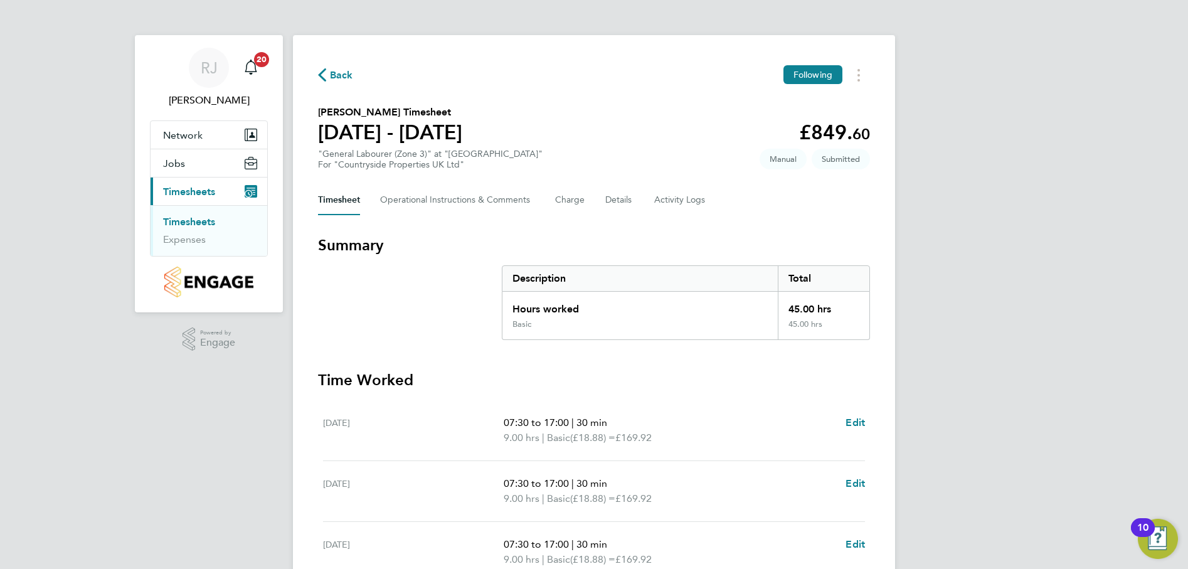
select select "30"
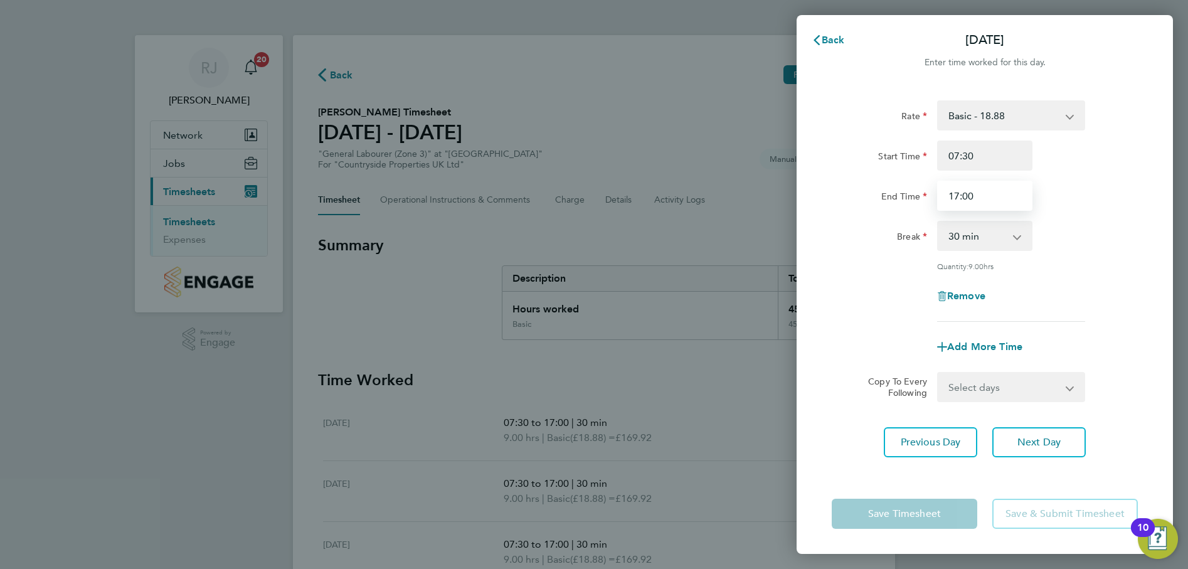
click at [984, 198] on input "17:00" at bounding box center [984, 196] width 95 height 30
drag, startPoint x: 991, startPoint y: 197, endPoint x: 934, endPoint y: 201, distance: 56.6
click at [934, 201] on div "17:00" at bounding box center [984, 196] width 105 height 30
type input "13:20"
click at [1123, 322] on app-timesheet-line-form-group "Rate Basic - 18.88 Start Time 07:30 End Time 13:20 Break 0 min 15 min 30 min 45…" at bounding box center [985, 231] width 306 height 262
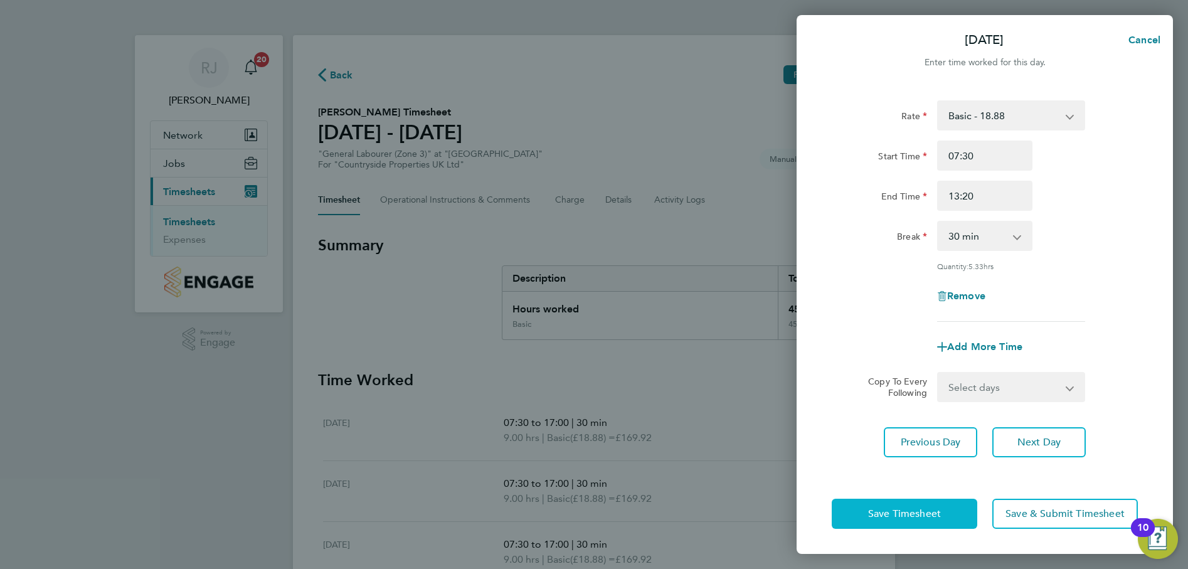
click at [898, 513] on span "Save Timesheet" at bounding box center [904, 514] width 73 height 13
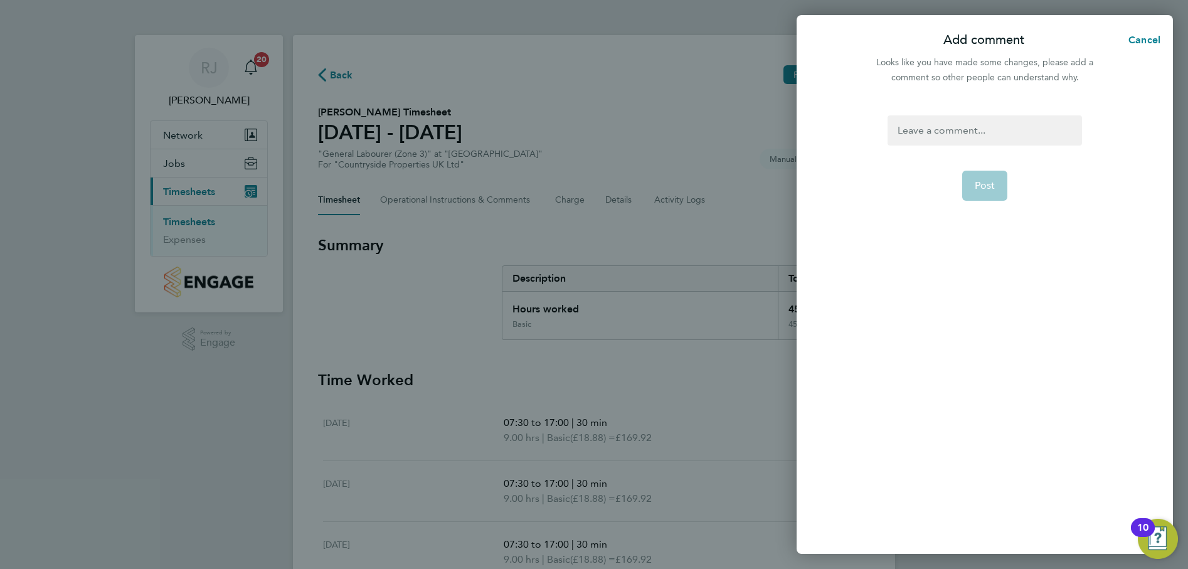
click at [949, 120] on div at bounding box center [985, 130] width 194 height 30
click at [980, 181] on span "Post" at bounding box center [985, 185] width 21 height 13
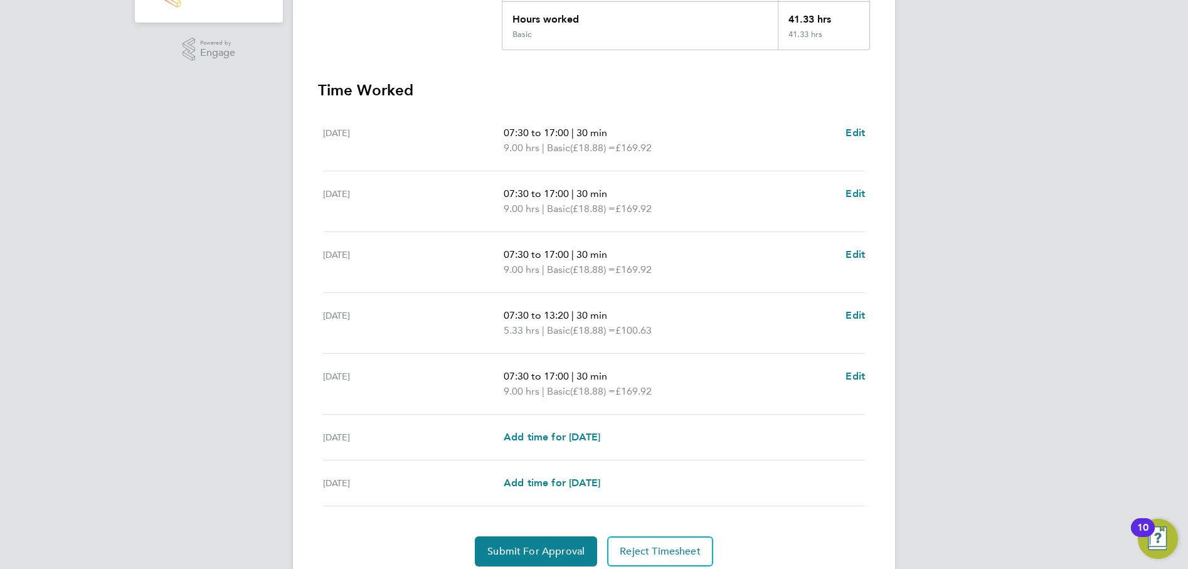
scroll to position [338, 0]
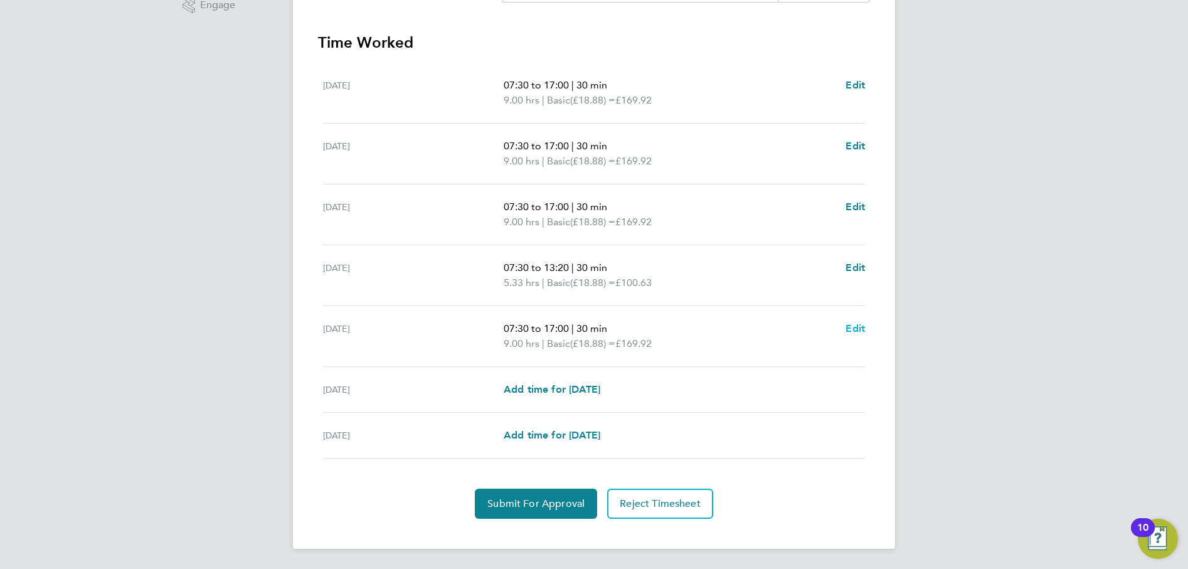
click at [858, 329] on span "Edit" at bounding box center [855, 329] width 19 height 12
select select "30"
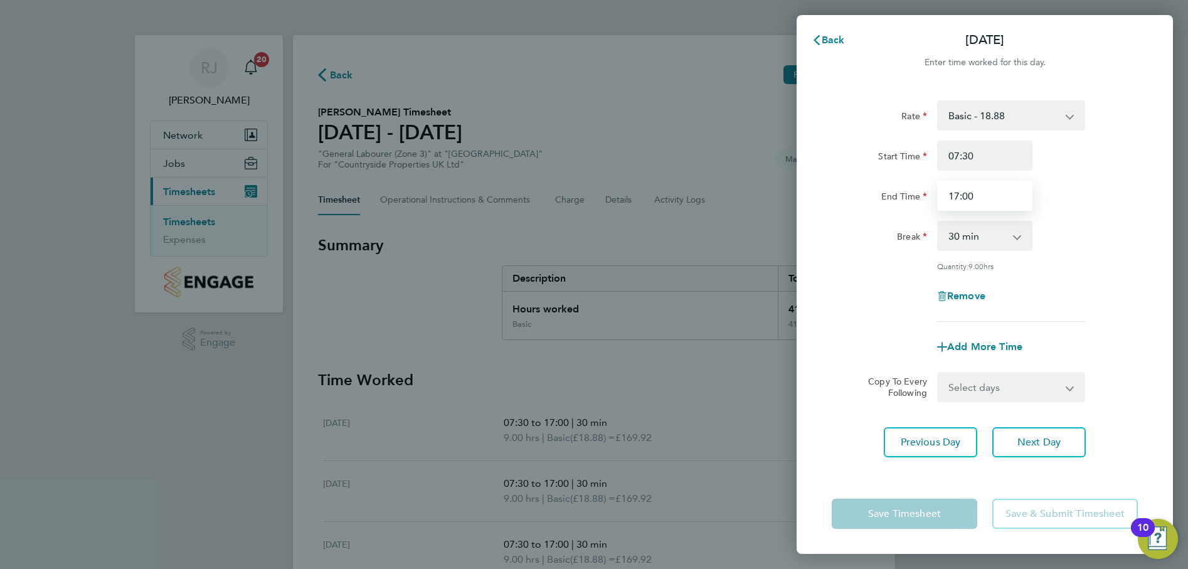
drag, startPoint x: 965, startPoint y: 203, endPoint x: 914, endPoint y: 208, distance: 51.8
click at [914, 208] on div "End Time 17:00" at bounding box center [985, 196] width 316 height 30
type input "16:30"
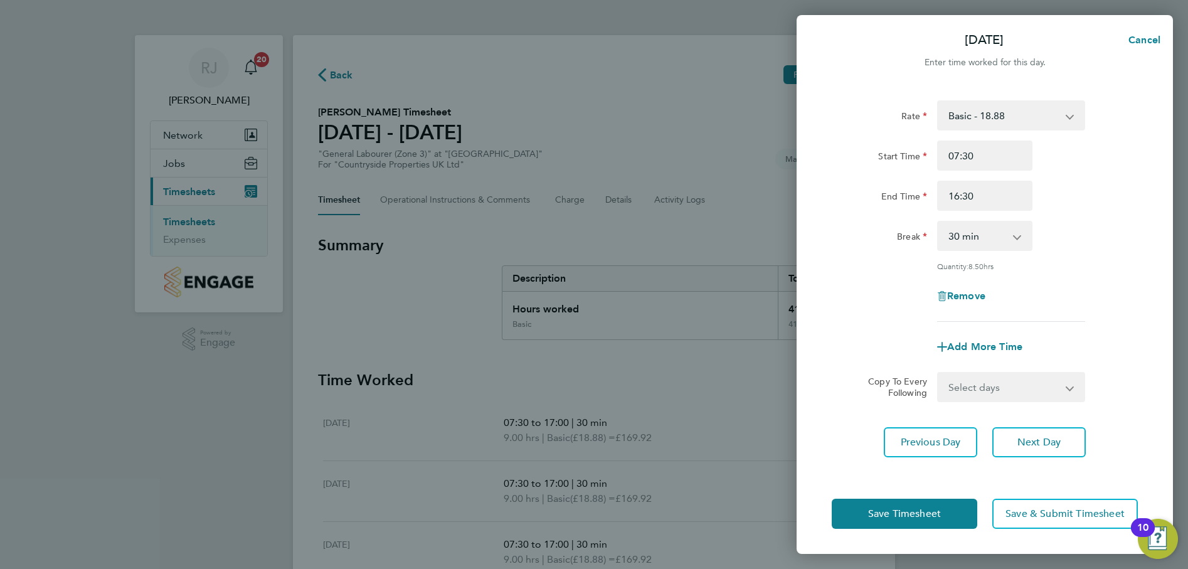
click at [1111, 202] on div "End Time 16:30" at bounding box center [985, 196] width 316 height 30
click at [900, 516] on span "Save Timesheet" at bounding box center [904, 514] width 73 height 13
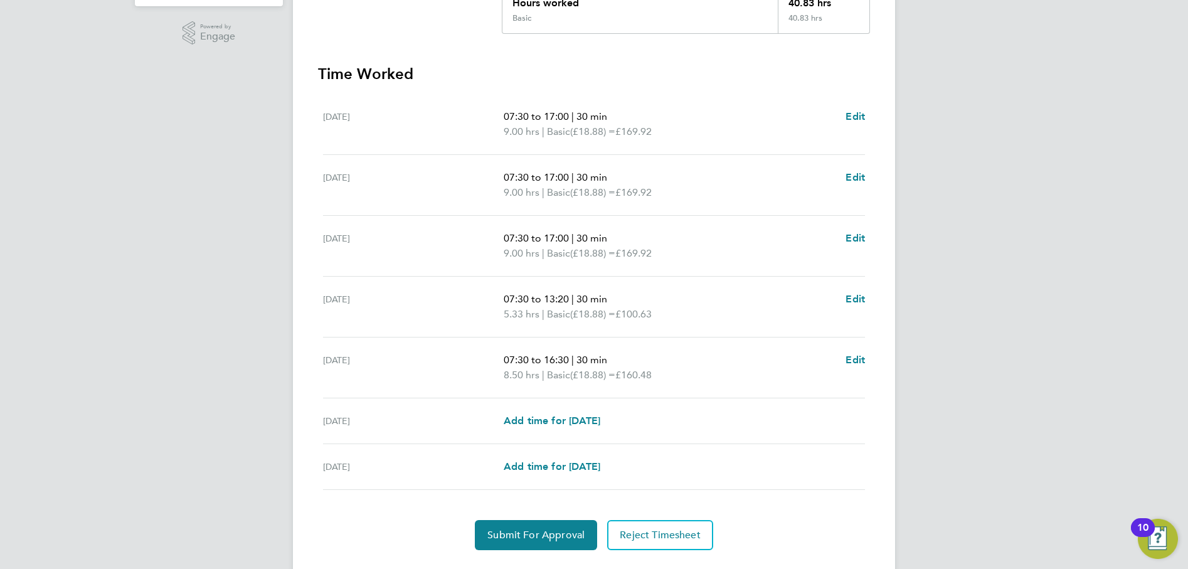
scroll to position [314, 0]
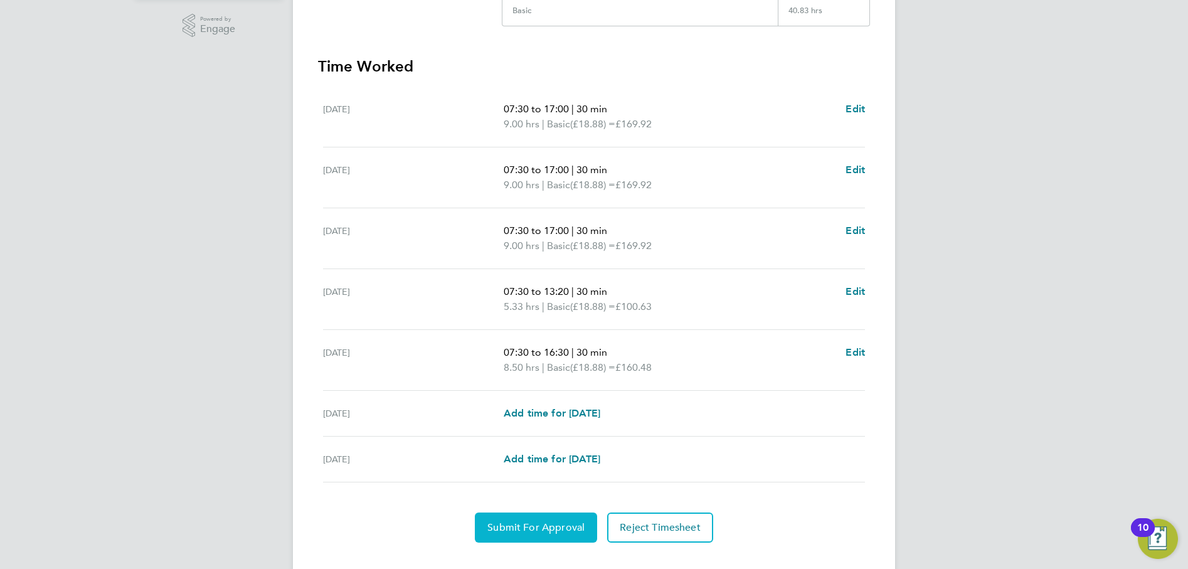
click at [533, 528] on span "Submit For Approval" at bounding box center [536, 527] width 97 height 13
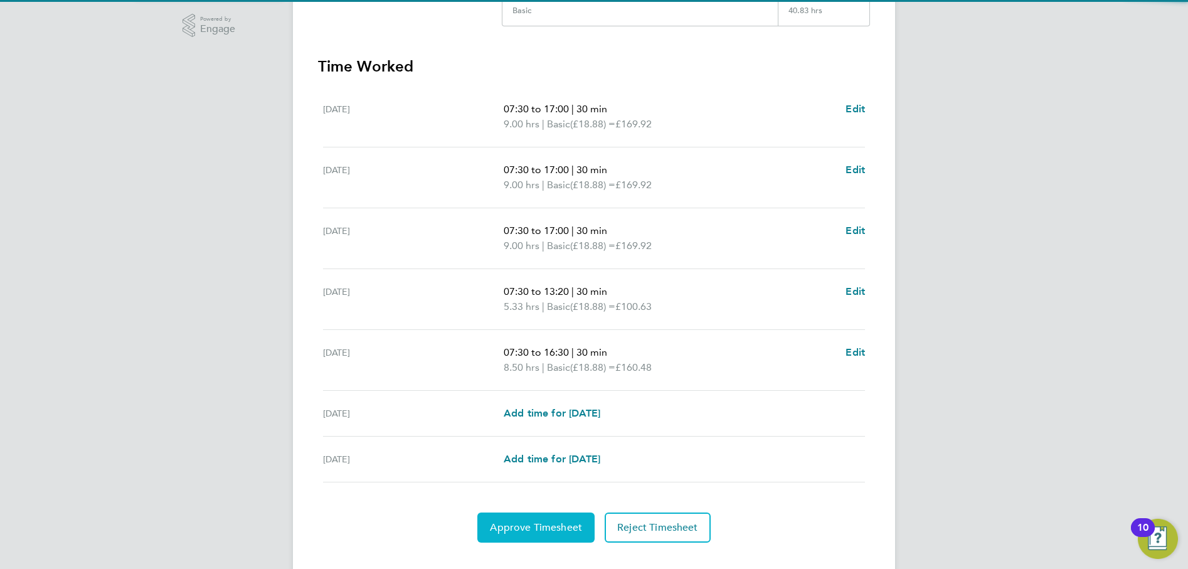
click at [546, 531] on span "Approve Timesheet" at bounding box center [536, 527] width 92 height 13
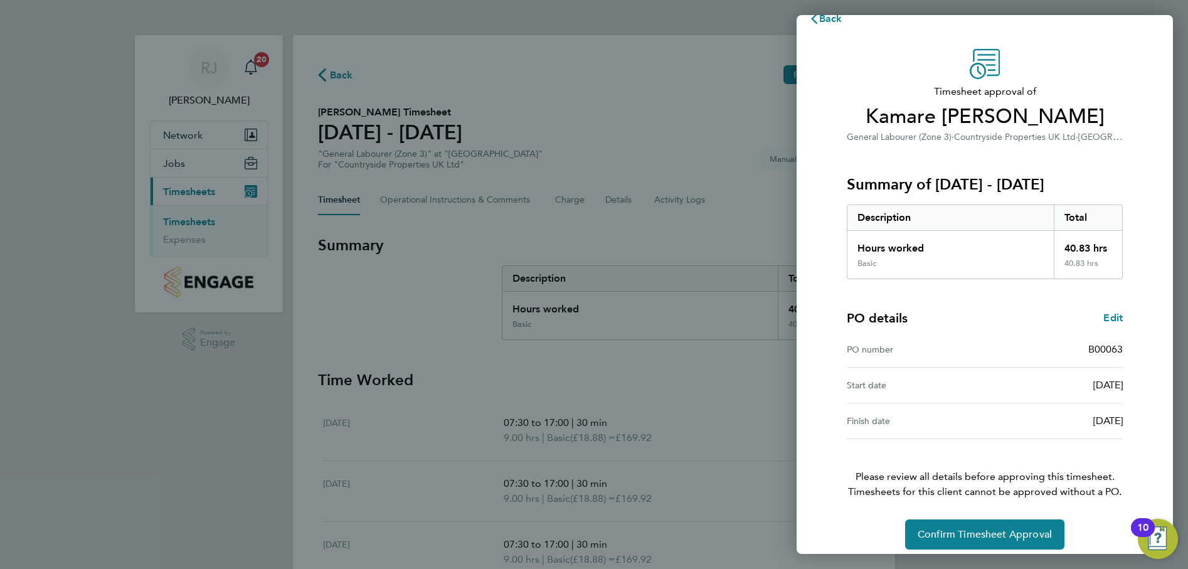
scroll to position [32, 0]
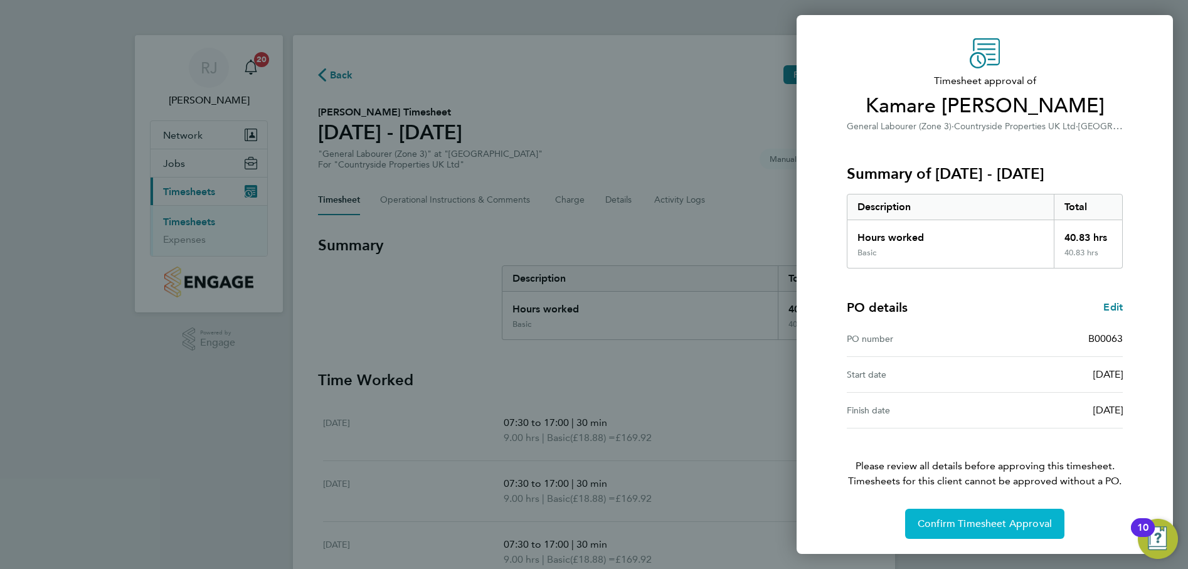
click at [985, 525] on span "Confirm Timesheet Approval" at bounding box center [985, 524] width 134 height 13
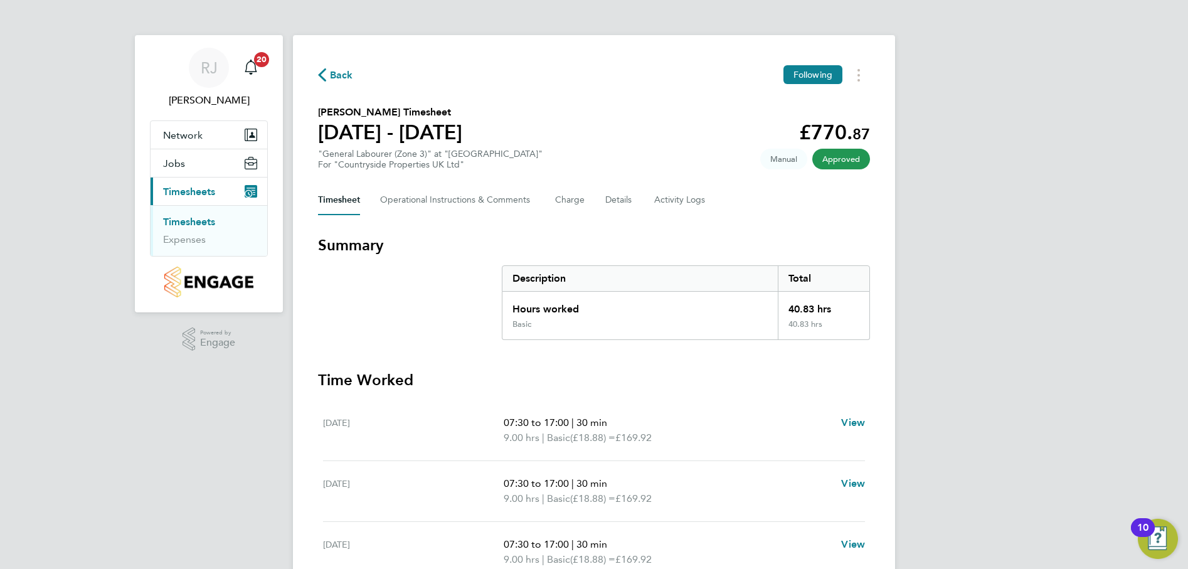
click at [191, 221] on link "Timesheets" at bounding box center [189, 222] width 52 height 12
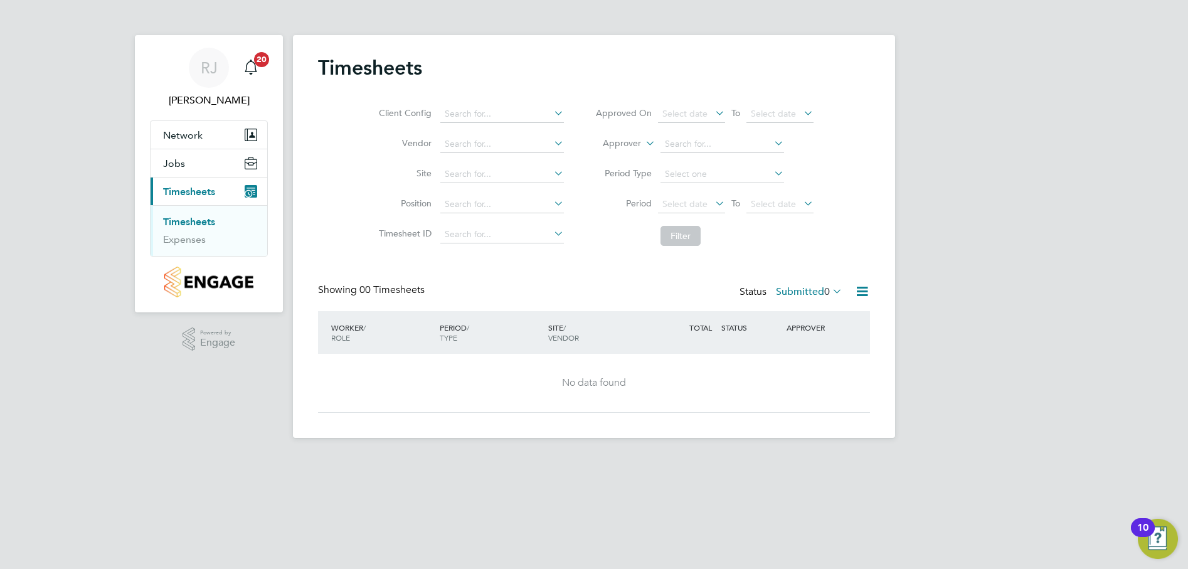
click at [183, 218] on link "Timesheets" at bounding box center [189, 222] width 52 height 12
click at [199, 220] on link "Timesheets" at bounding box center [189, 222] width 52 height 12
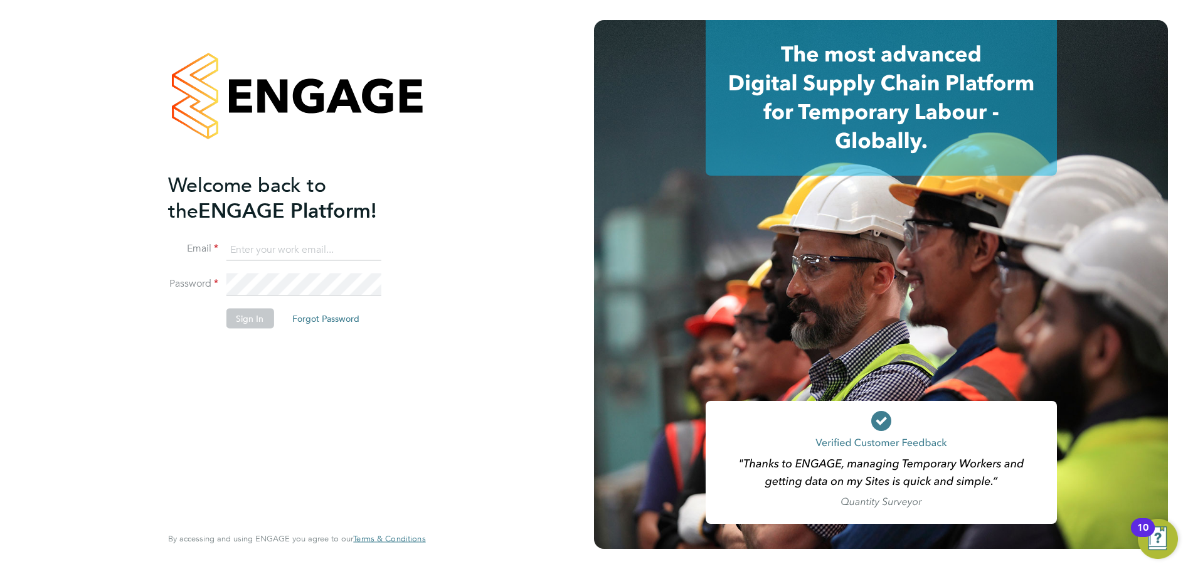
type input "[EMAIL_ADDRESS][DOMAIN_NAME]"
click at [248, 323] on button "Sign In" at bounding box center [250, 319] width 48 height 20
